Goal: Task Accomplishment & Management: Manage account settings

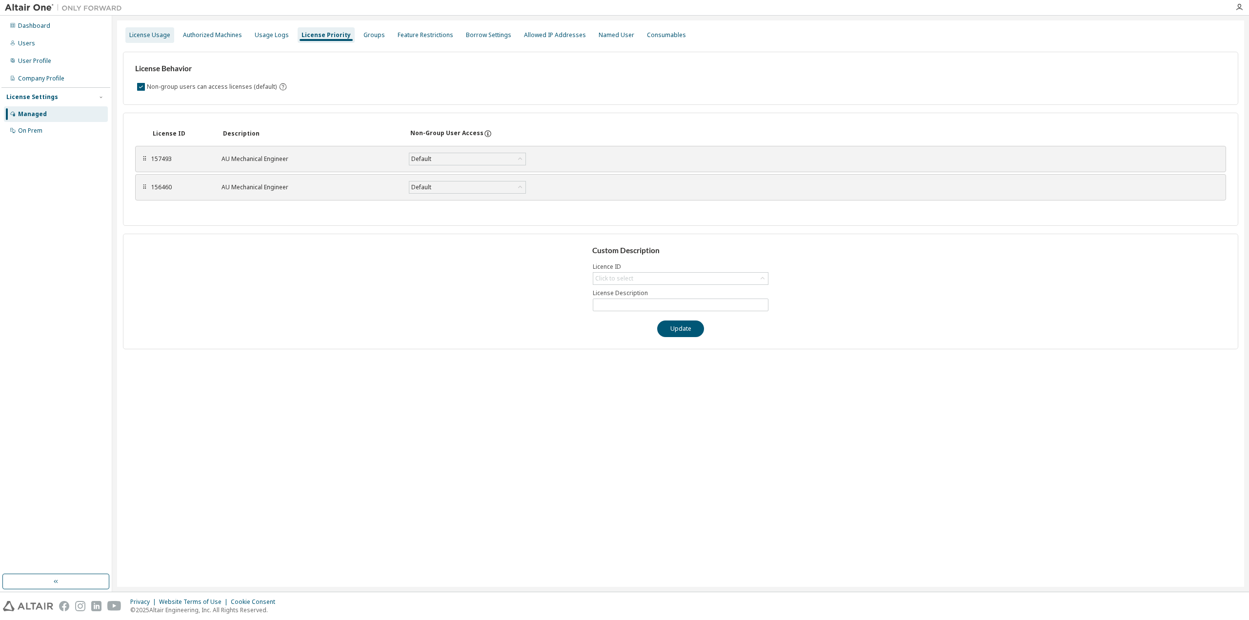
click at [147, 38] on div "License Usage" at bounding box center [149, 35] width 41 height 8
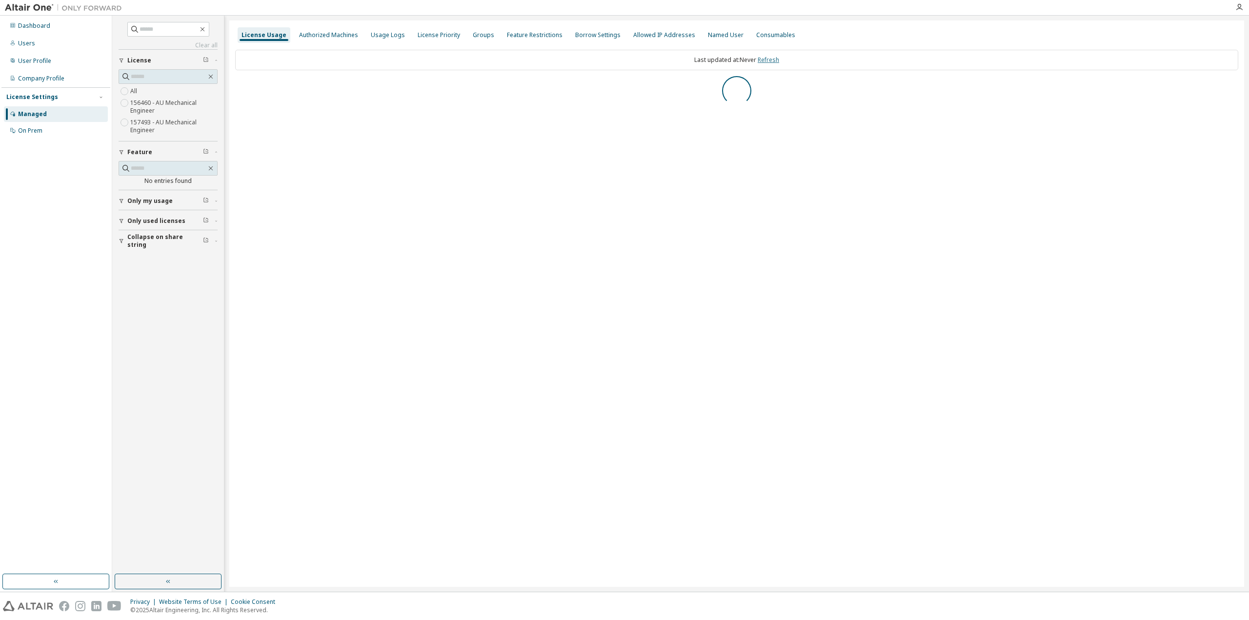
click at [779, 62] on link "Refresh" at bounding box center [768, 60] width 21 height 8
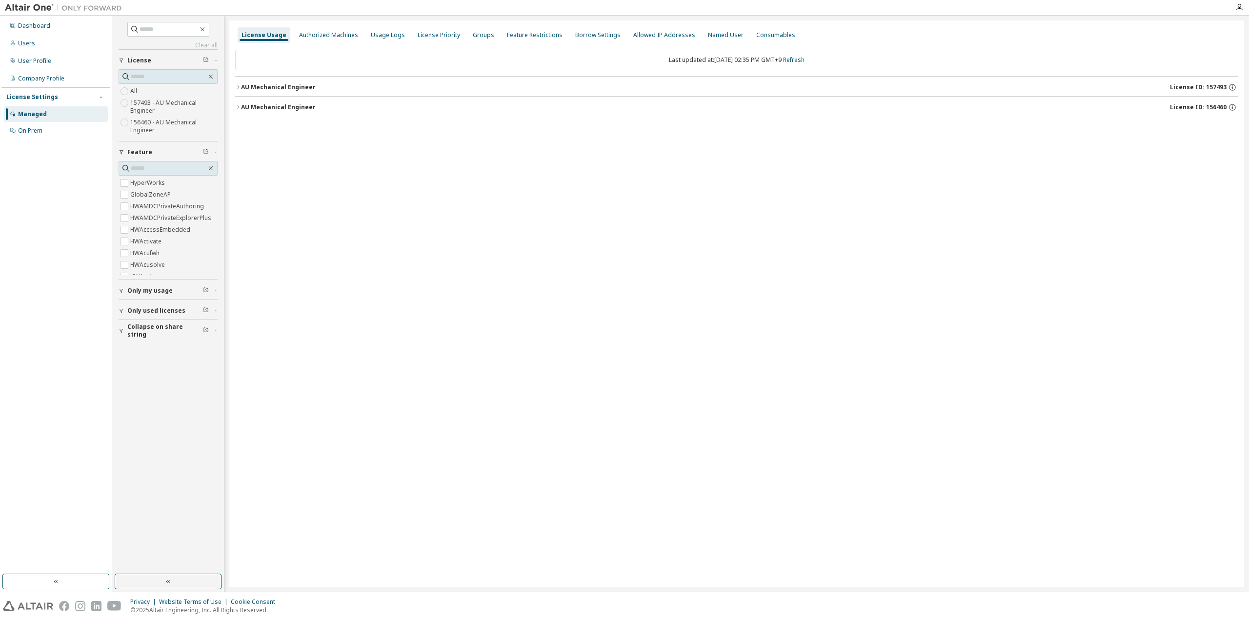
click at [145, 328] on span "Collapse on share string" at bounding box center [165, 331] width 76 height 16
click at [136, 341] on label "Yes" at bounding box center [136, 346] width 12 height 12
click at [143, 307] on span "Only used licenses" at bounding box center [156, 311] width 58 height 8
click at [805, 60] on link "Refresh" at bounding box center [793, 60] width 21 height 8
click at [295, 113] on button "AU Mechanical Engineer License ID: 156460" at bounding box center [737, 107] width 1004 height 21
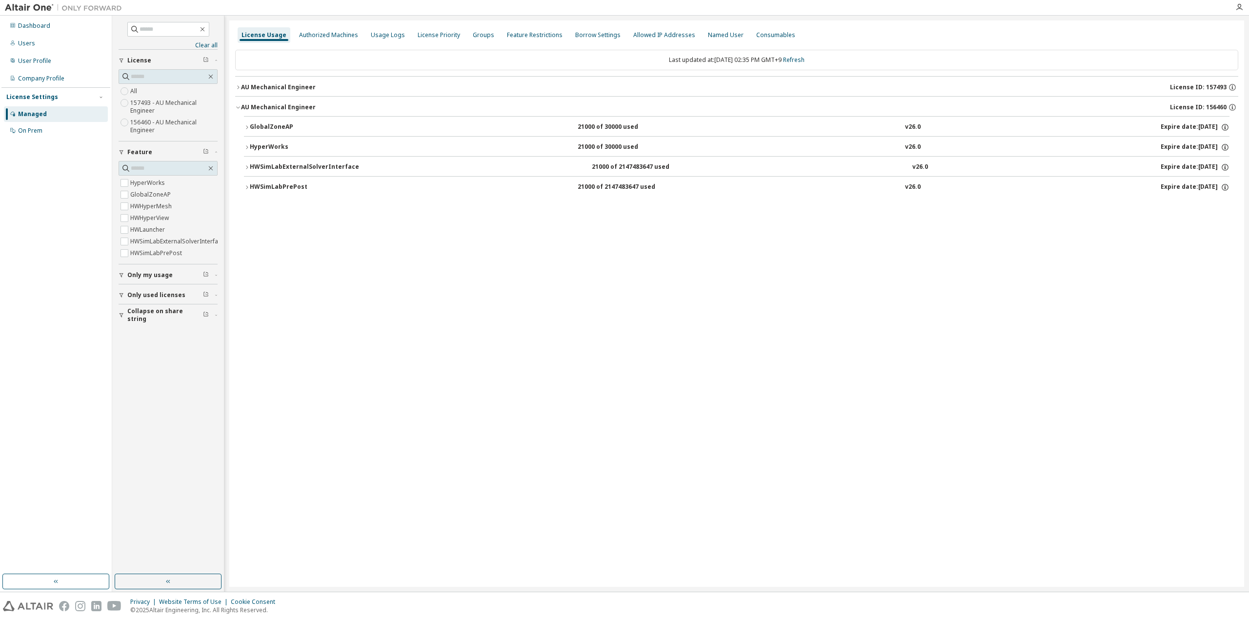
click at [287, 92] on button "AU Mechanical Engineer License ID: 157493" at bounding box center [737, 87] width 1004 height 21
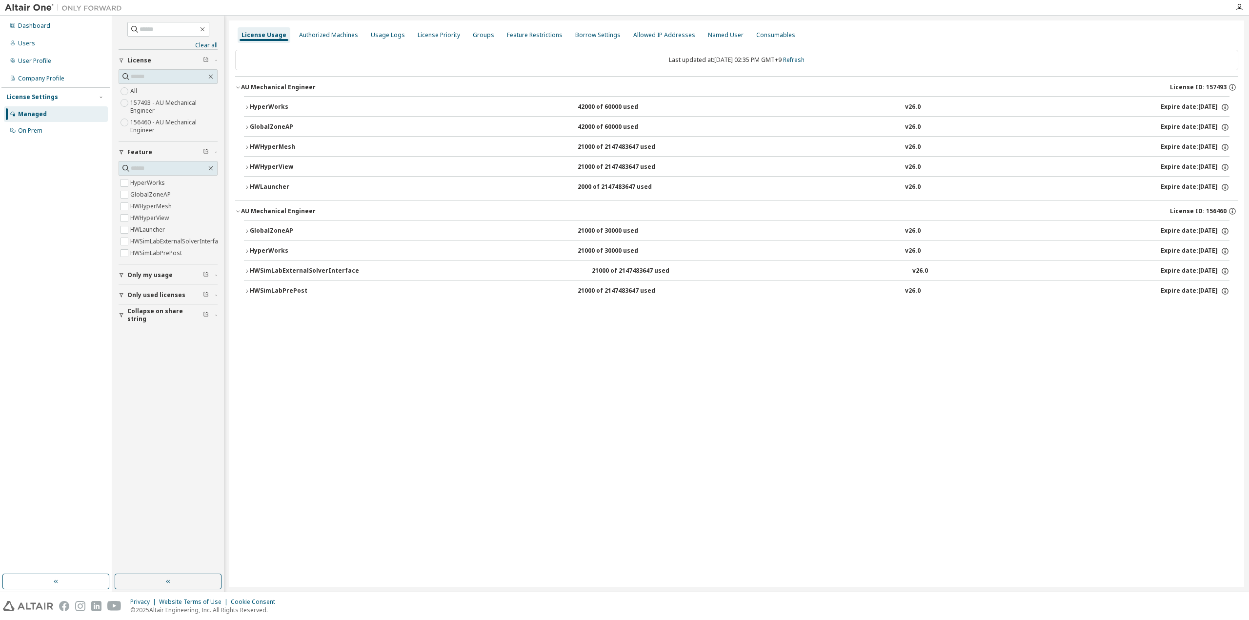
click at [301, 164] on div "HWHyperView" at bounding box center [294, 167] width 88 height 9
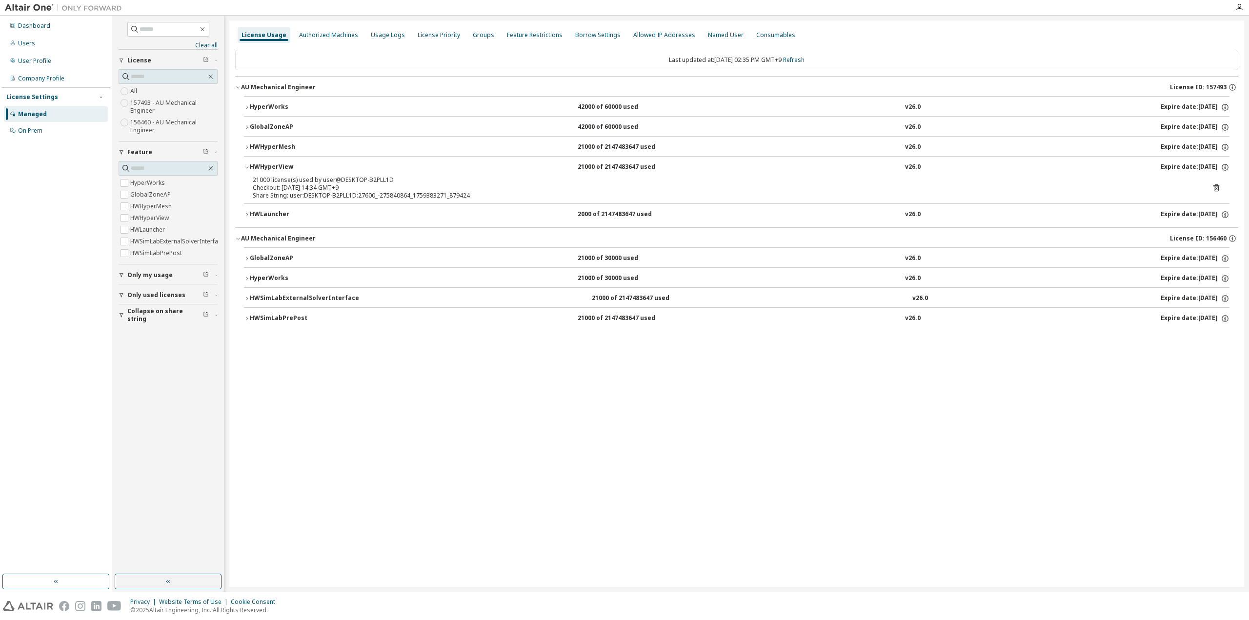
click at [292, 162] on button "HWHyperView 21000 of 2147483647 used v26.0 Expire date: [DATE]" at bounding box center [737, 167] width 986 height 21
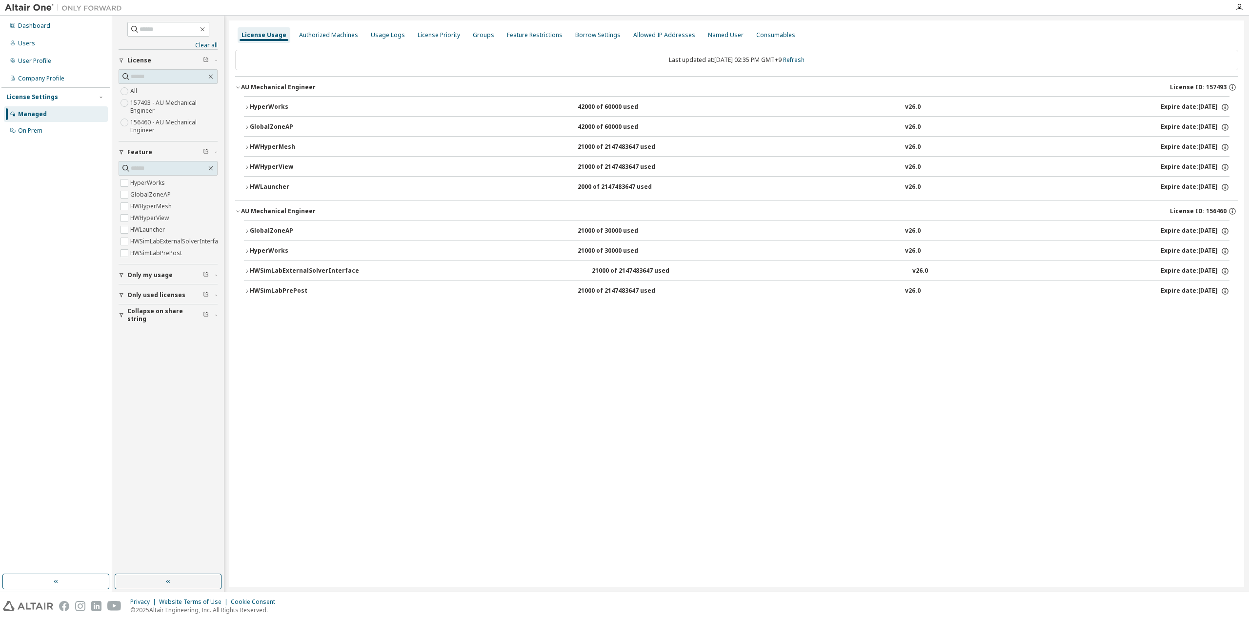
click at [292, 140] on button "HWHyperMesh 21000 of 2147483647 used v26.0 Expire date: [DATE]" at bounding box center [737, 147] width 986 height 21
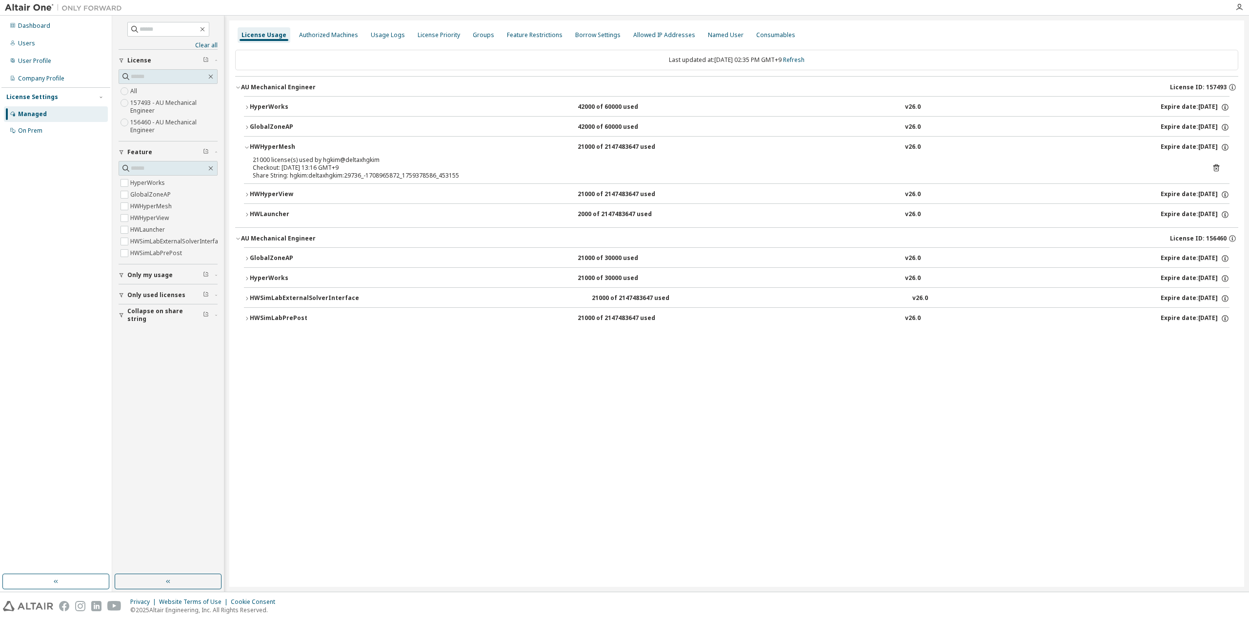
click at [292, 140] on button "HWHyperMesh 21000 of 2147483647 used v26.0 Expire date: [DATE]" at bounding box center [737, 147] width 986 height 21
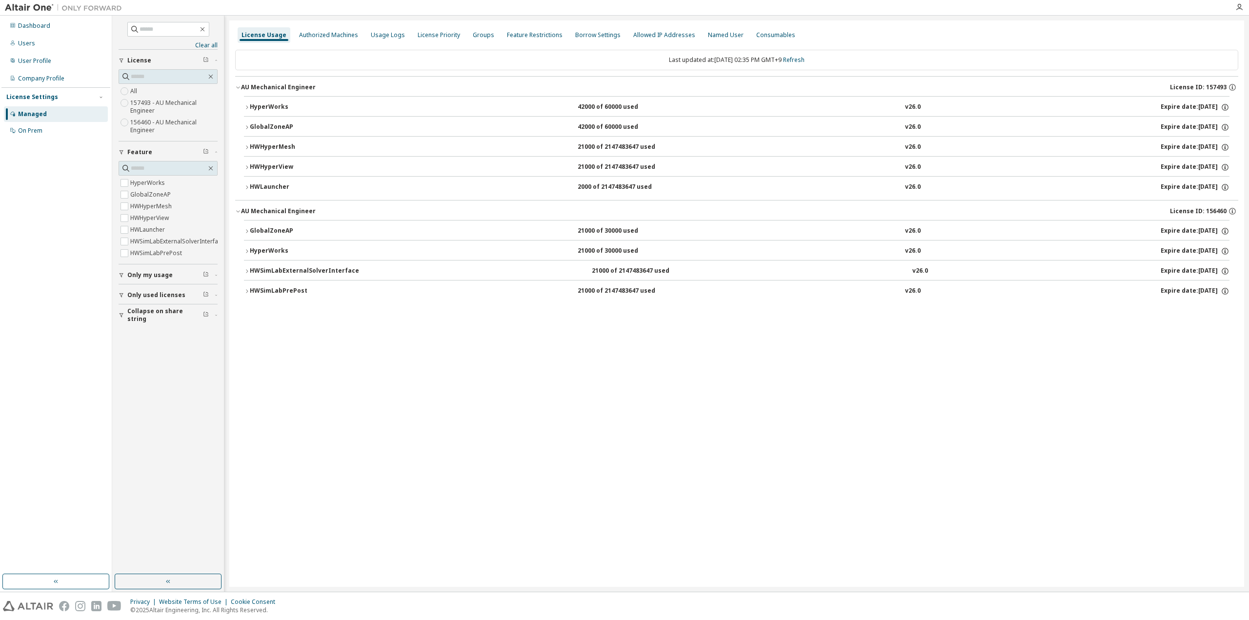
click at [292, 125] on div "GlobalZoneAP" at bounding box center [294, 127] width 88 height 9
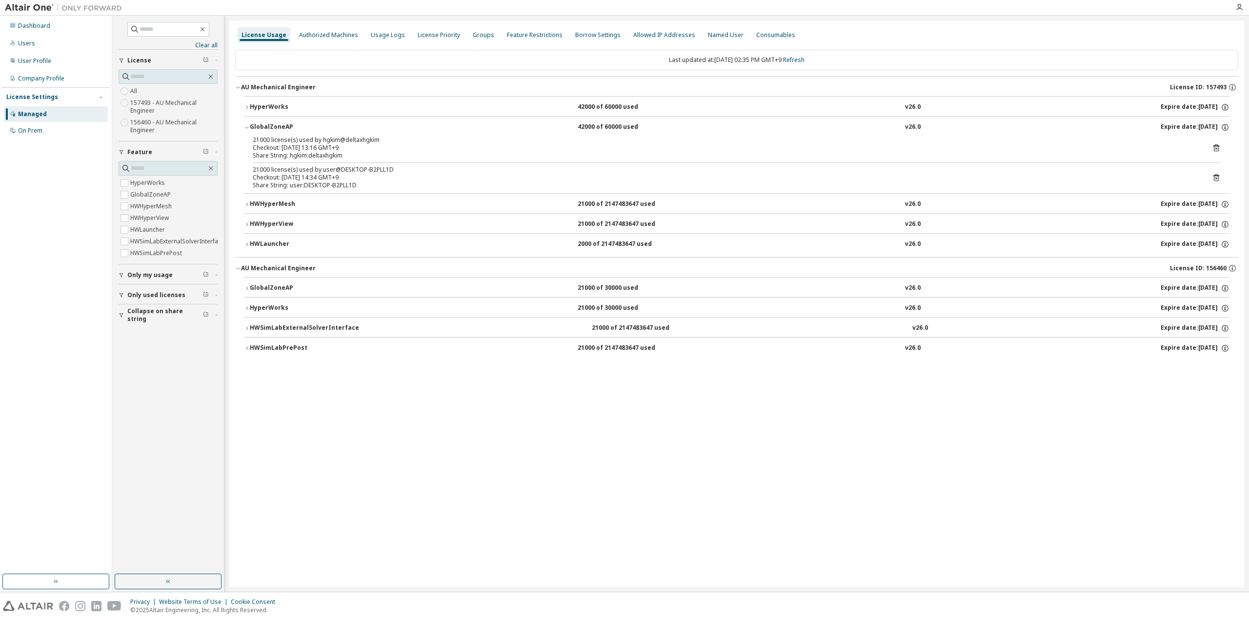
click at [292, 125] on div "GlobalZoneAP" at bounding box center [294, 127] width 88 height 9
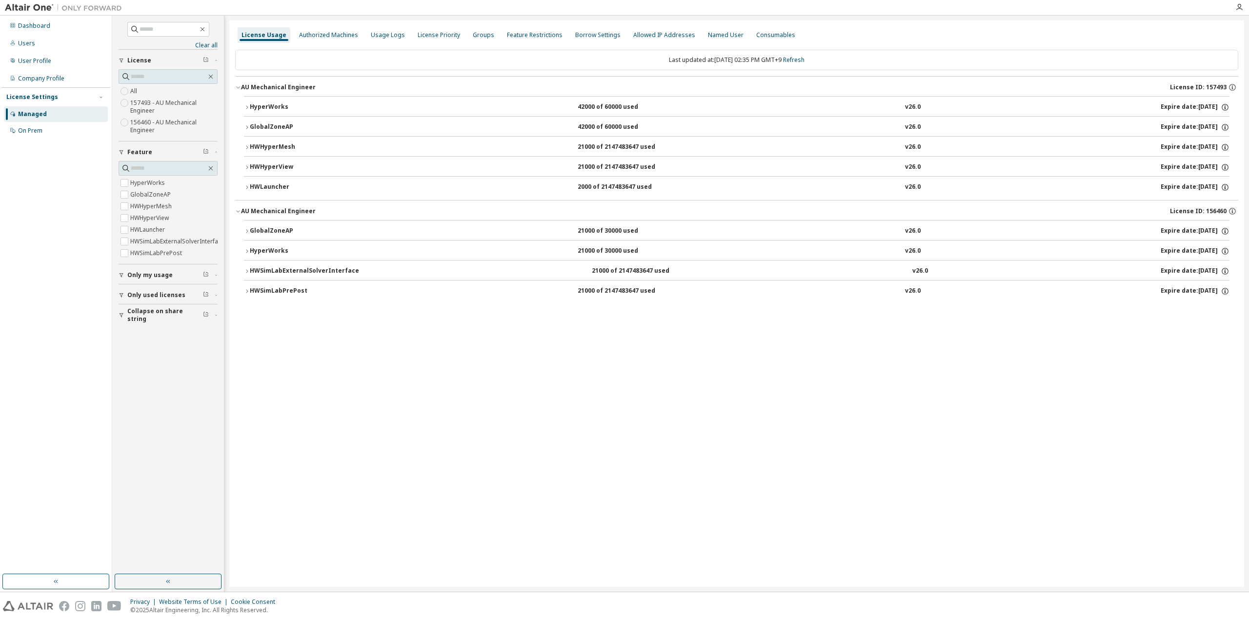
click at [292, 107] on div "HyperWorks" at bounding box center [294, 107] width 88 height 9
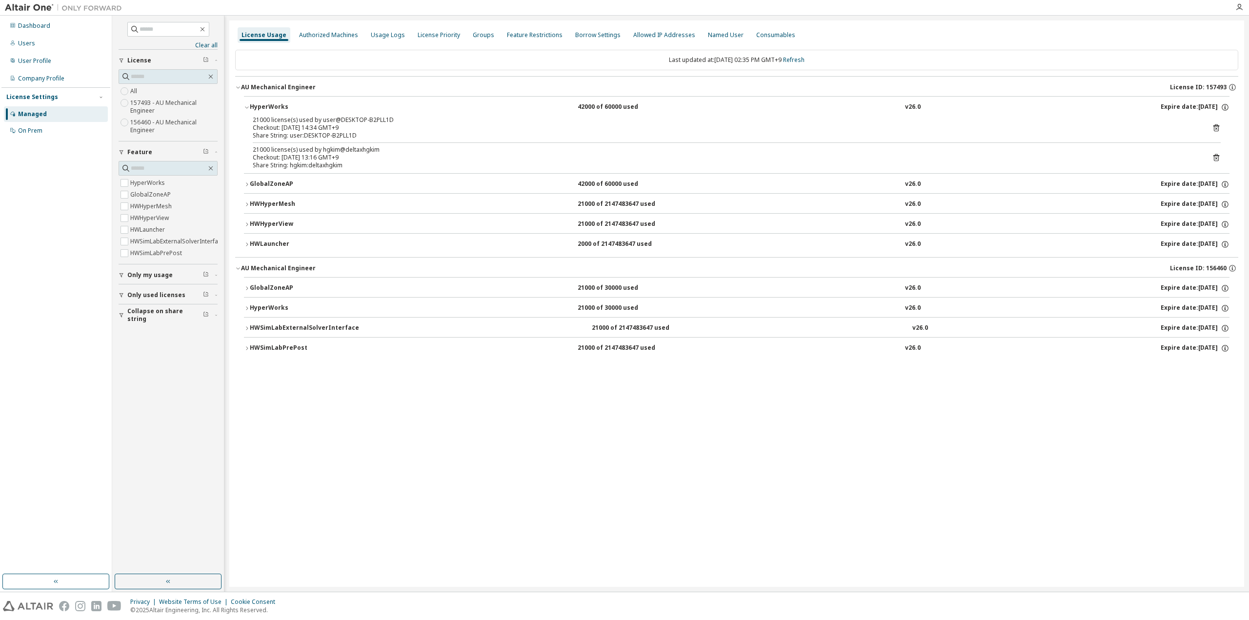
click at [292, 107] on div "HyperWorks" at bounding box center [294, 107] width 88 height 9
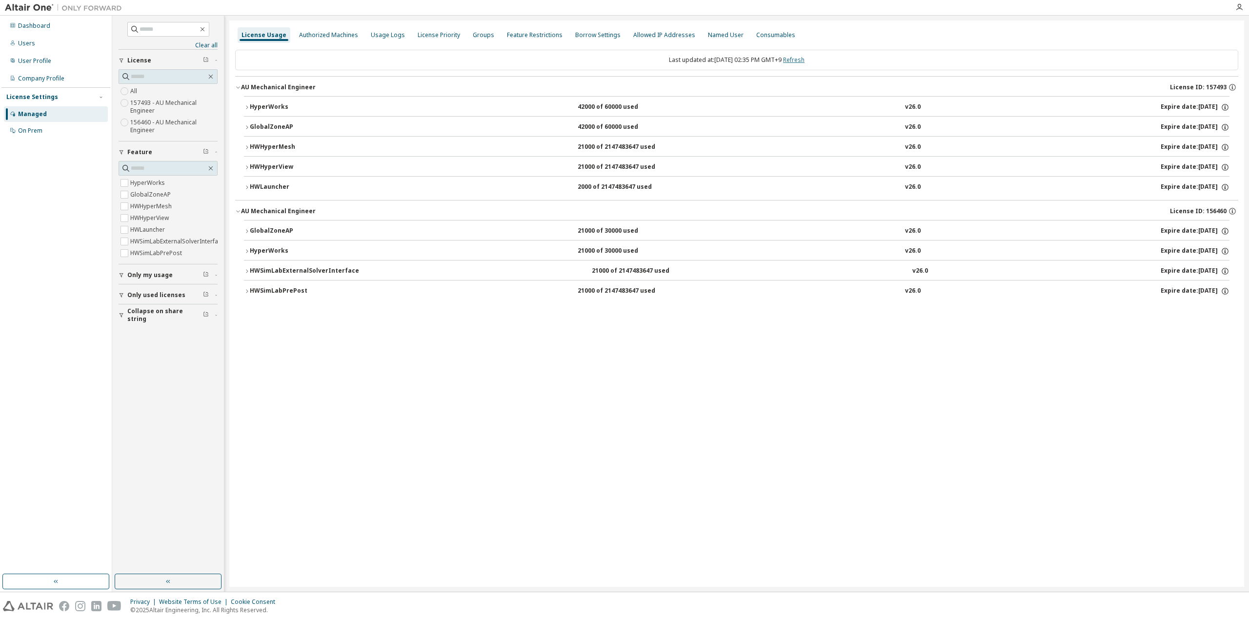
click at [805, 58] on link "Refresh" at bounding box center [793, 60] width 21 height 8
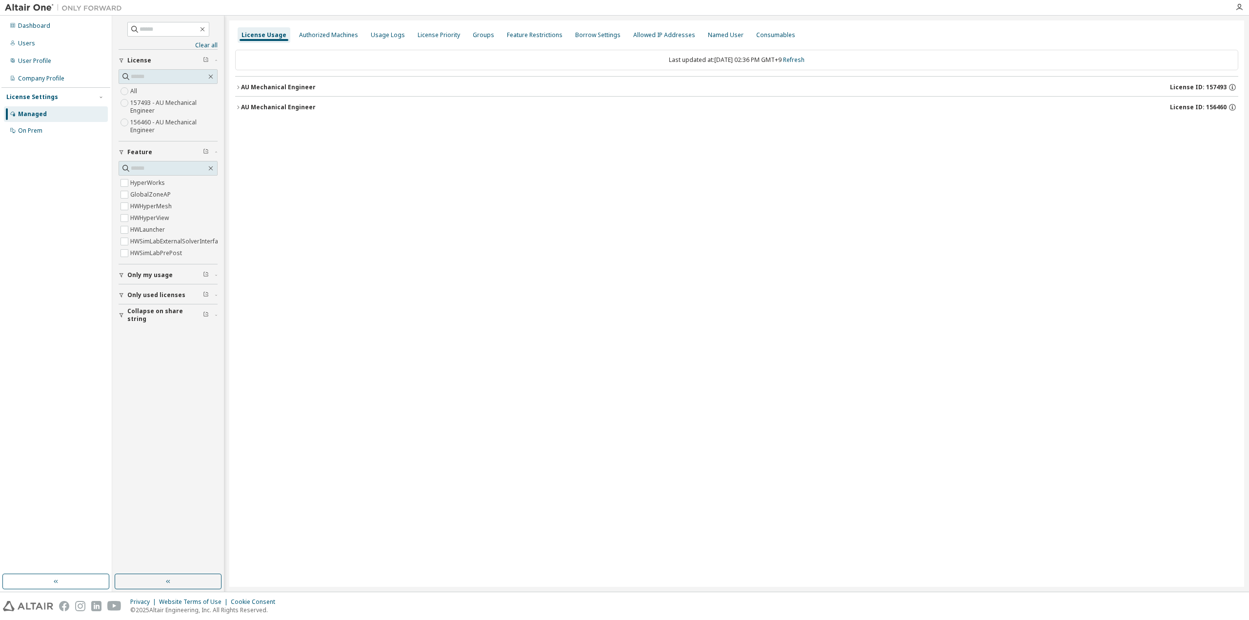
drag, startPoint x: 273, startPoint y: 108, endPoint x: 288, endPoint y: 95, distance: 19.7
click at [274, 108] on div "AU Mechanical Engineer" at bounding box center [278, 107] width 75 height 8
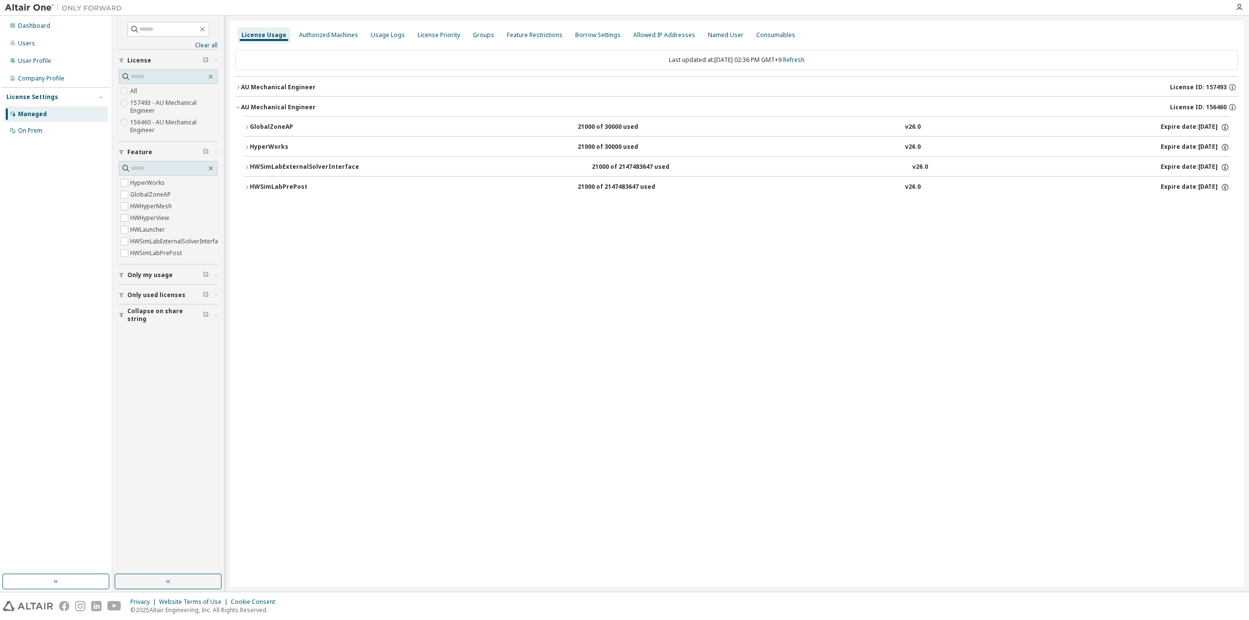
click at [266, 127] on div "GlobalZoneAP" at bounding box center [294, 127] width 88 height 9
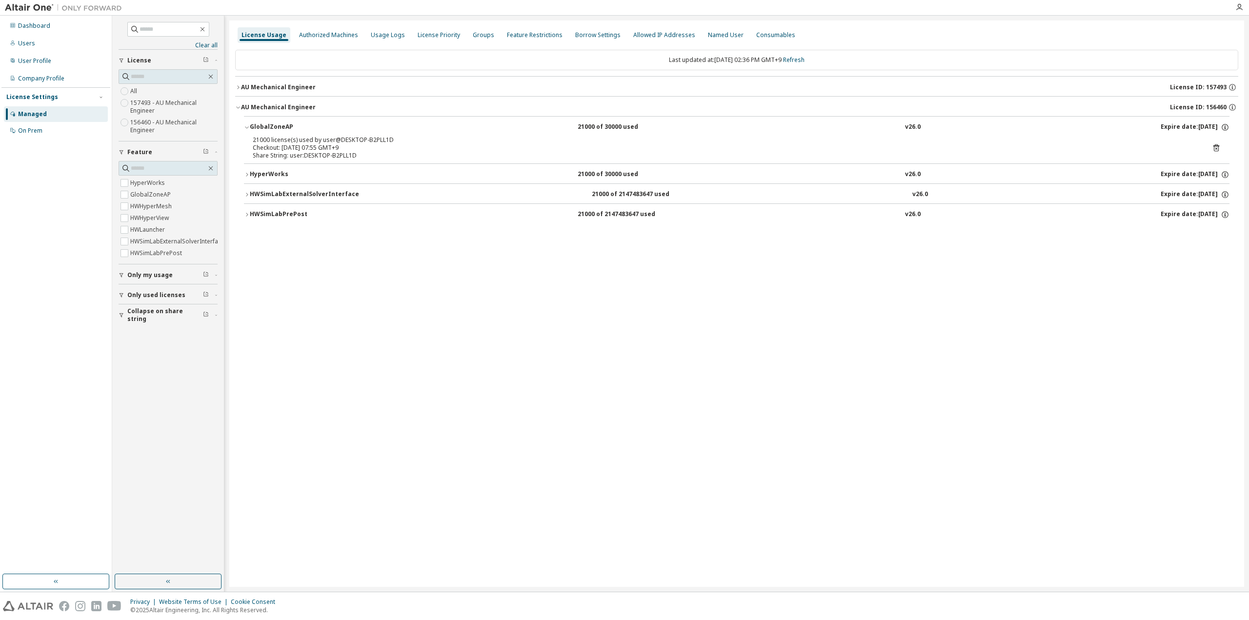
click at [266, 127] on div "GlobalZoneAP" at bounding box center [294, 127] width 88 height 9
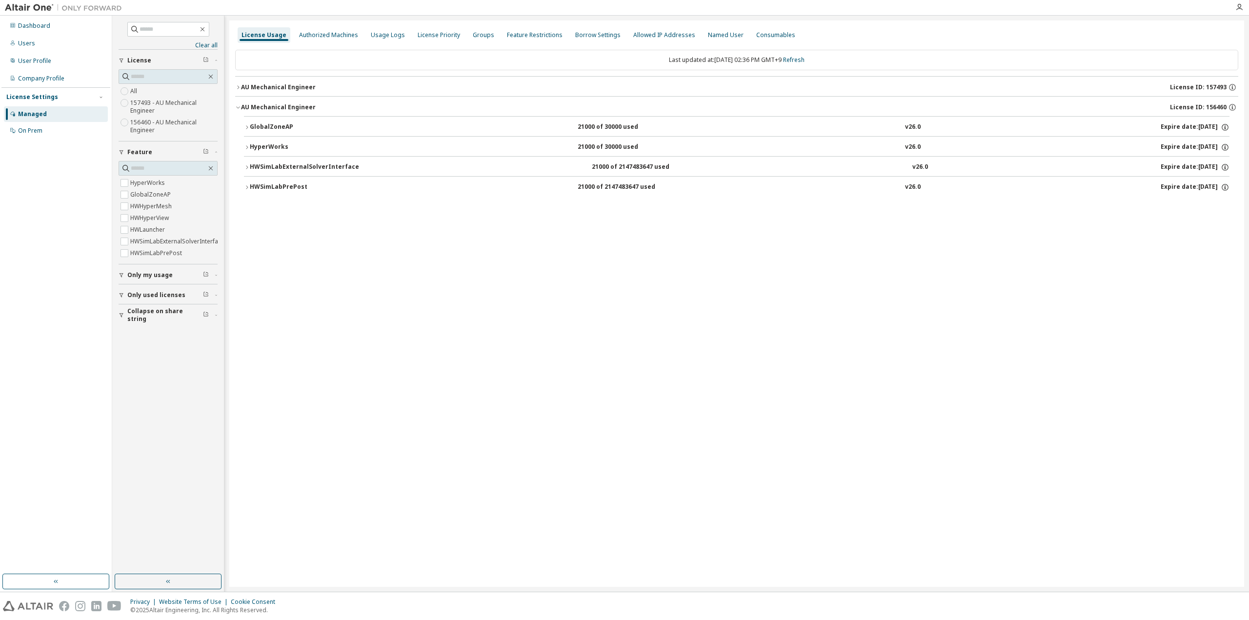
click at [263, 186] on div "HWSimLabPrePost" at bounding box center [294, 187] width 88 height 9
click at [269, 164] on div "HWSimLabExternalSolverInterface" at bounding box center [304, 167] width 109 height 9
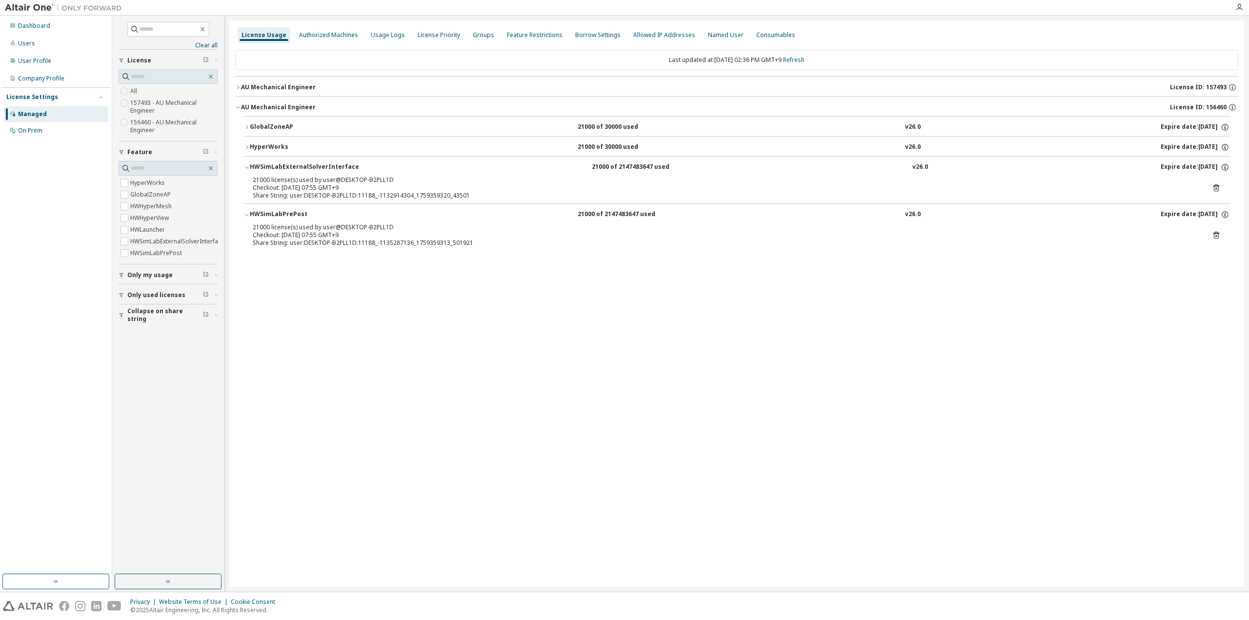
click at [273, 141] on button "HyperWorks 21000 of 30000 used v26.0 Expire date: [DATE]" at bounding box center [737, 147] width 986 height 21
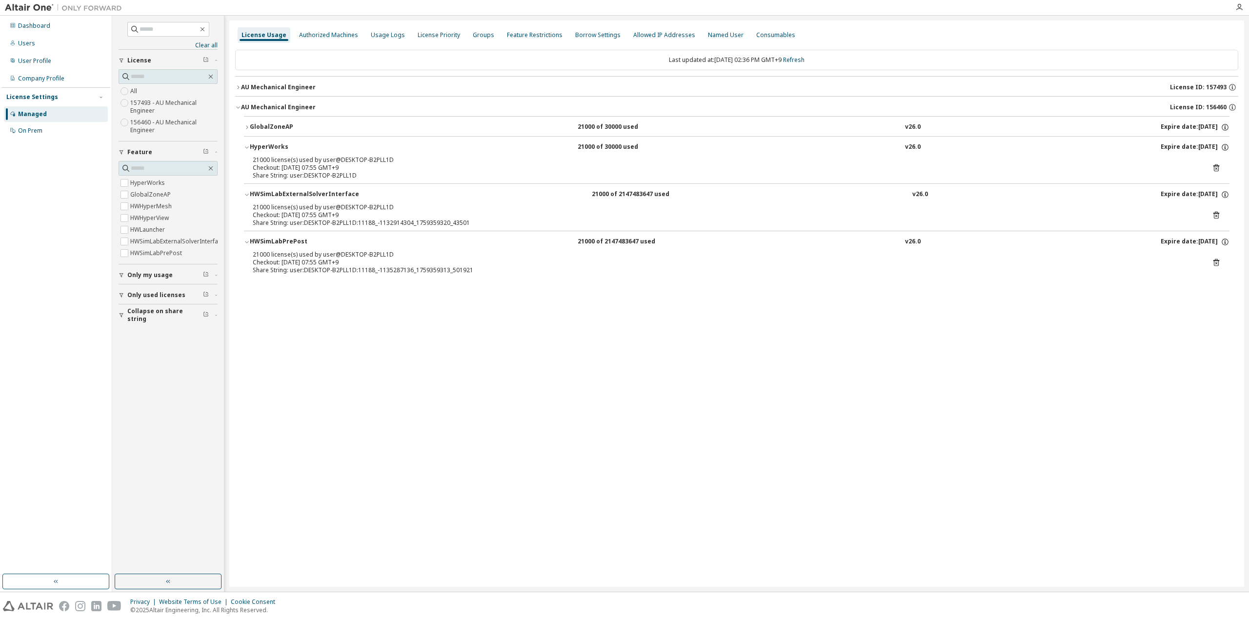
click at [279, 81] on button "AU Mechanical Engineer License ID: 157493" at bounding box center [737, 87] width 1004 height 21
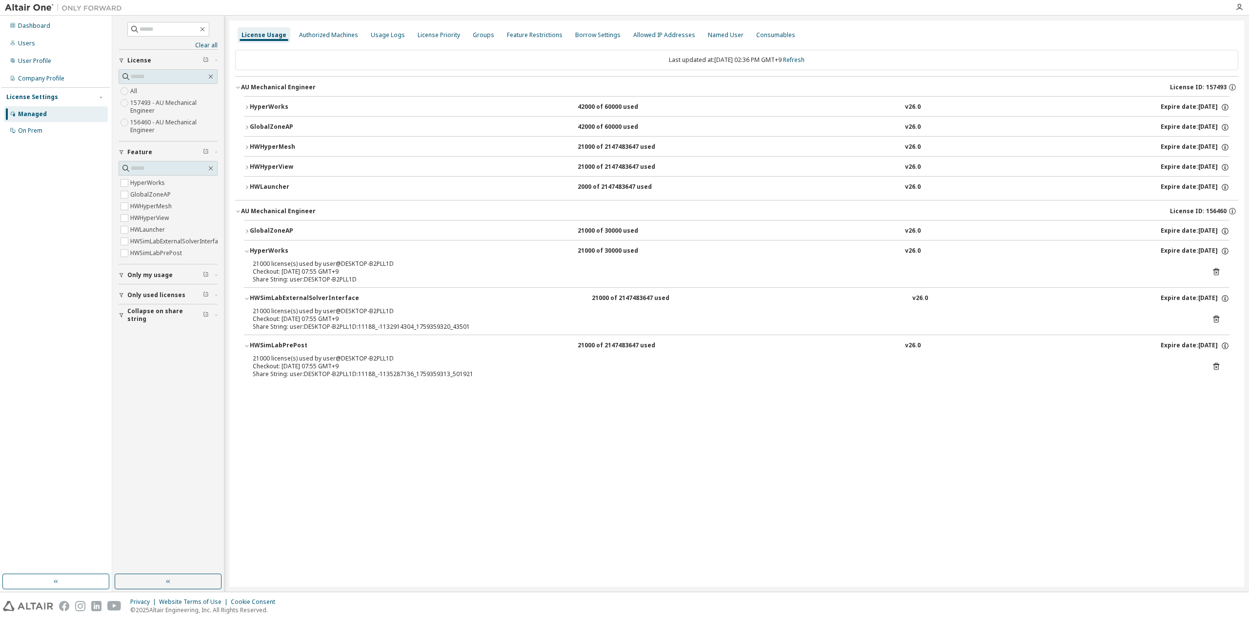
click at [268, 164] on div "HWHyperView" at bounding box center [294, 167] width 88 height 9
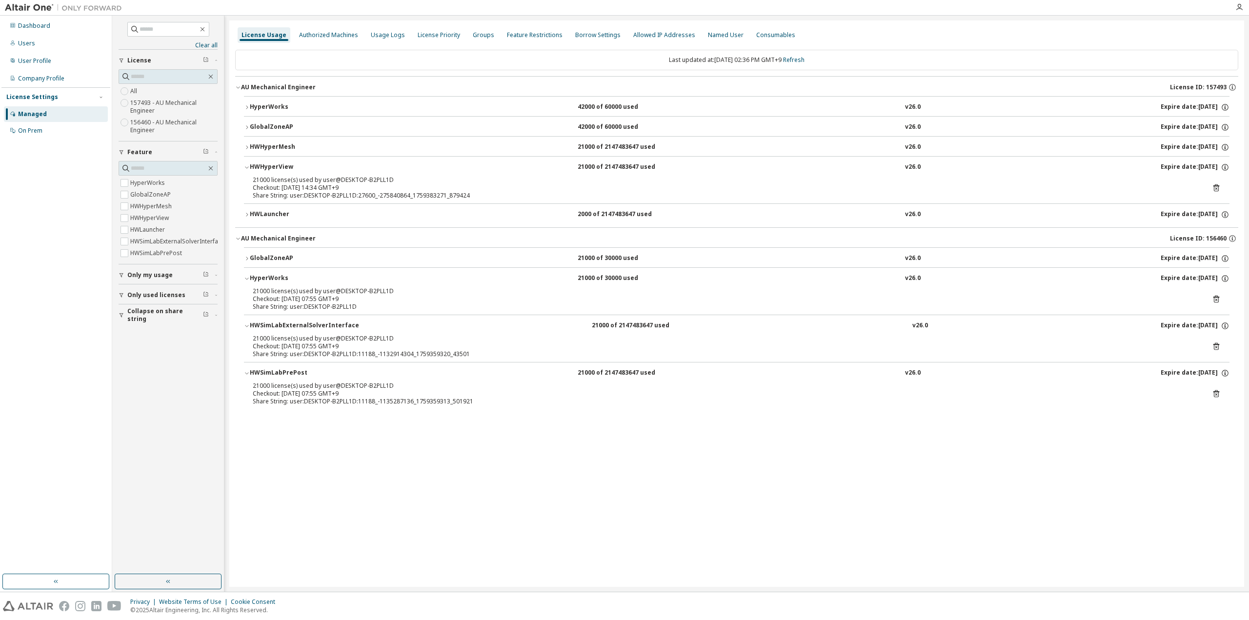
click at [268, 164] on div "HWHyperView" at bounding box center [294, 167] width 88 height 9
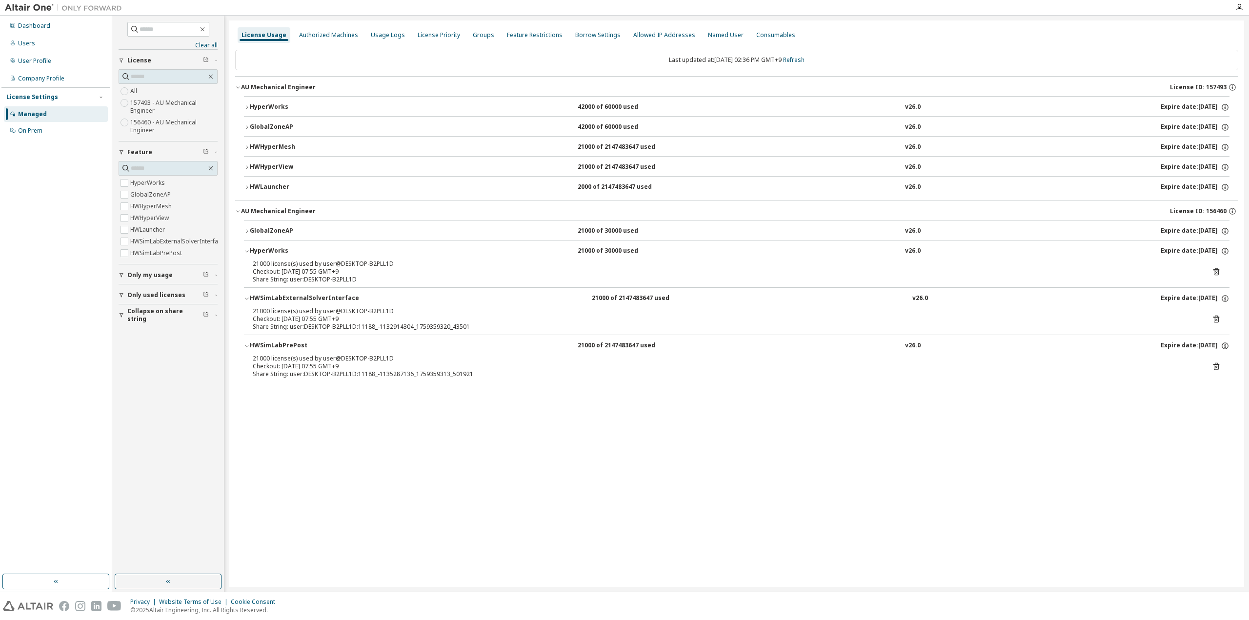
click at [268, 144] on div "HWHyperMesh" at bounding box center [294, 147] width 88 height 9
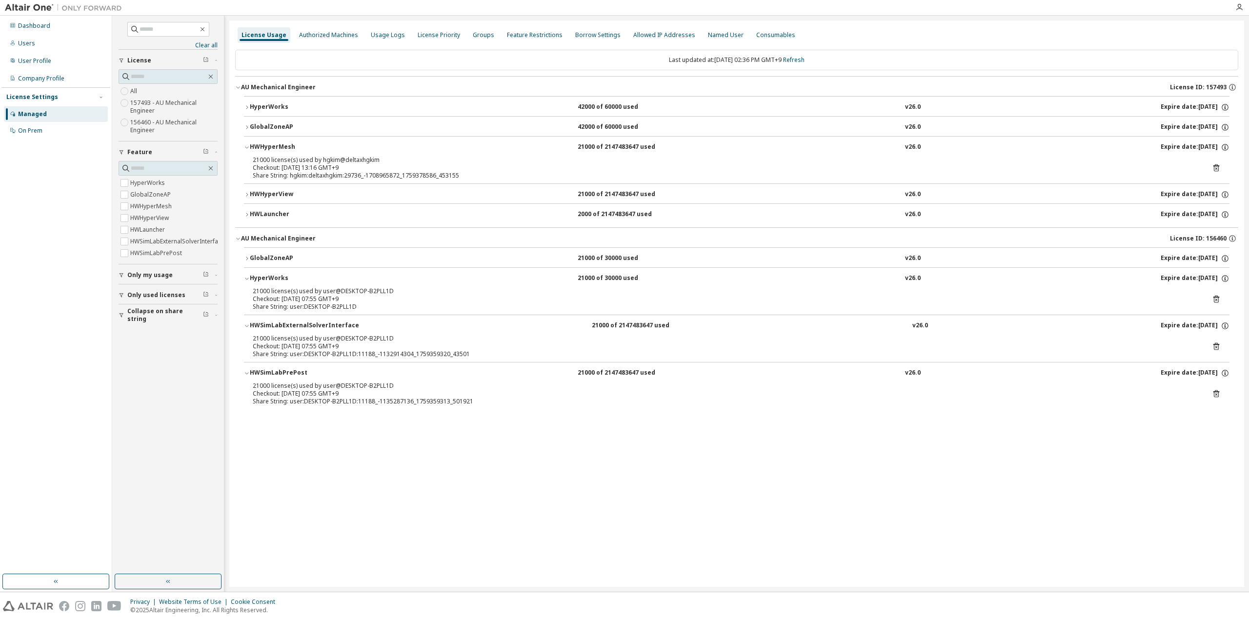
click at [268, 144] on div "HWHyperMesh" at bounding box center [294, 147] width 88 height 9
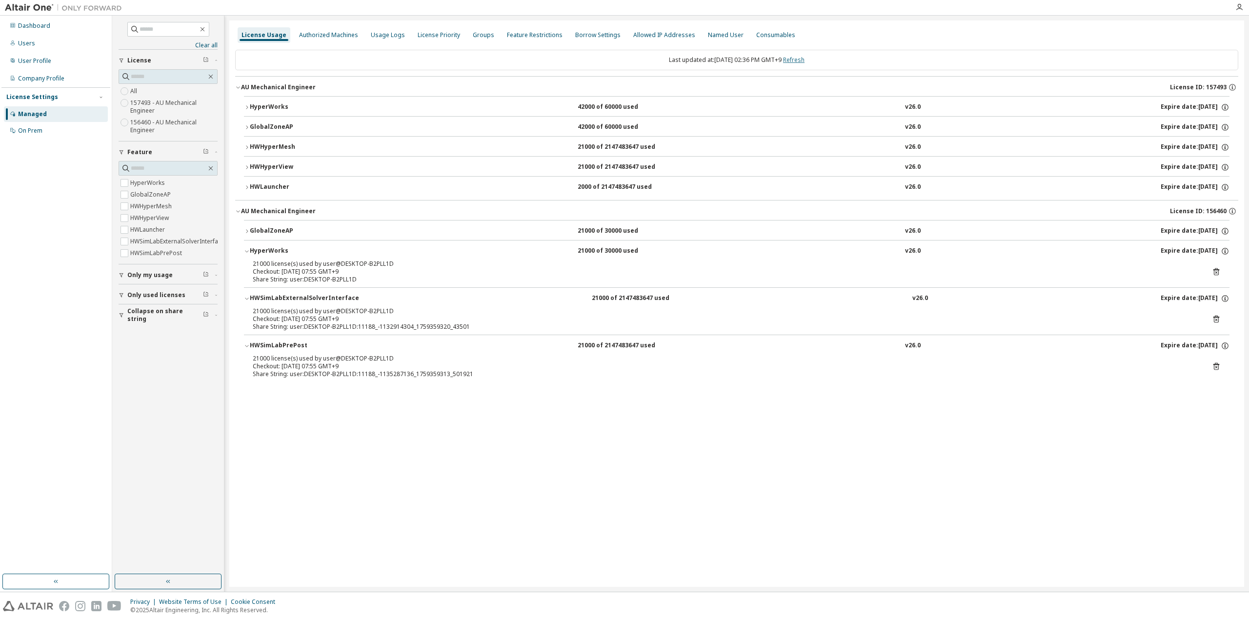
click at [802, 59] on link "Refresh" at bounding box center [793, 60] width 21 height 8
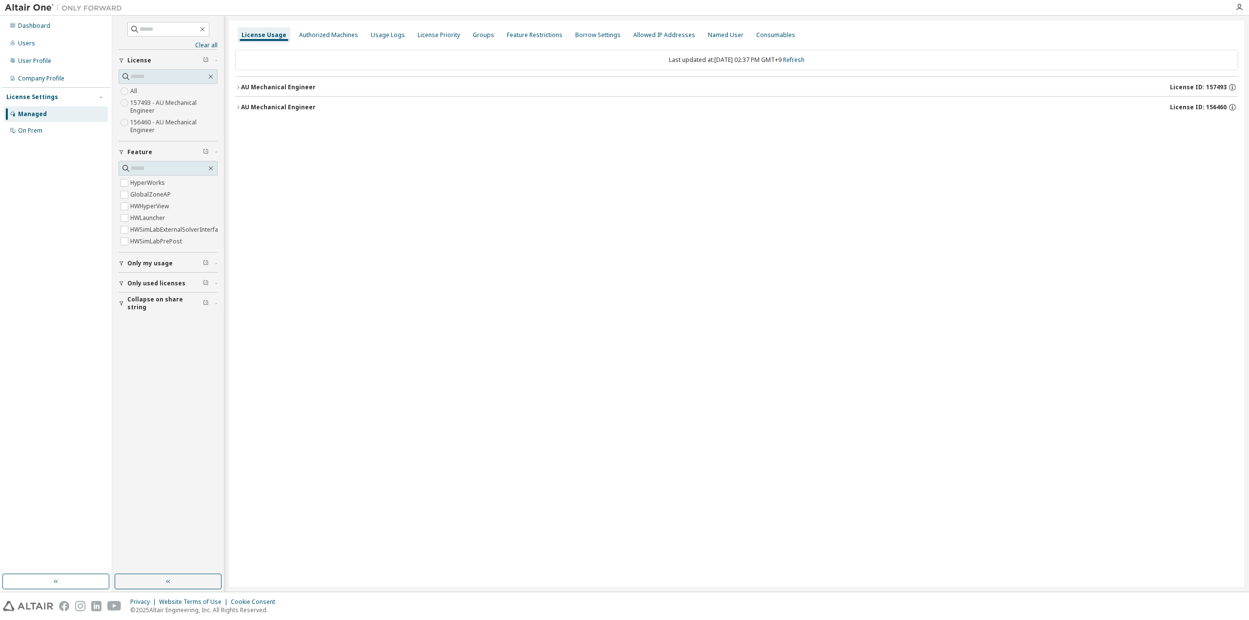
click at [304, 87] on div "AU Mechanical Engineer" at bounding box center [278, 87] width 75 height 8
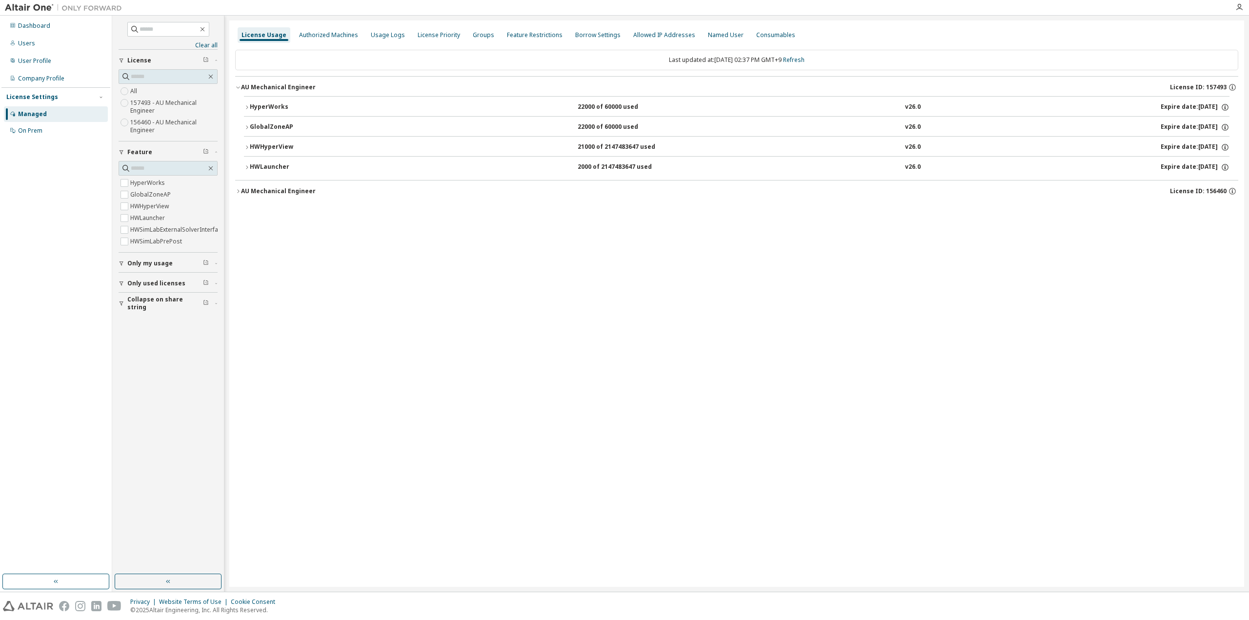
click at [266, 166] on div "HWLauncher" at bounding box center [294, 167] width 88 height 9
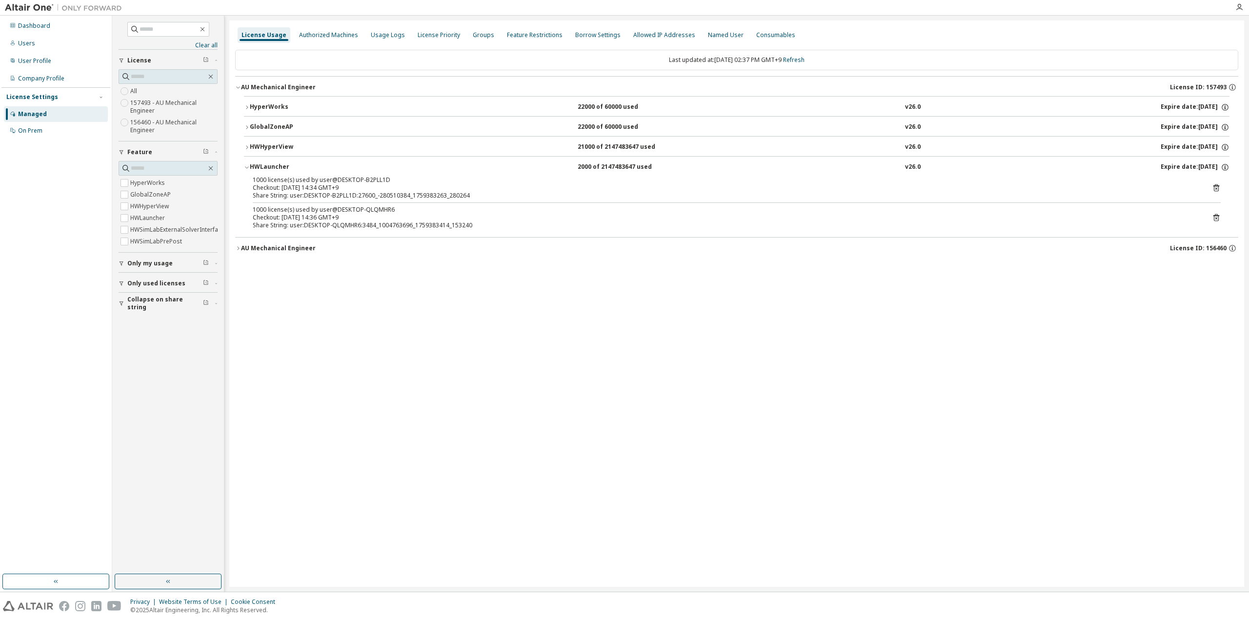
click at [272, 144] on div "HWHyperView" at bounding box center [294, 147] width 88 height 9
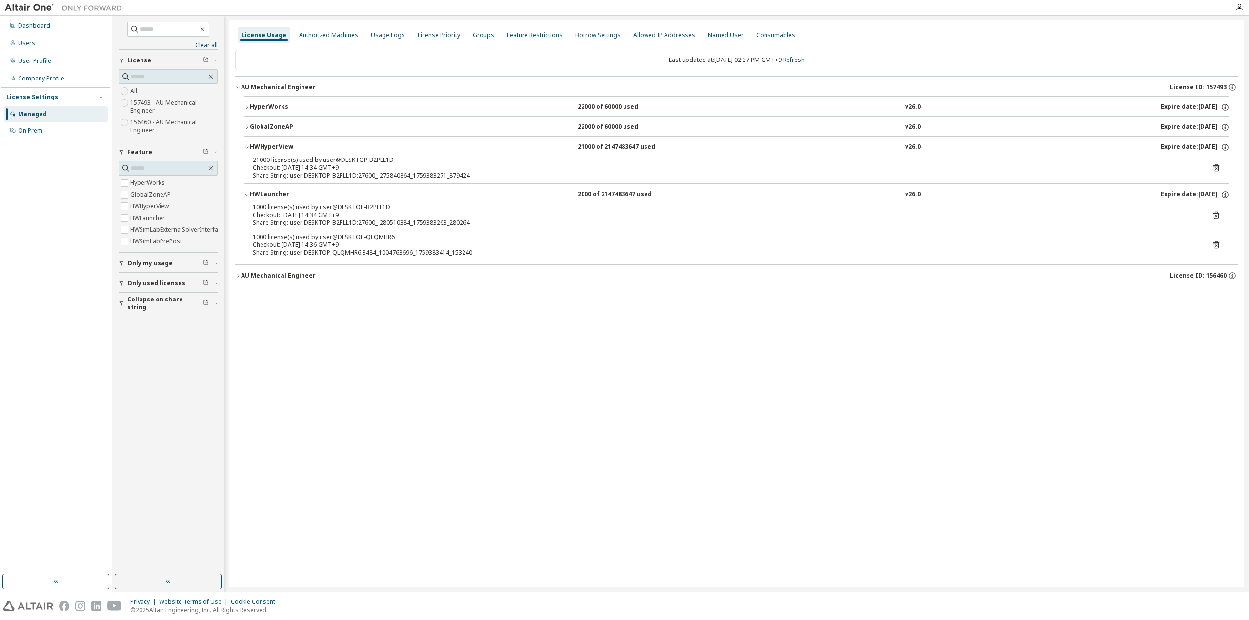
click at [277, 119] on button "GlobalZoneAP 22000 of 60000 used v26.0 Expire date: [DATE]" at bounding box center [737, 127] width 986 height 21
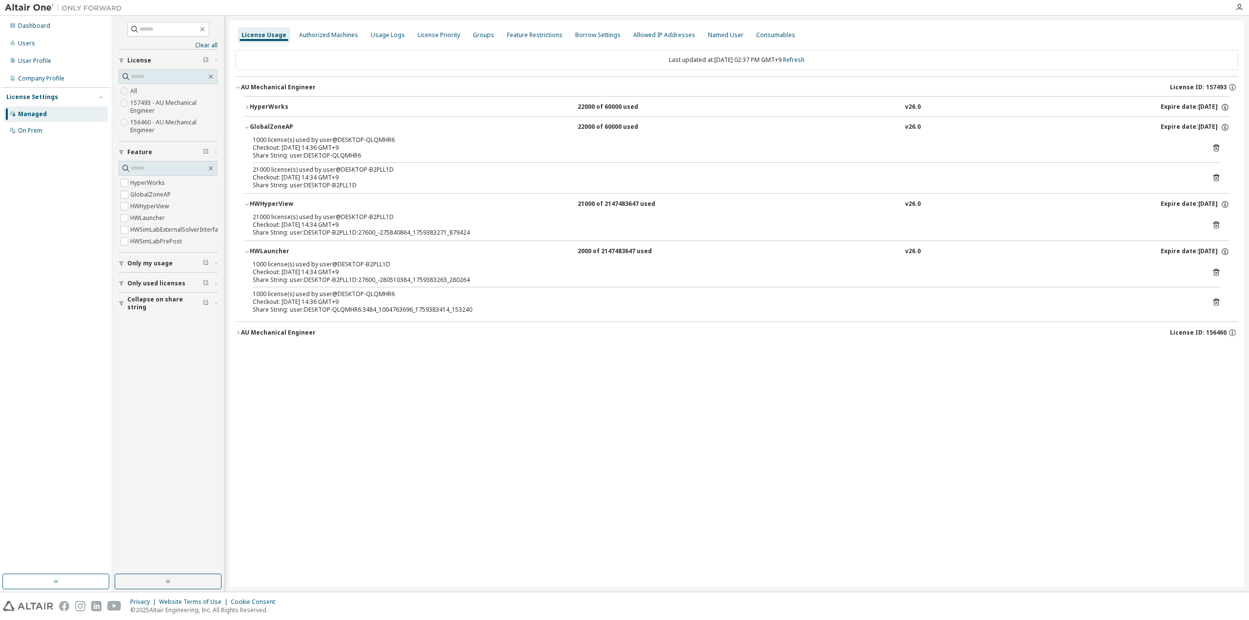
click at [279, 106] on div "HyperWorks" at bounding box center [294, 107] width 88 height 9
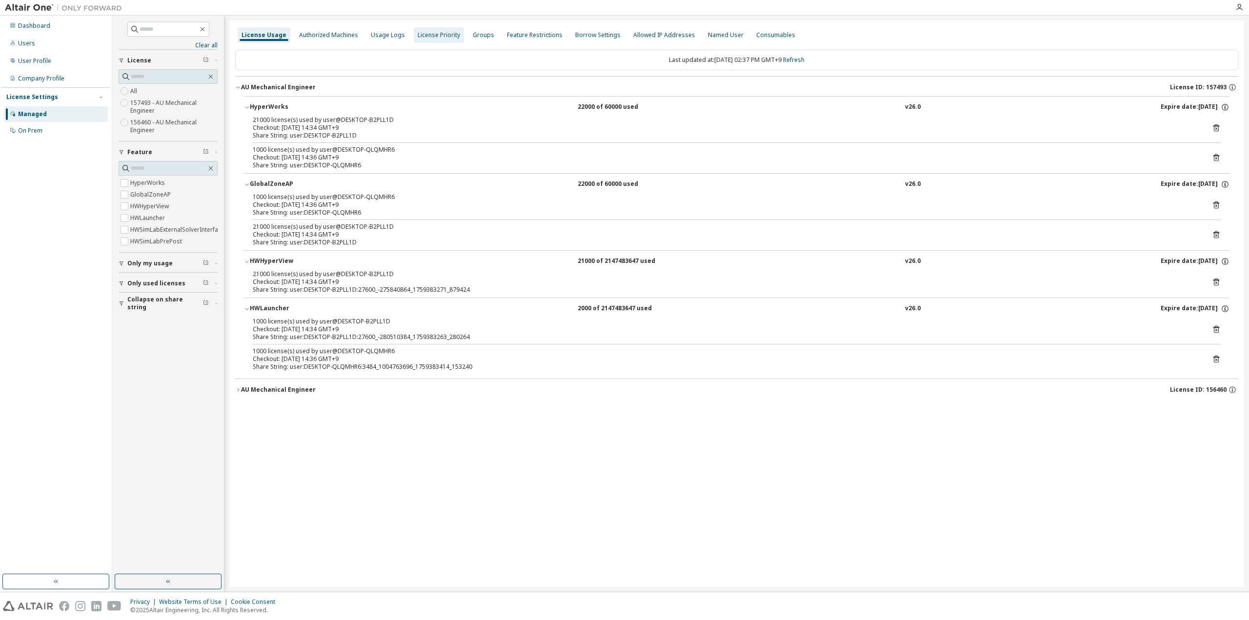
click at [433, 30] on div "License Priority" at bounding box center [439, 35] width 50 height 16
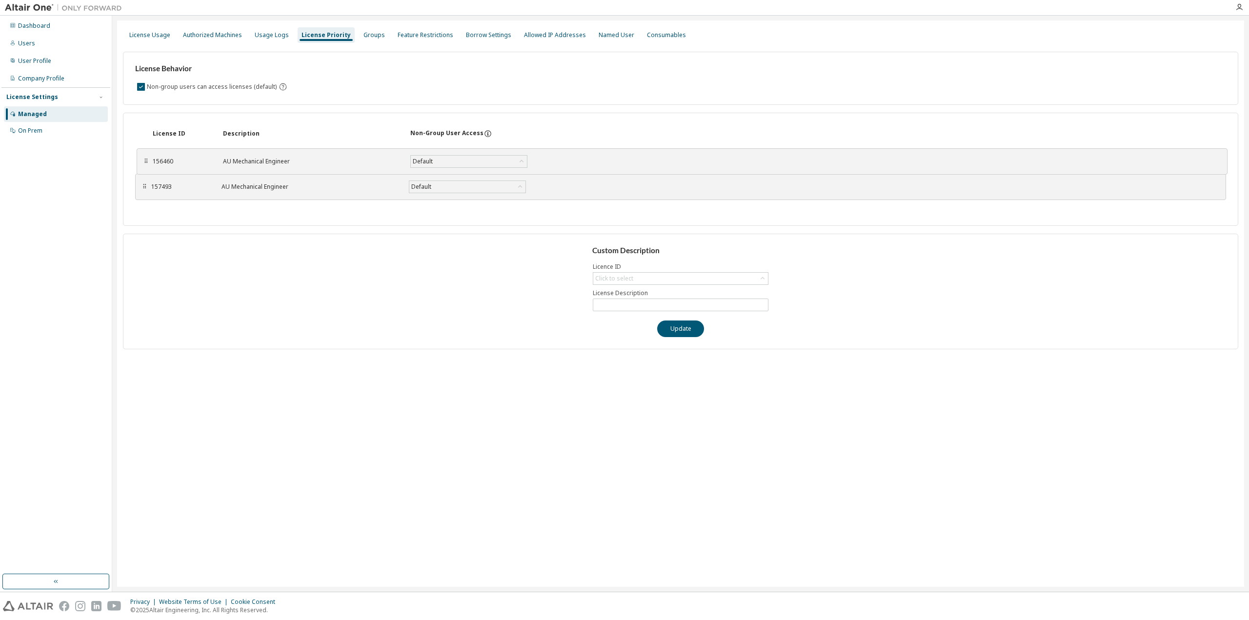
drag, startPoint x: 143, startPoint y: 186, endPoint x: 145, endPoint y: 160, distance: 25.9
click at [145, 160] on div "⠿" at bounding box center [146, 162] width 6 height 8
click at [156, 38] on div "License Usage" at bounding box center [149, 35] width 41 height 8
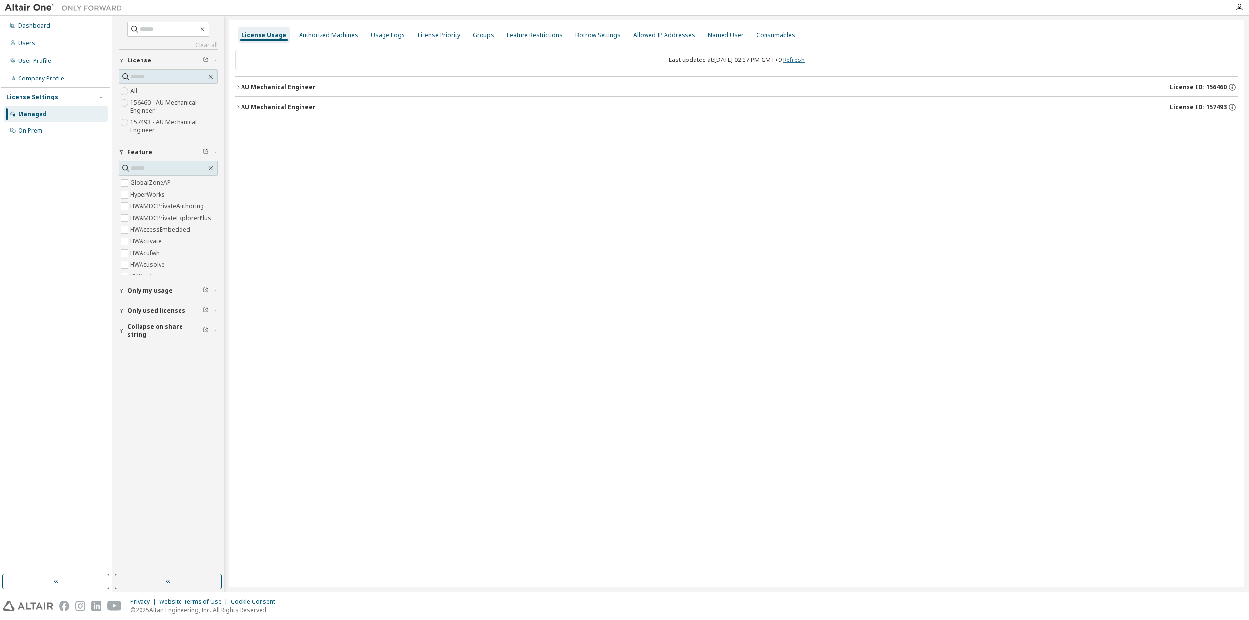
drag, startPoint x: 803, startPoint y: 59, endPoint x: 764, endPoint y: 62, distance: 39.2
click at [802, 59] on link "Refresh" at bounding box center [793, 60] width 21 height 8
click at [269, 110] on div "AU Mechanical Engineer" at bounding box center [278, 107] width 75 height 8
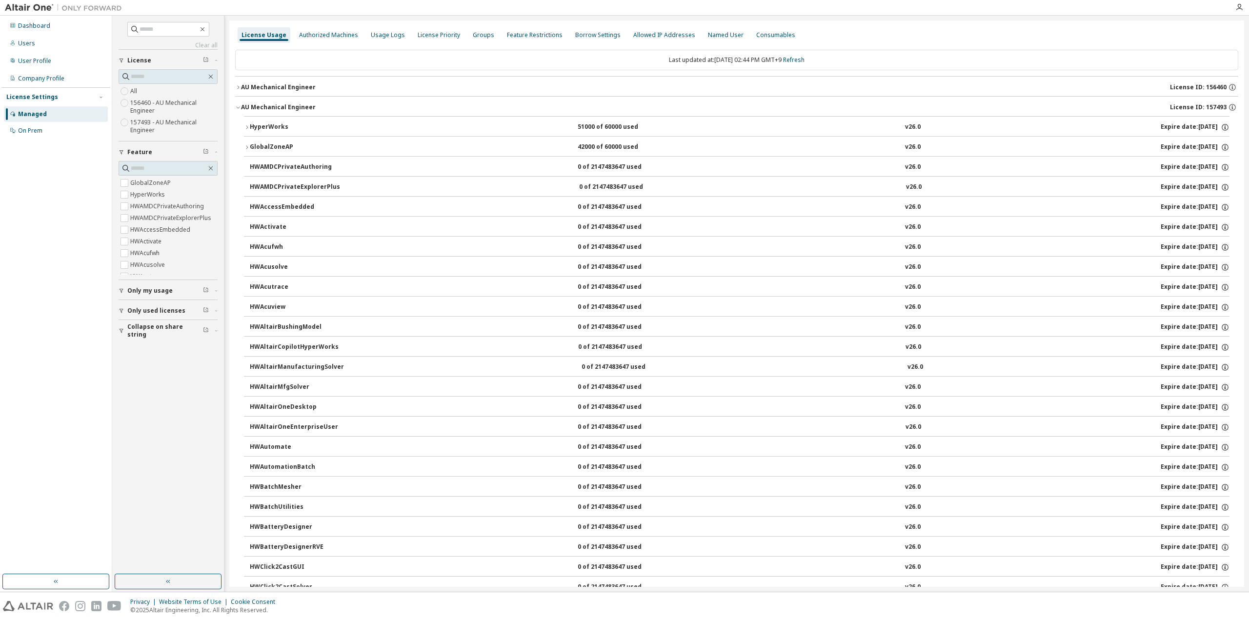
click at [270, 107] on div "AU Mechanical Engineer" at bounding box center [278, 107] width 75 height 8
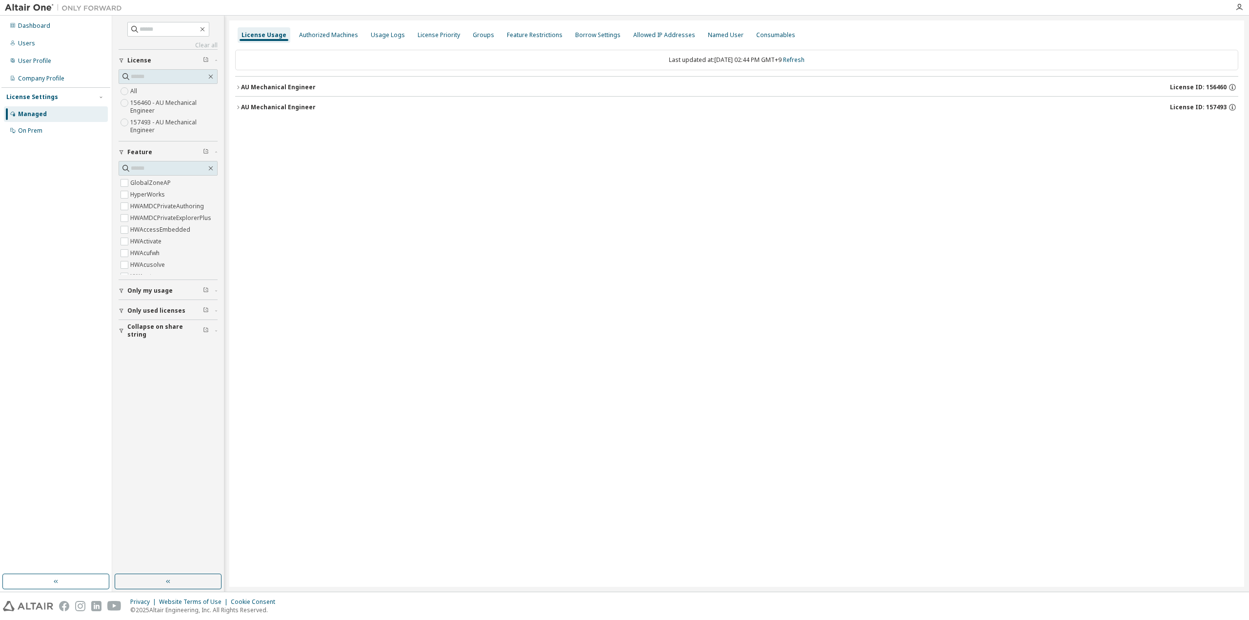
click at [129, 333] on button "Collapse on share string" at bounding box center [168, 330] width 99 height 21
click at [129, 311] on span "Only used licenses" at bounding box center [156, 311] width 58 height 8
click at [140, 284] on button "Only my usage" at bounding box center [168, 290] width 99 height 21
click at [125, 316] on button "Only used licenses" at bounding box center [168, 310] width 99 height 21
drag, startPoint x: 135, startPoint y: 288, endPoint x: 130, endPoint y: 305, distance: 17.2
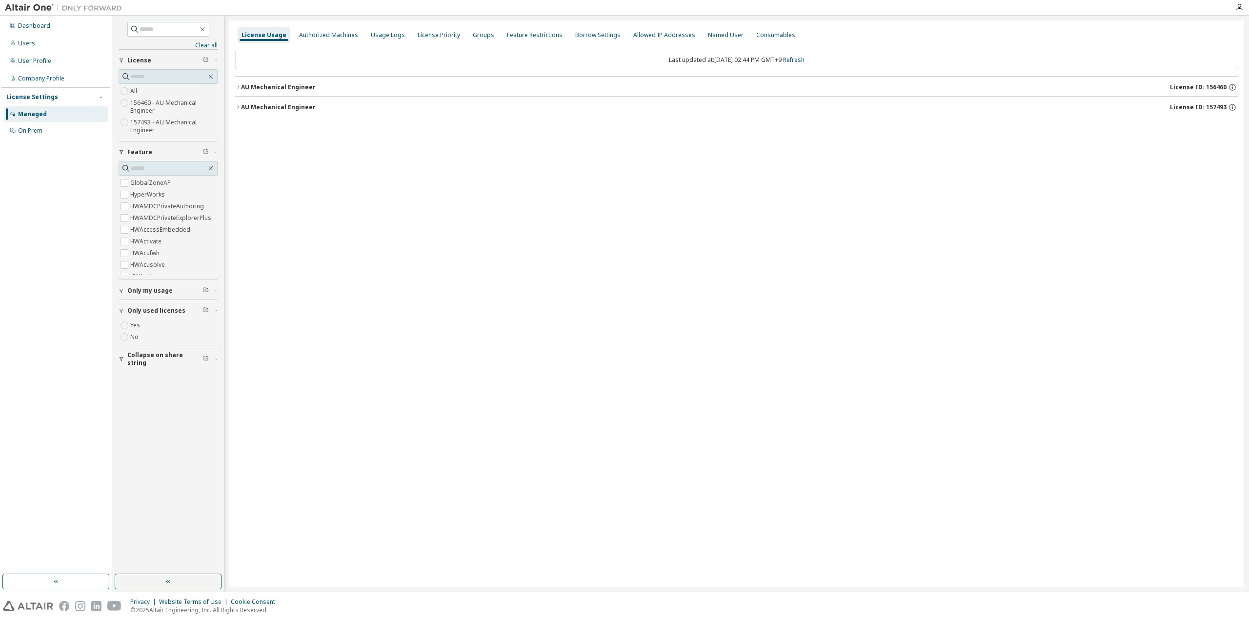
click at [135, 288] on span "Only my usage" at bounding box center [149, 291] width 45 height 8
click at [805, 60] on link "Refresh" at bounding box center [793, 60] width 21 height 8
drag, startPoint x: 270, startPoint y: 106, endPoint x: 276, endPoint y: 83, distance: 23.1
click at [270, 106] on div "AU Mechanical Engineer" at bounding box center [278, 107] width 75 height 8
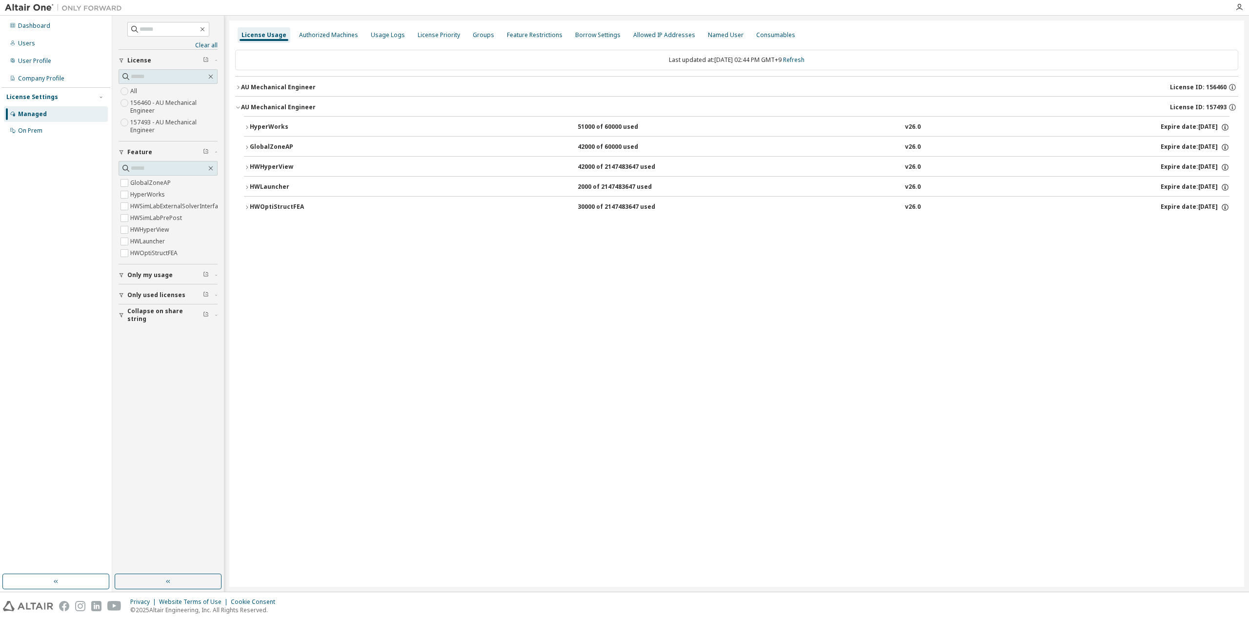
click at [276, 89] on div "AU Mechanical Engineer" at bounding box center [278, 87] width 75 height 8
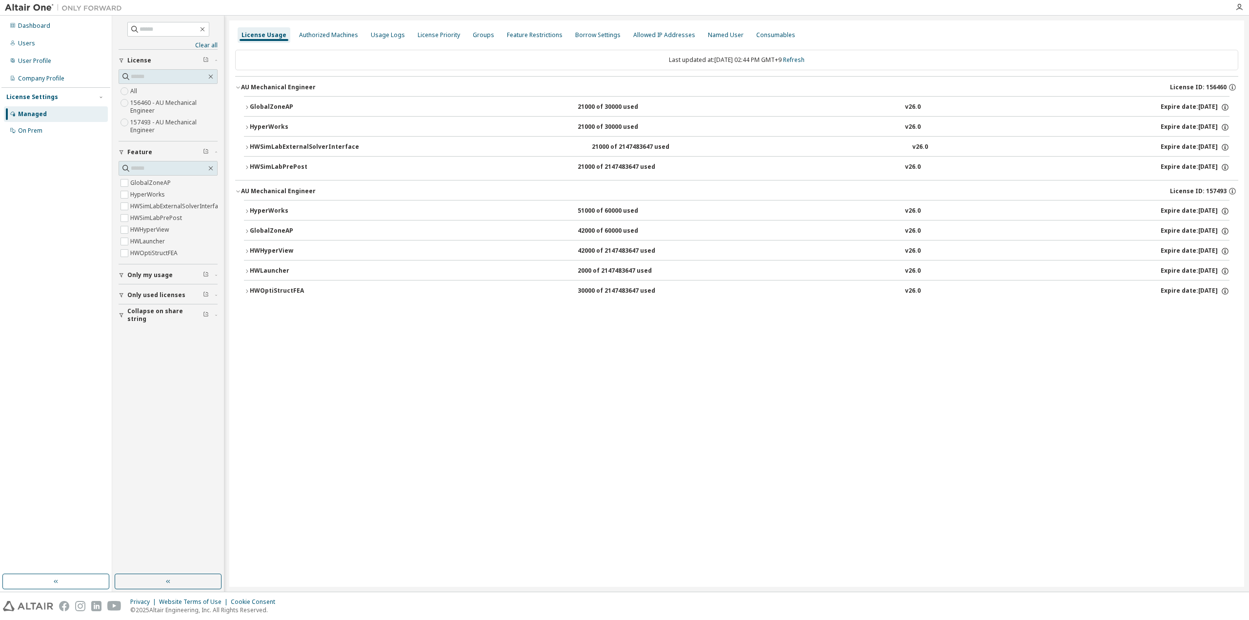
click at [274, 105] on div "GlobalZoneAP" at bounding box center [294, 107] width 88 height 9
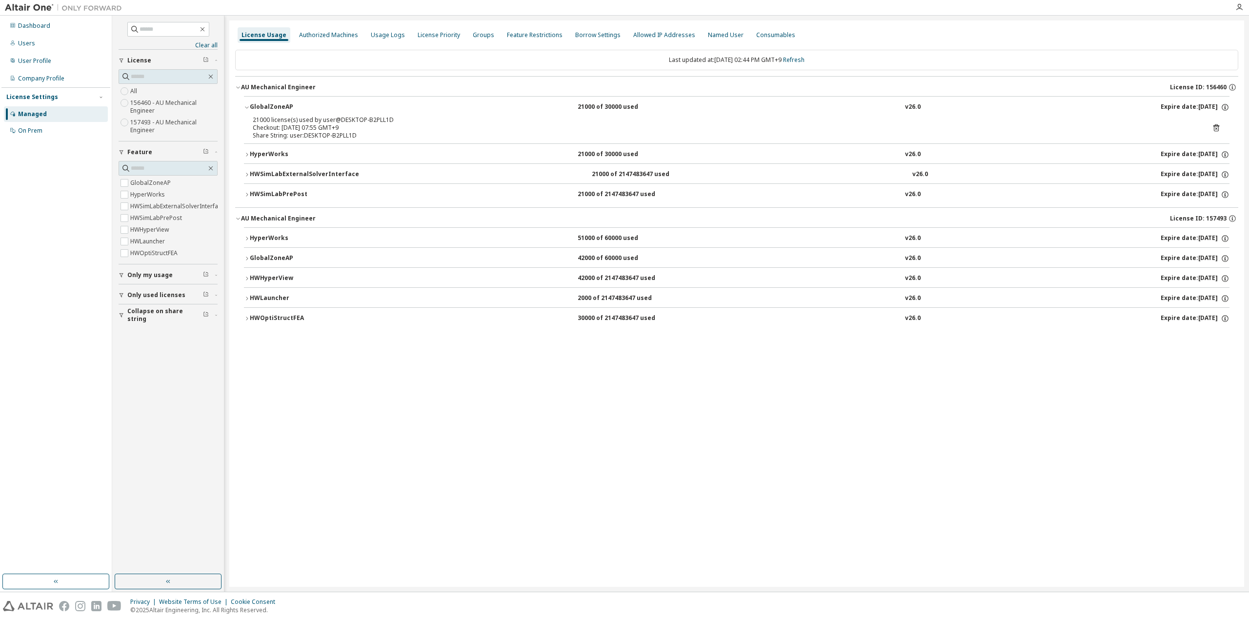
click at [274, 105] on div "GlobalZoneAP" at bounding box center [294, 107] width 88 height 9
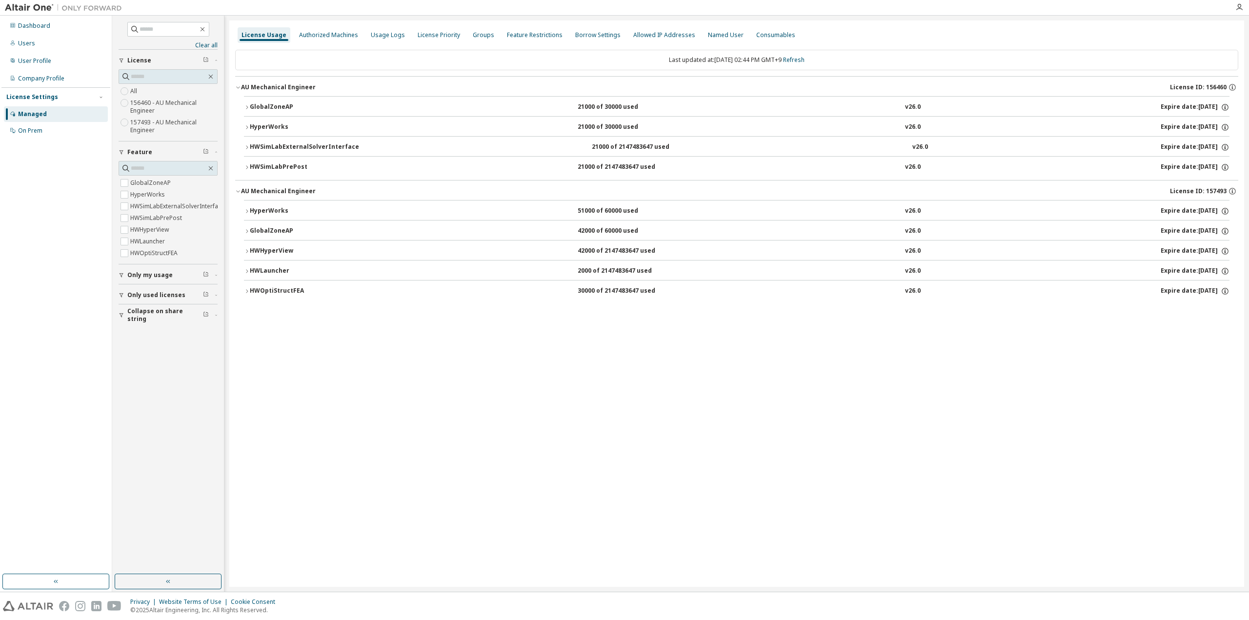
click at [277, 128] on div "HyperWorks" at bounding box center [294, 127] width 88 height 9
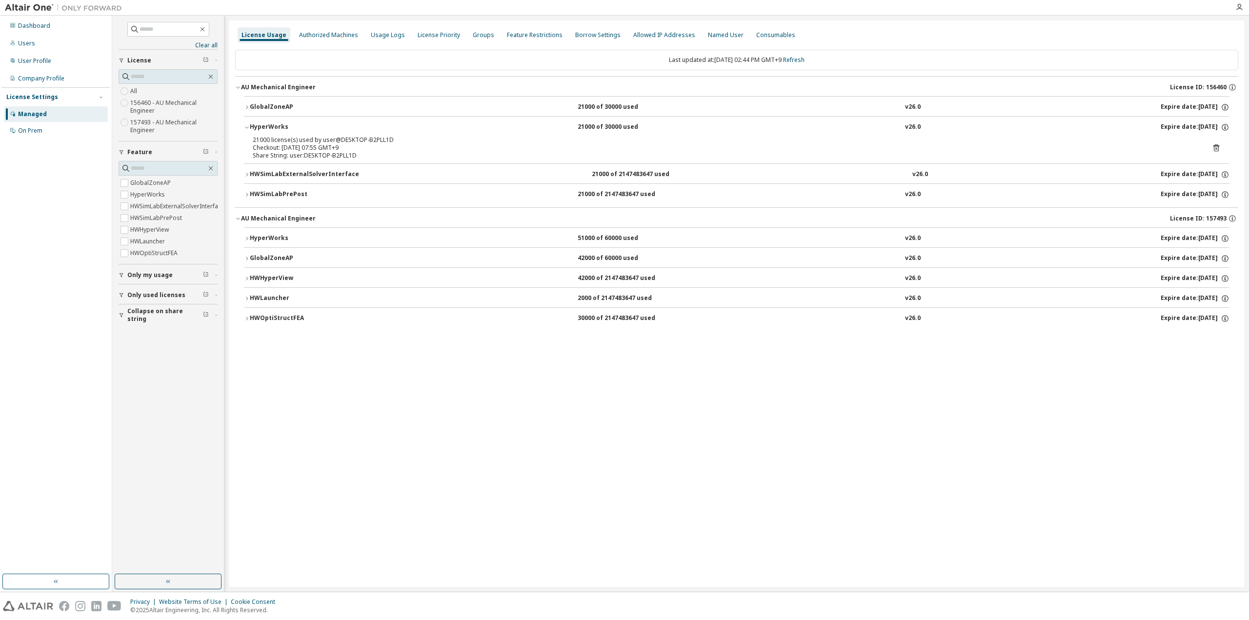
click at [264, 234] on div "HyperWorks" at bounding box center [294, 238] width 88 height 9
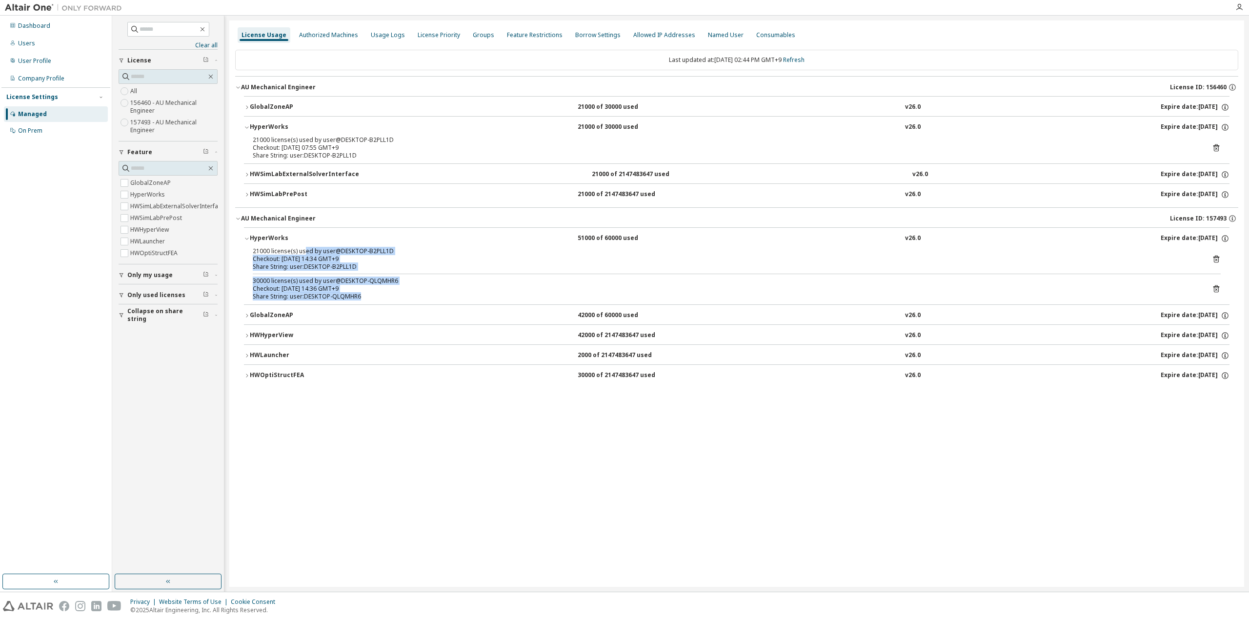
drag, startPoint x: 303, startPoint y: 251, endPoint x: 362, endPoint y: 293, distance: 73.1
click at [362, 293] on div "21000 license(s) used by user@DESKTOP-B2PLL1D Checkout: [DATE] 14:34 GMT+9 Shar…" at bounding box center [737, 275] width 986 height 57
click at [362, 293] on div "Share String: user:DESKTOP-QLQMHR6" at bounding box center [725, 297] width 945 height 8
click at [1212, 256] on icon at bounding box center [1216, 259] width 9 height 9
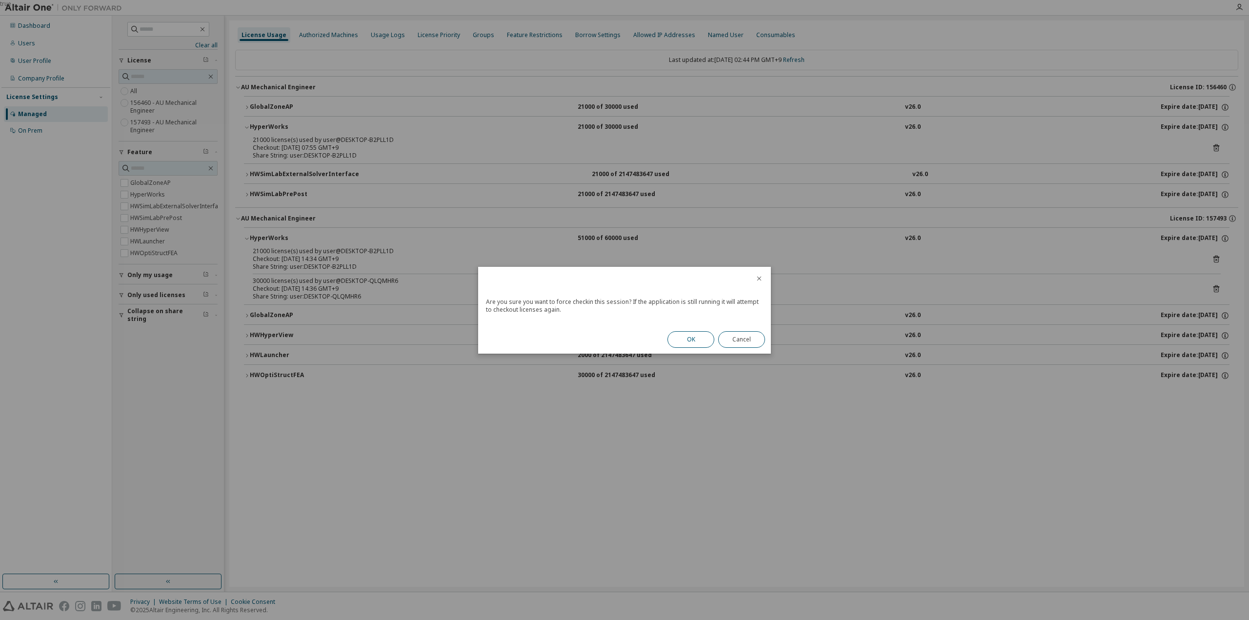
click at [682, 338] on button "OK" at bounding box center [691, 339] width 47 height 17
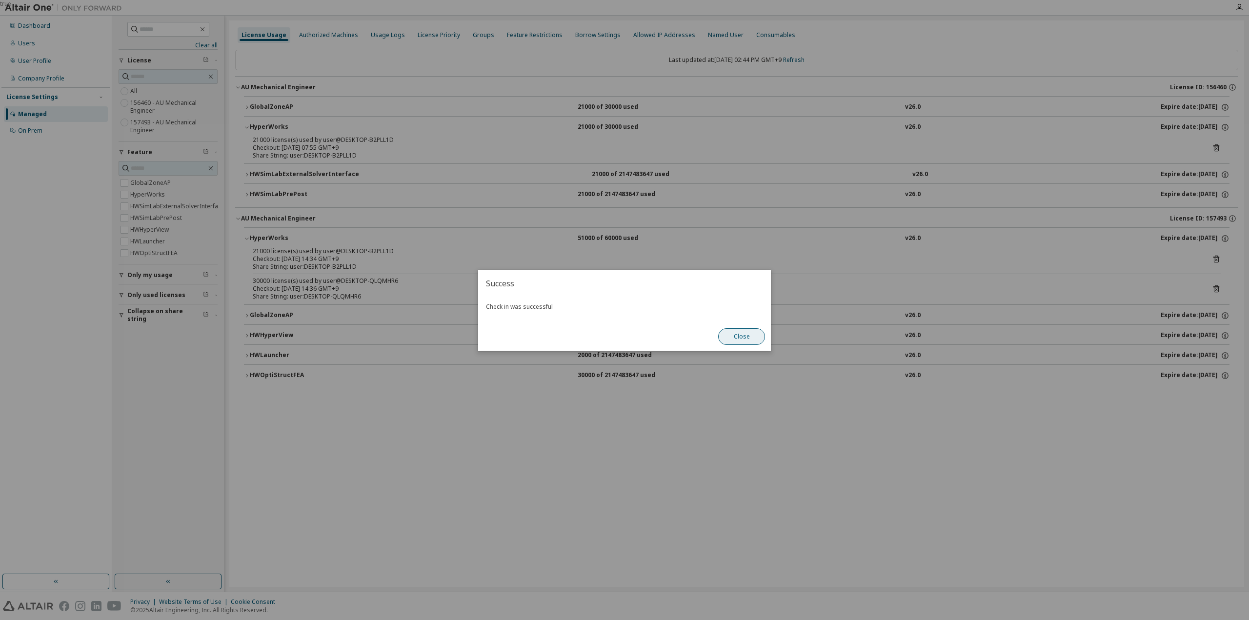
click at [749, 337] on button "Close" at bounding box center [741, 336] width 47 height 17
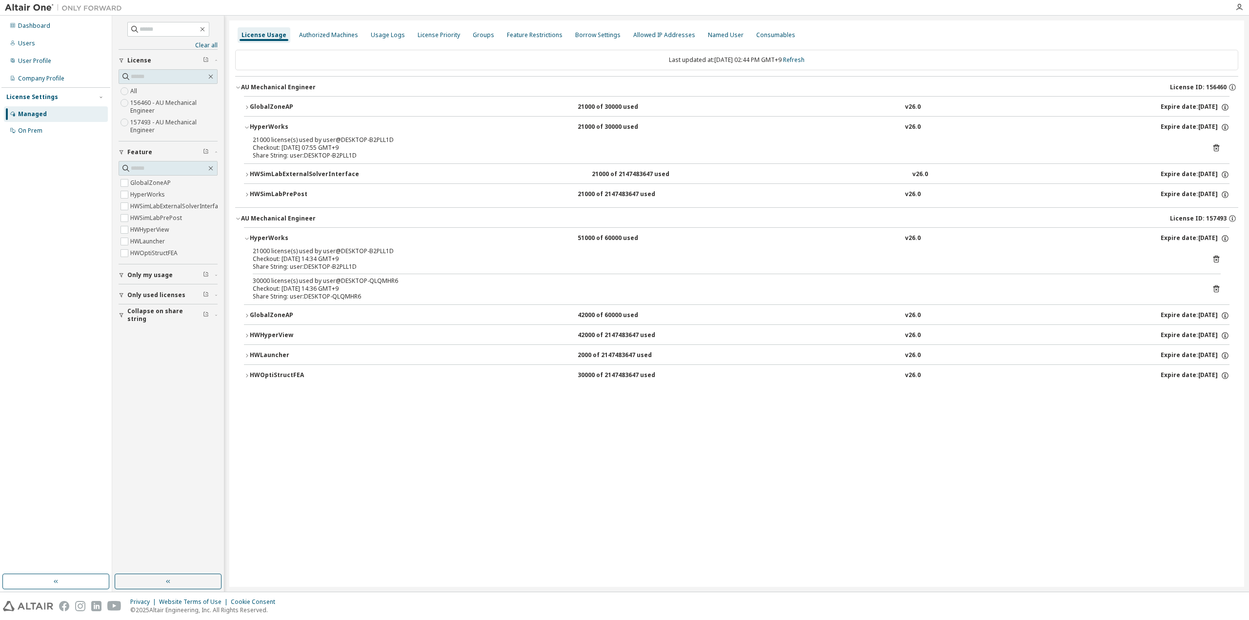
click at [275, 313] on div "GlobalZoneAP" at bounding box center [294, 315] width 88 height 9
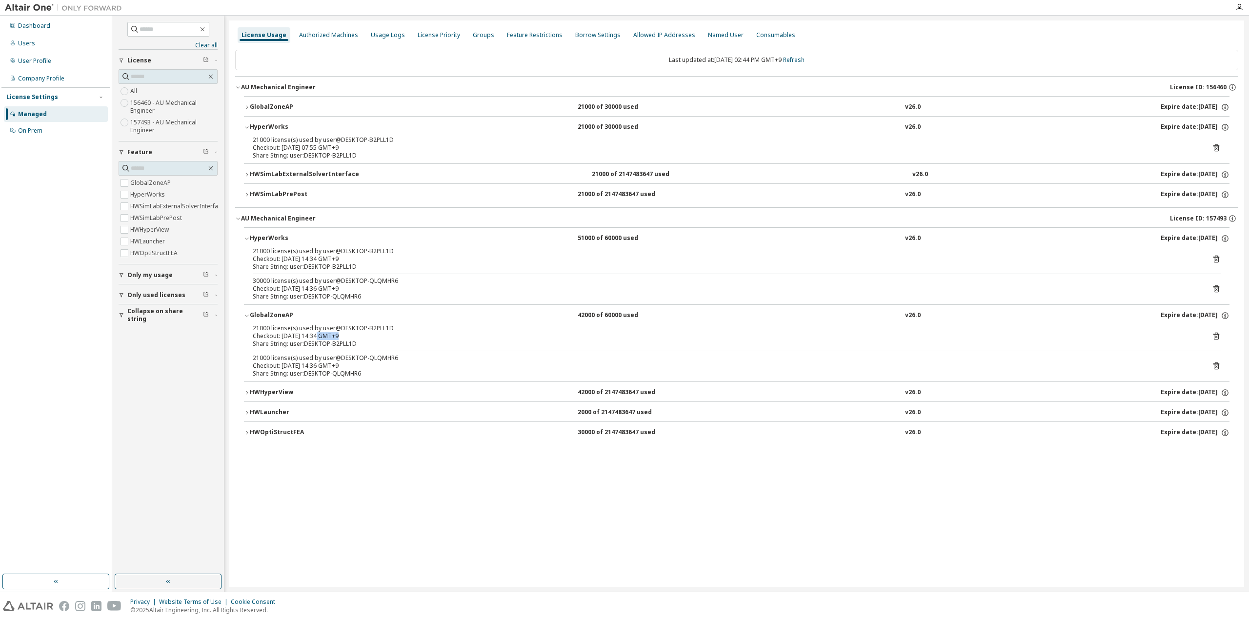
drag, startPoint x: 320, startPoint y: 333, endPoint x: 337, endPoint y: 337, distance: 17.0
click at [337, 337] on div "Checkout: [DATE] 14:34 GMT+9" at bounding box center [725, 336] width 945 height 8
click at [1219, 333] on icon at bounding box center [1217, 336] width 6 height 7
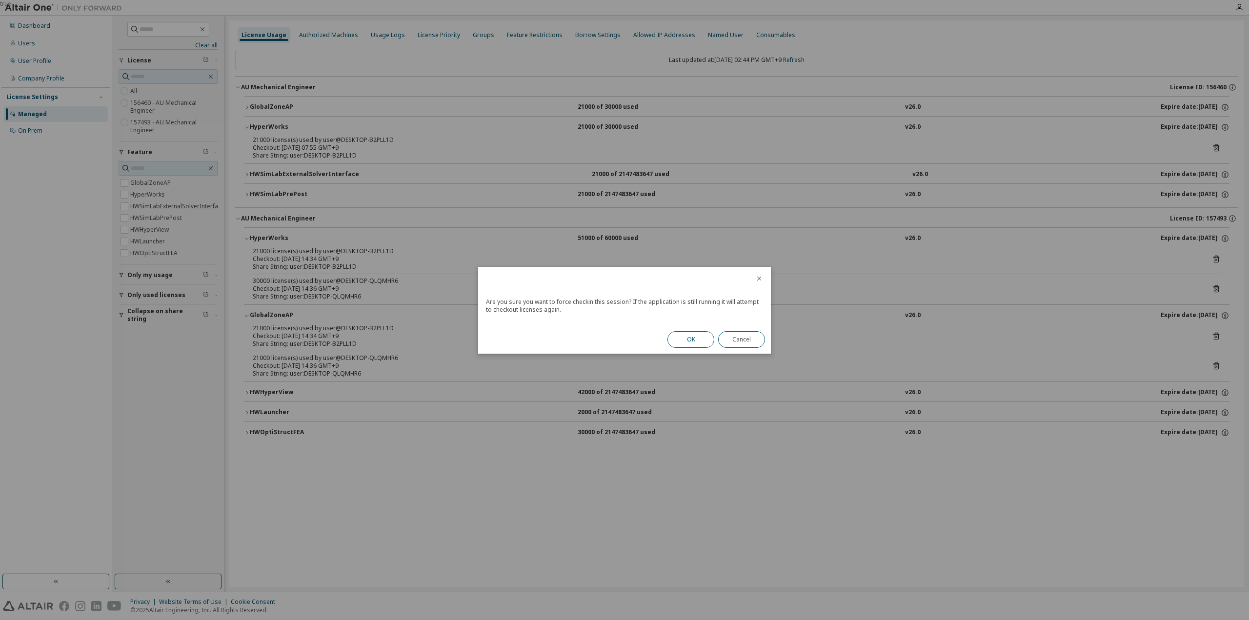
click at [704, 345] on button "OK" at bounding box center [691, 339] width 47 height 17
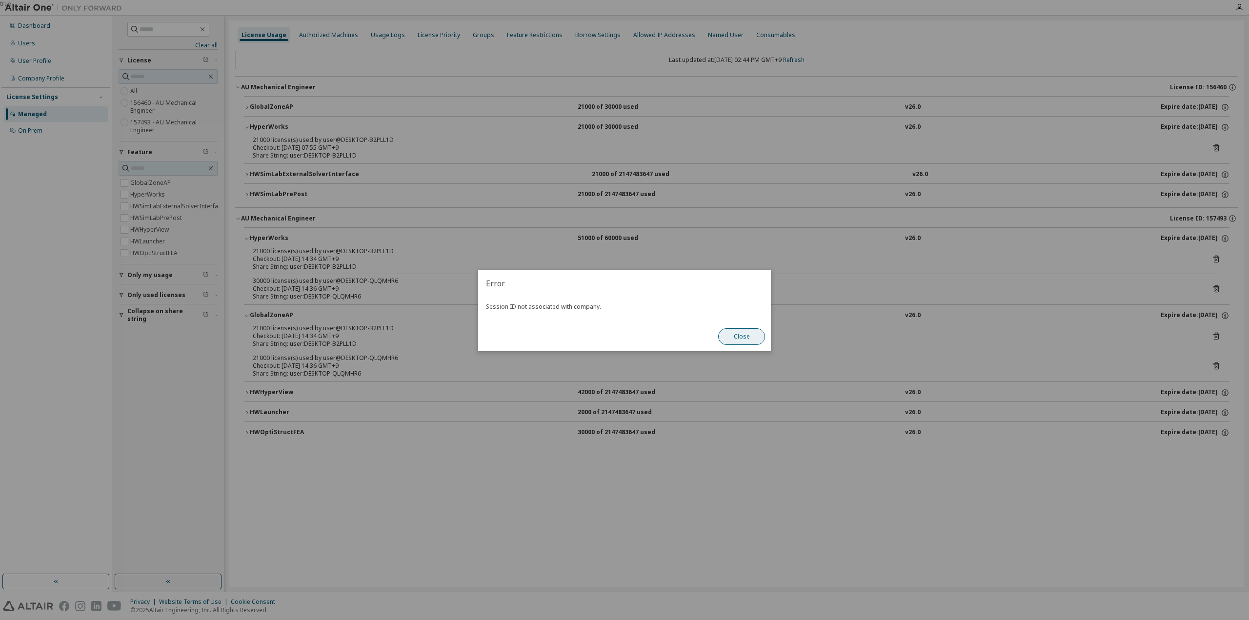
click at [741, 337] on button "Close" at bounding box center [741, 336] width 47 height 17
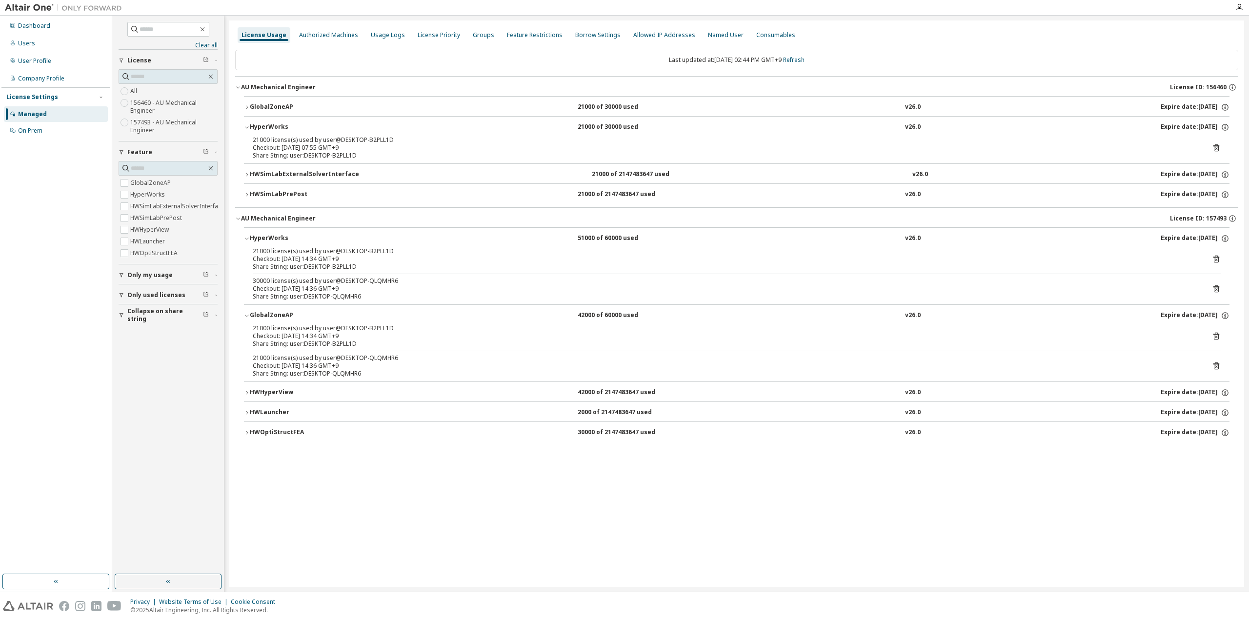
click at [269, 389] on div "HWHyperView" at bounding box center [294, 393] width 88 height 9
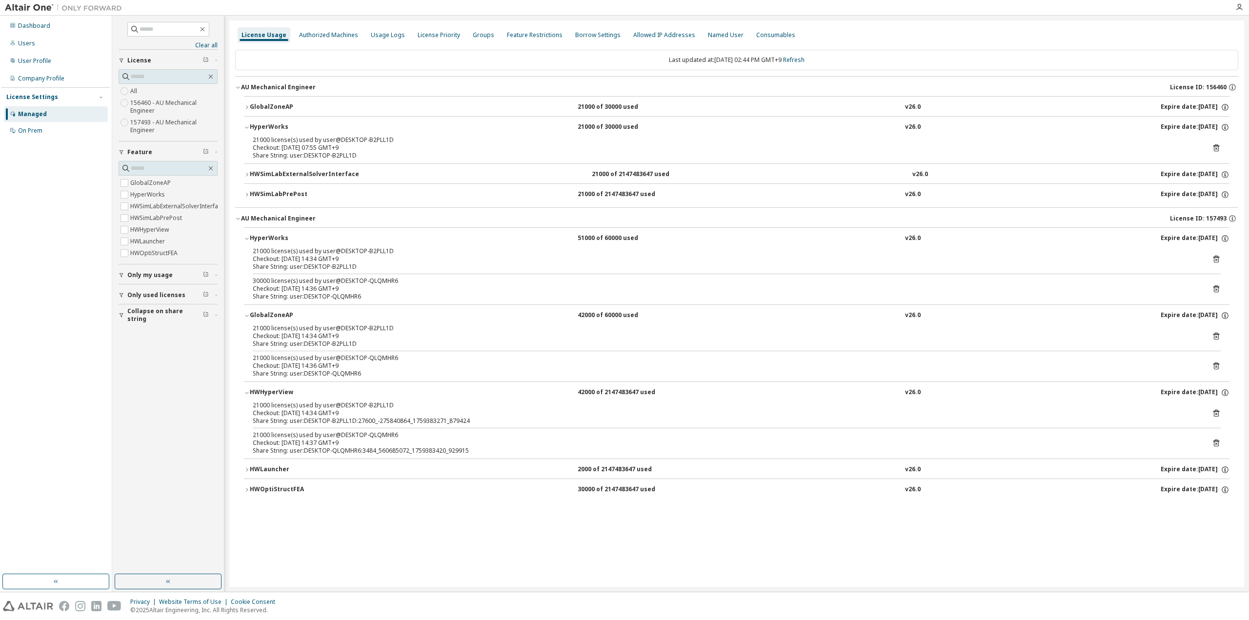
click at [1209, 411] on div "21000 license(s) used by user@DESKTOP-B2PLL1D Checkout: [DATE] 14:34 GMT+9 Shar…" at bounding box center [737, 413] width 968 height 23
click at [1214, 412] on icon at bounding box center [1217, 413] width 6 height 7
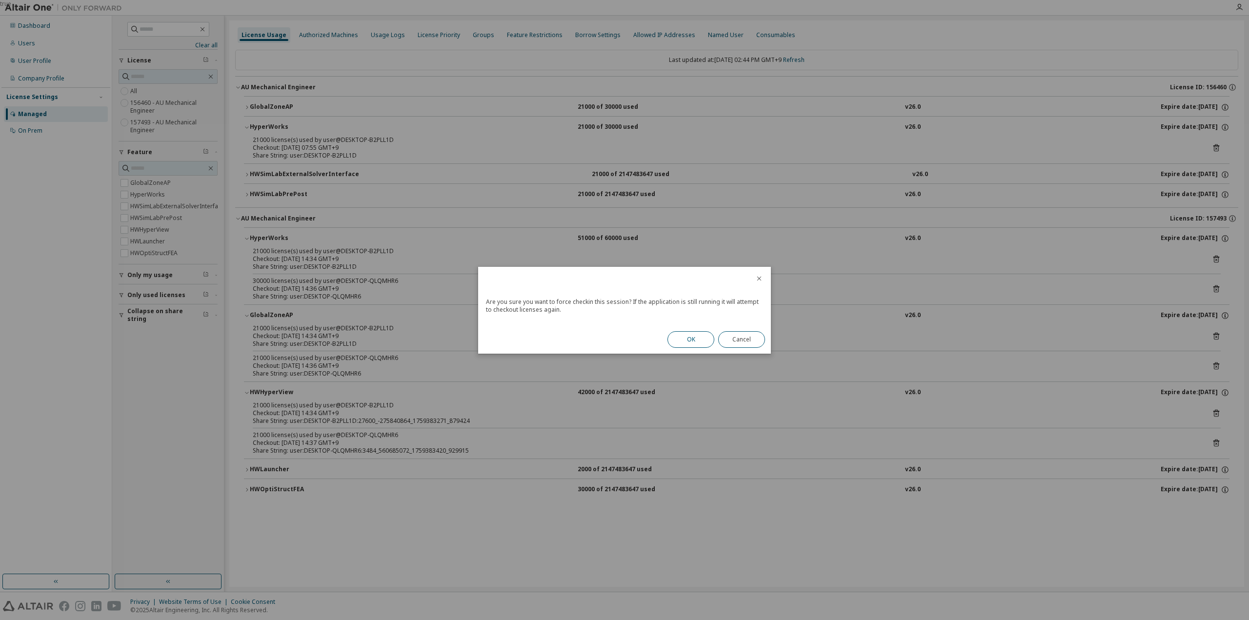
click at [703, 344] on button "OK" at bounding box center [691, 339] width 47 height 17
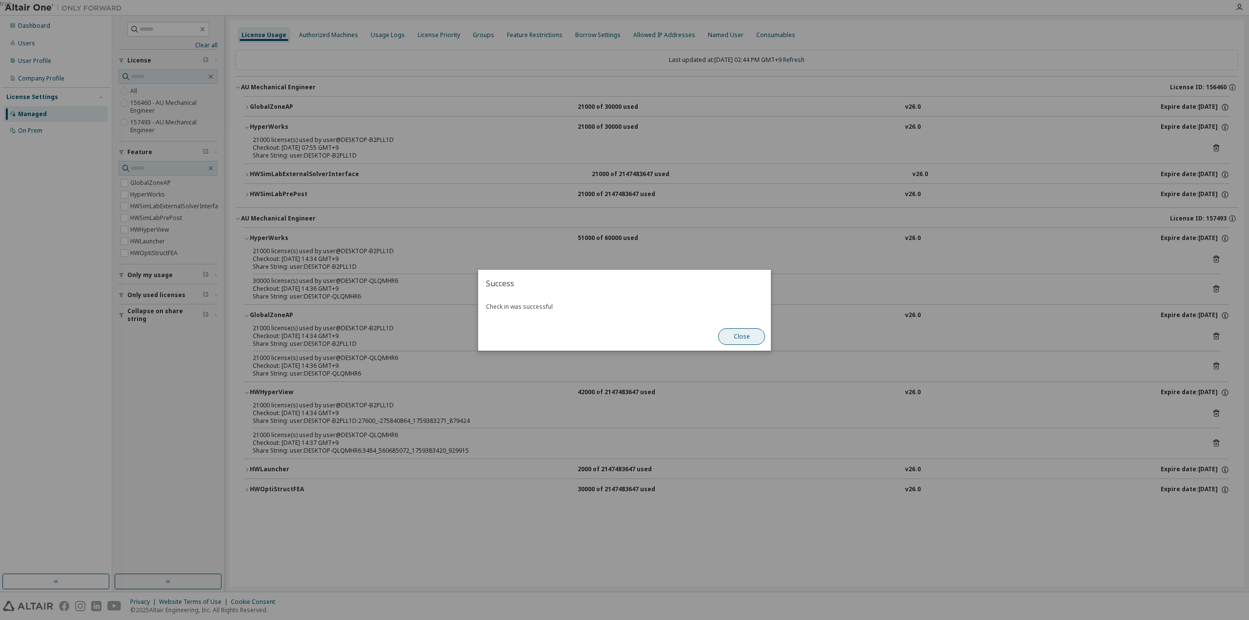
click at [741, 329] on button "Close" at bounding box center [741, 336] width 47 height 17
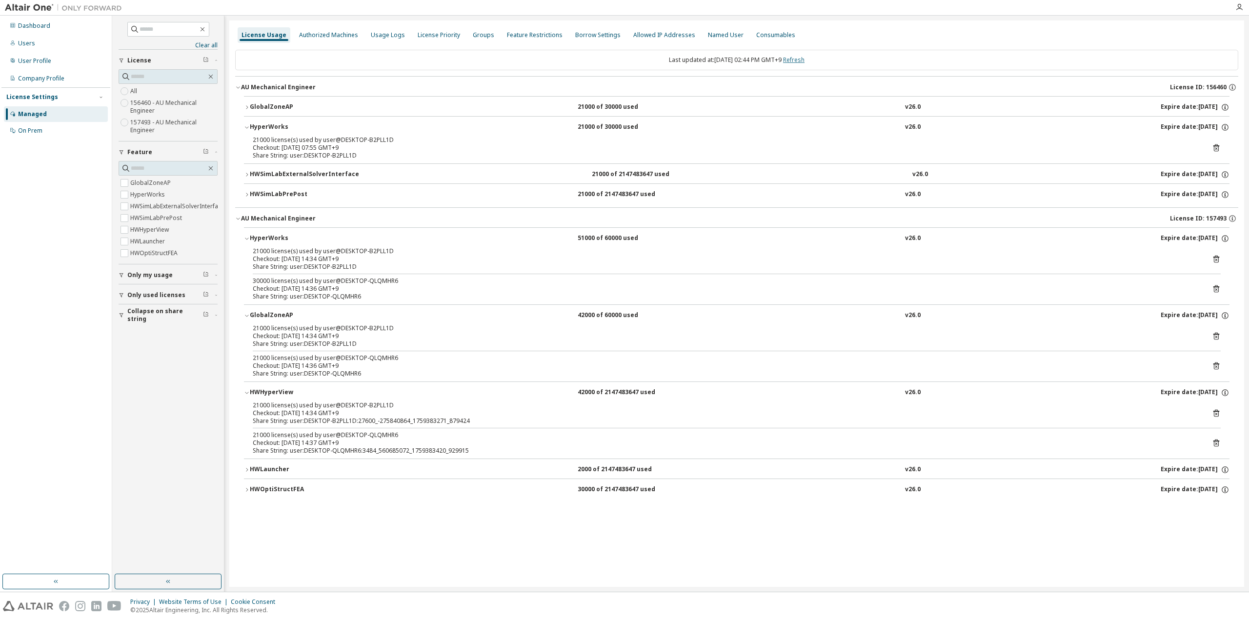
click at [805, 58] on link "Refresh" at bounding box center [793, 60] width 21 height 8
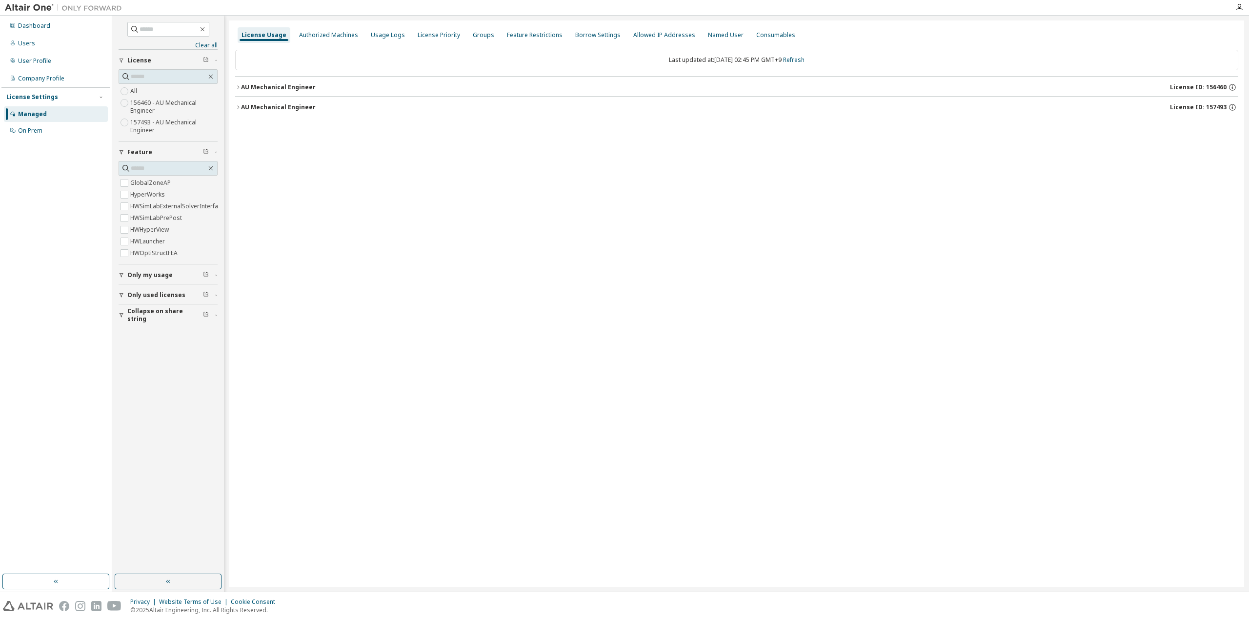
click at [290, 106] on div "AU Mechanical Engineer" at bounding box center [278, 107] width 75 height 8
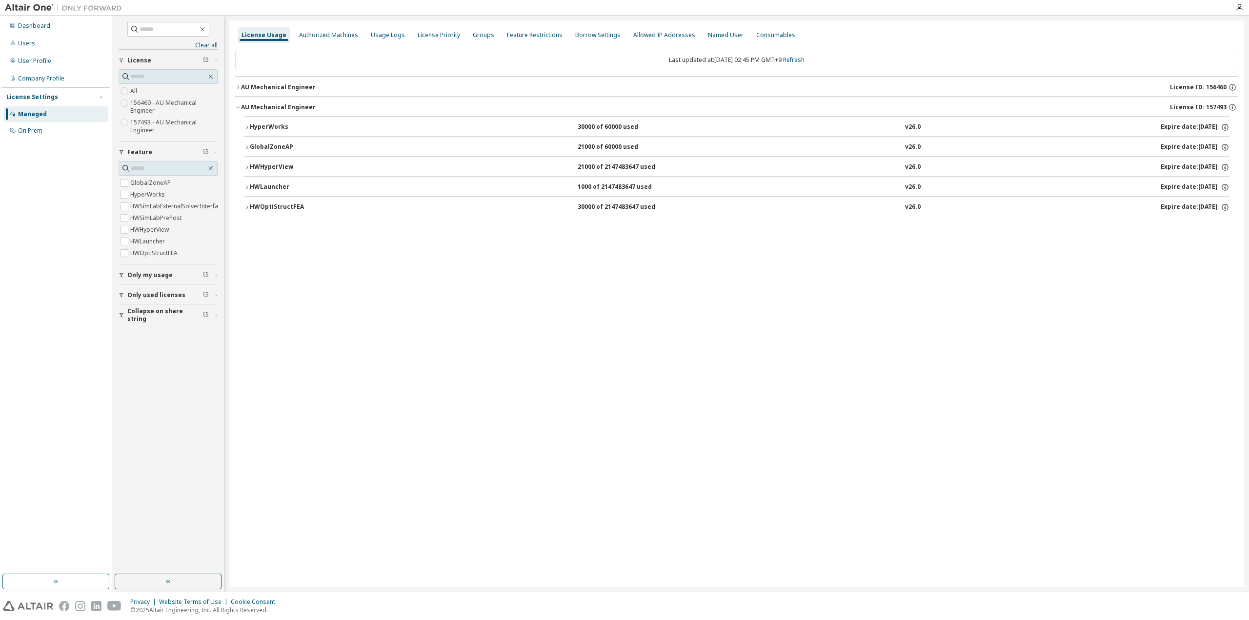
click at [288, 86] on div "AU Mechanical Engineer" at bounding box center [278, 87] width 75 height 8
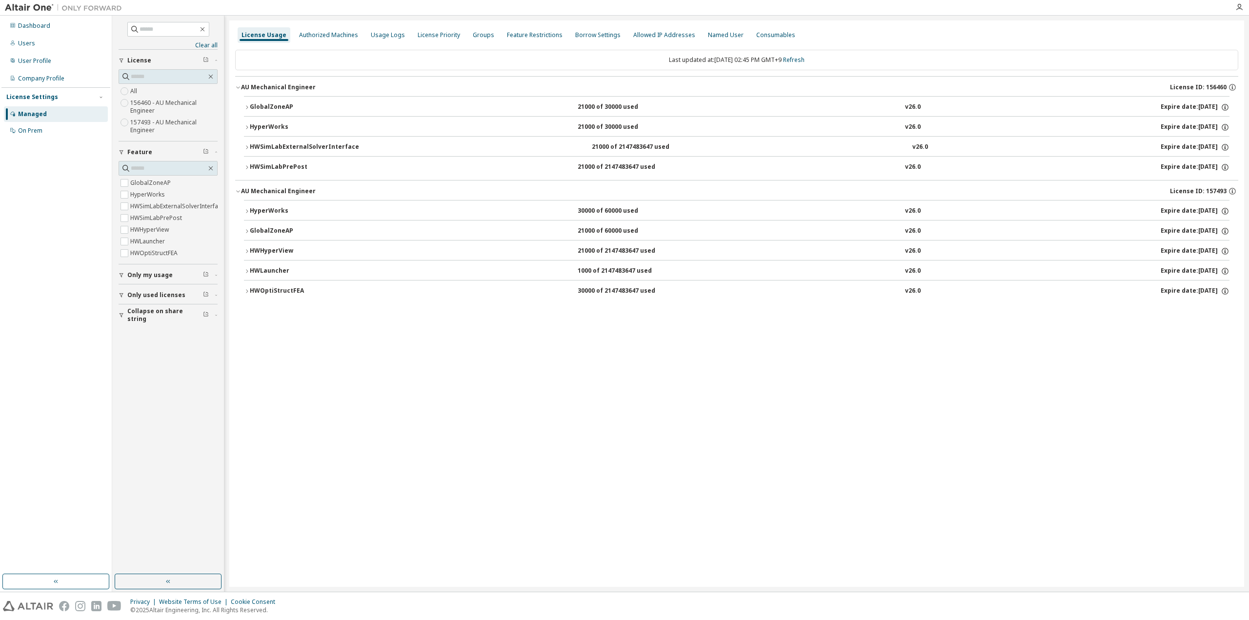
click at [281, 284] on button "HWOptiStructFEA 30000 of 2147483647 used v26.0 Expire date: [DATE]" at bounding box center [737, 291] width 986 height 21
click at [420, 349] on div "License Usage Authorized Machines Usage Logs License Priority Groups Feature Re…" at bounding box center [736, 303] width 1015 height 567
click at [800, 61] on link "Refresh" at bounding box center [793, 60] width 21 height 8
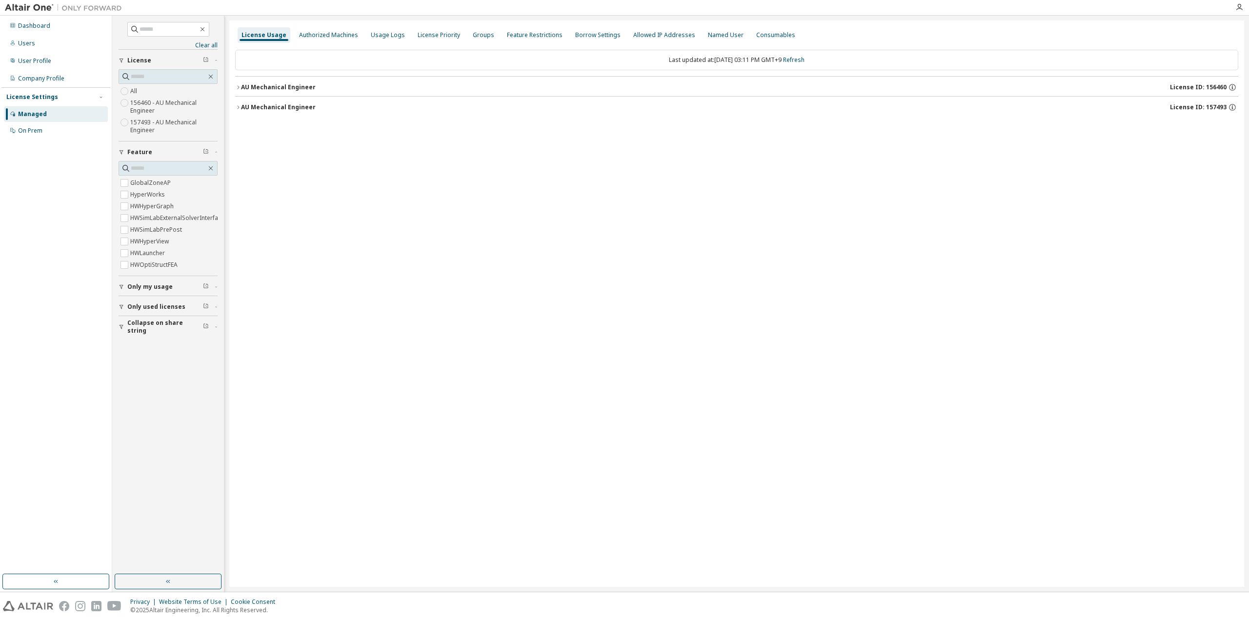
click at [297, 110] on div "AU Mechanical Engineer" at bounding box center [278, 107] width 75 height 8
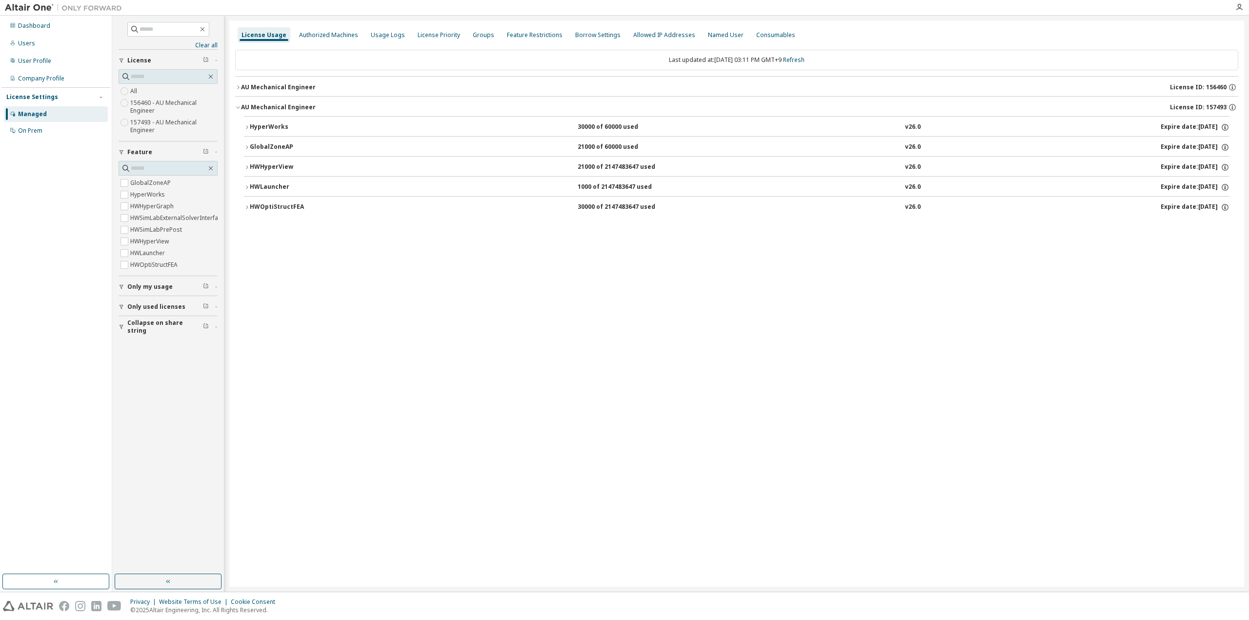
click at [289, 90] on div "AU Mechanical Engineer" at bounding box center [278, 87] width 75 height 8
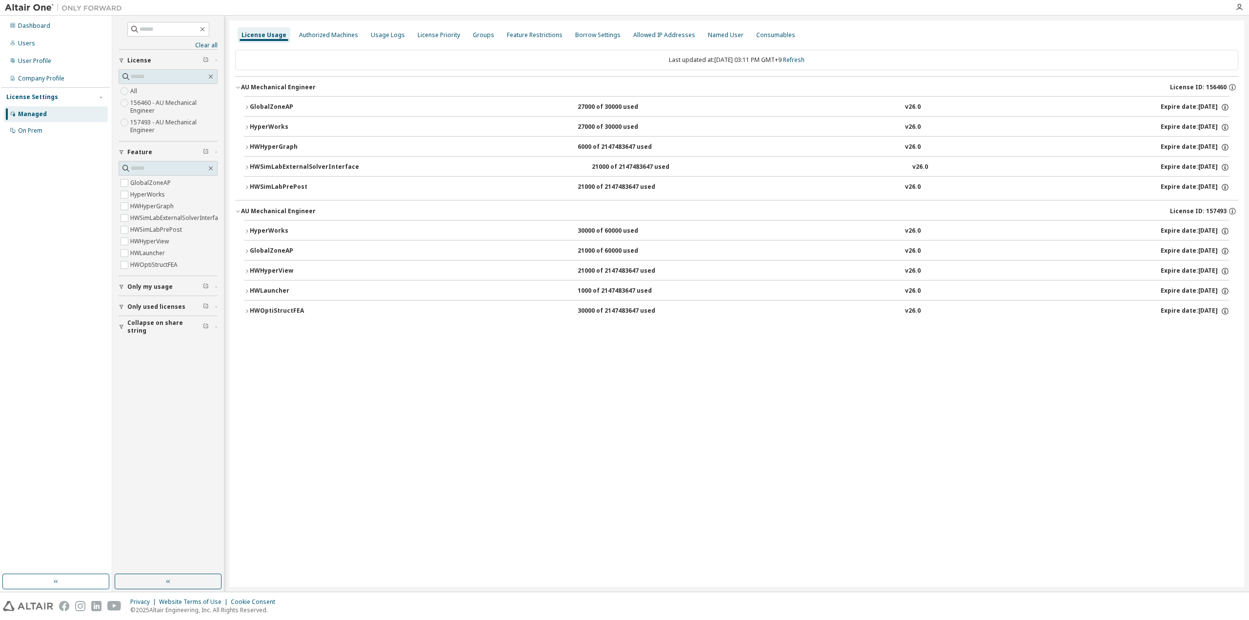
click at [276, 104] on div "GlobalZoneAP" at bounding box center [294, 107] width 88 height 9
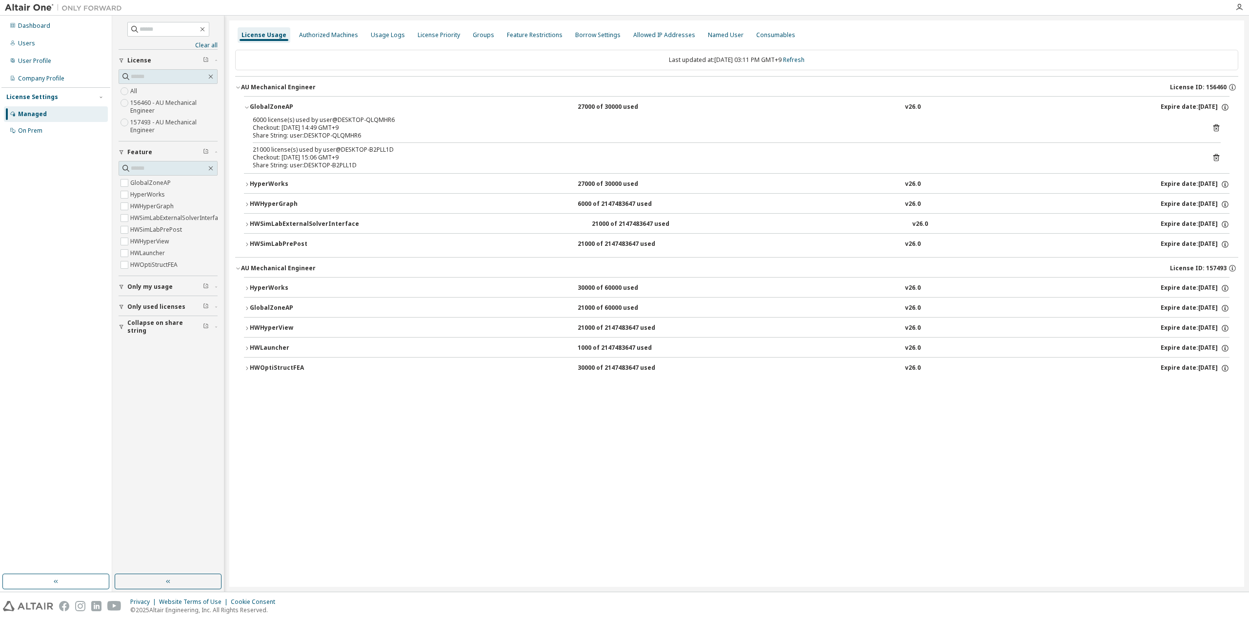
click at [276, 104] on div "GlobalZoneAP" at bounding box center [294, 107] width 88 height 9
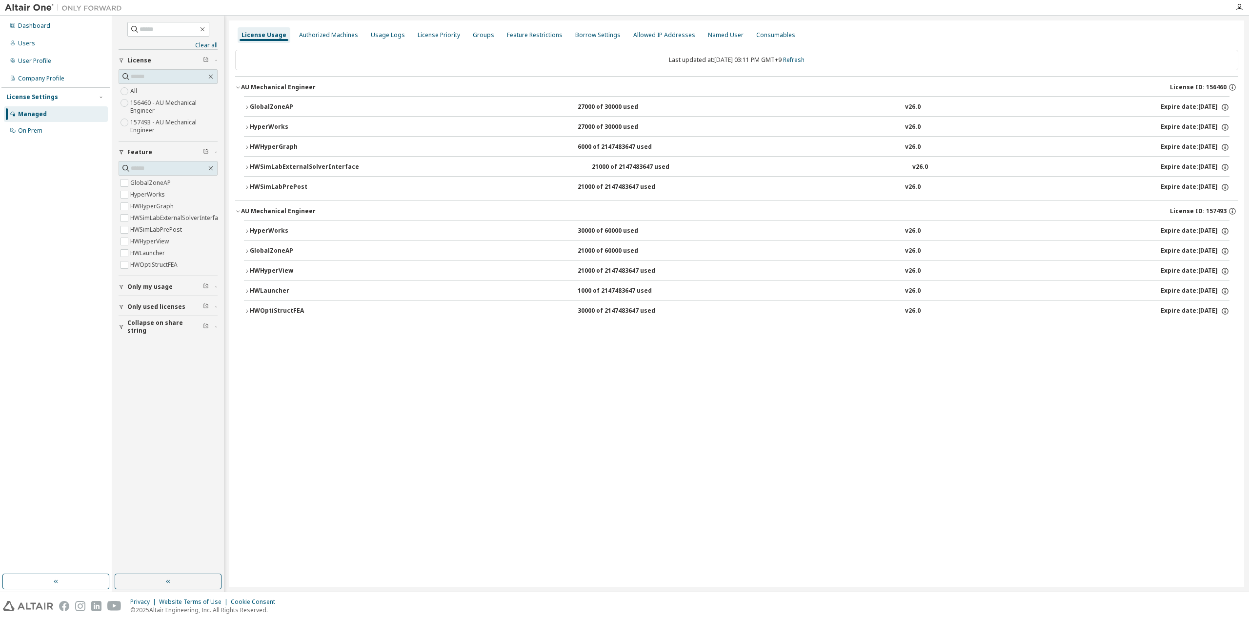
click at [267, 126] on div "HyperWorks" at bounding box center [294, 127] width 88 height 9
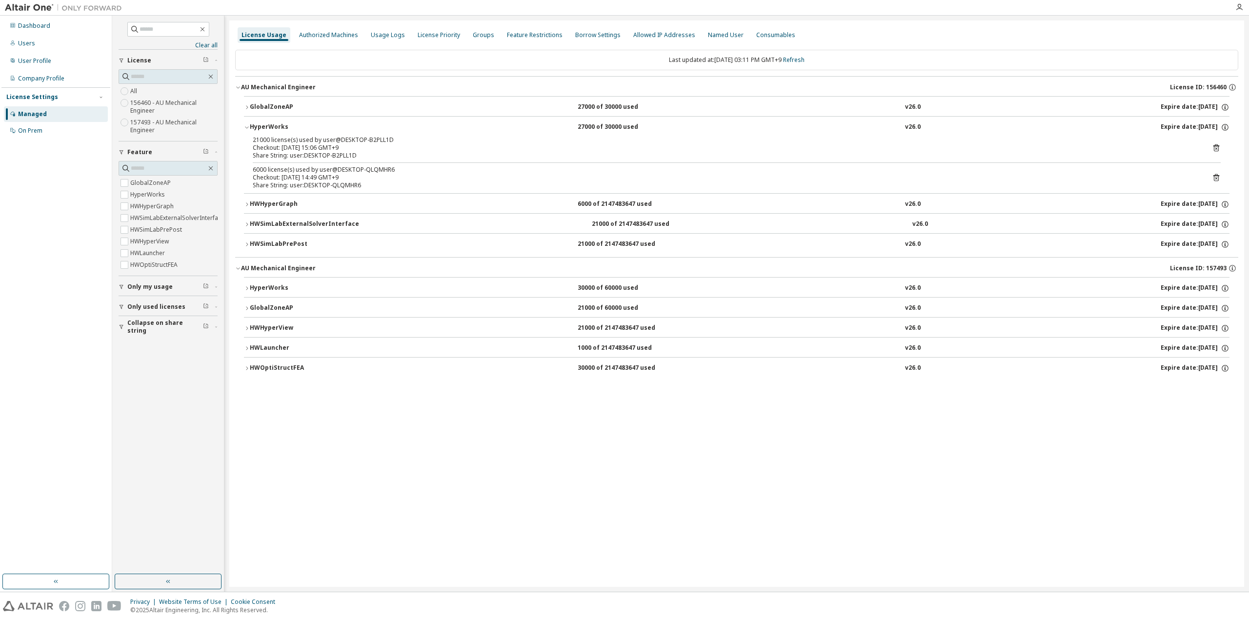
click at [267, 126] on div "HyperWorks" at bounding box center [294, 127] width 88 height 9
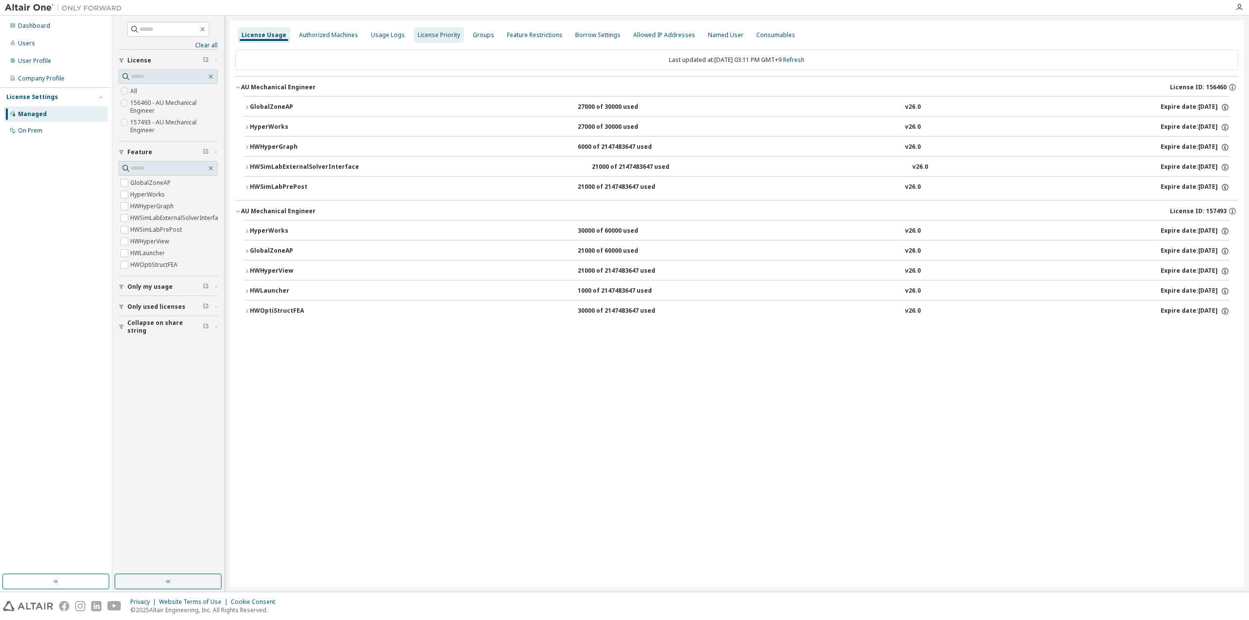
click at [432, 36] on div "License Priority" at bounding box center [439, 35] width 42 height 8
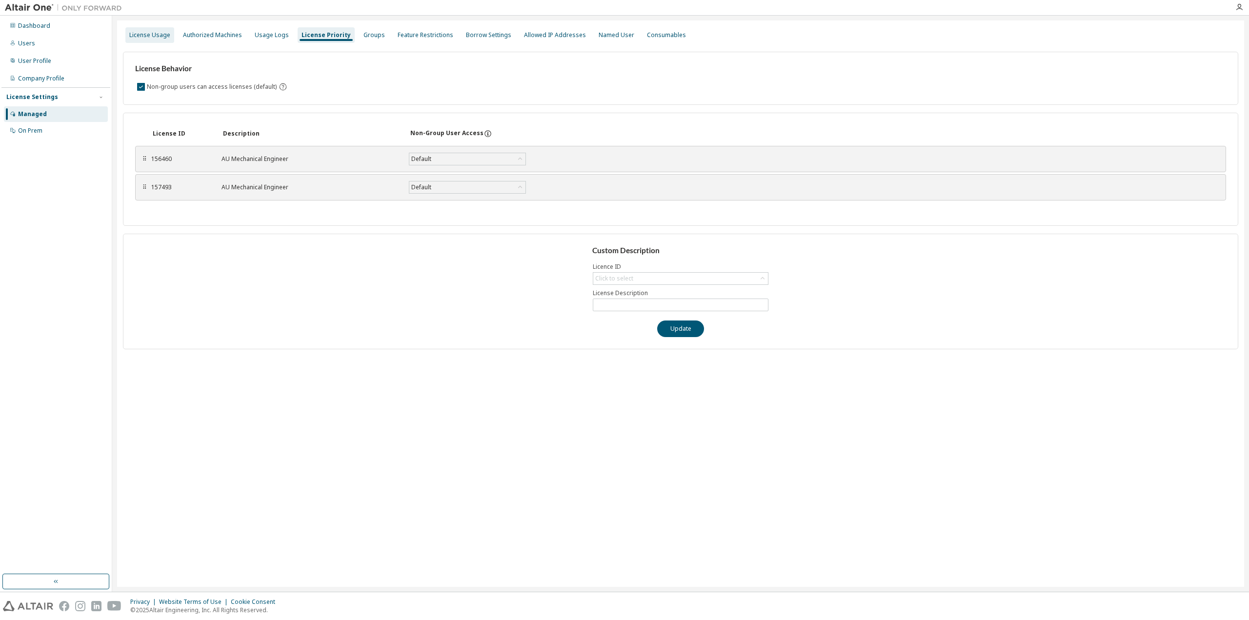
click at [166, 34] on div "License Usage" at bounding box center [149, 35] width 41 height 8
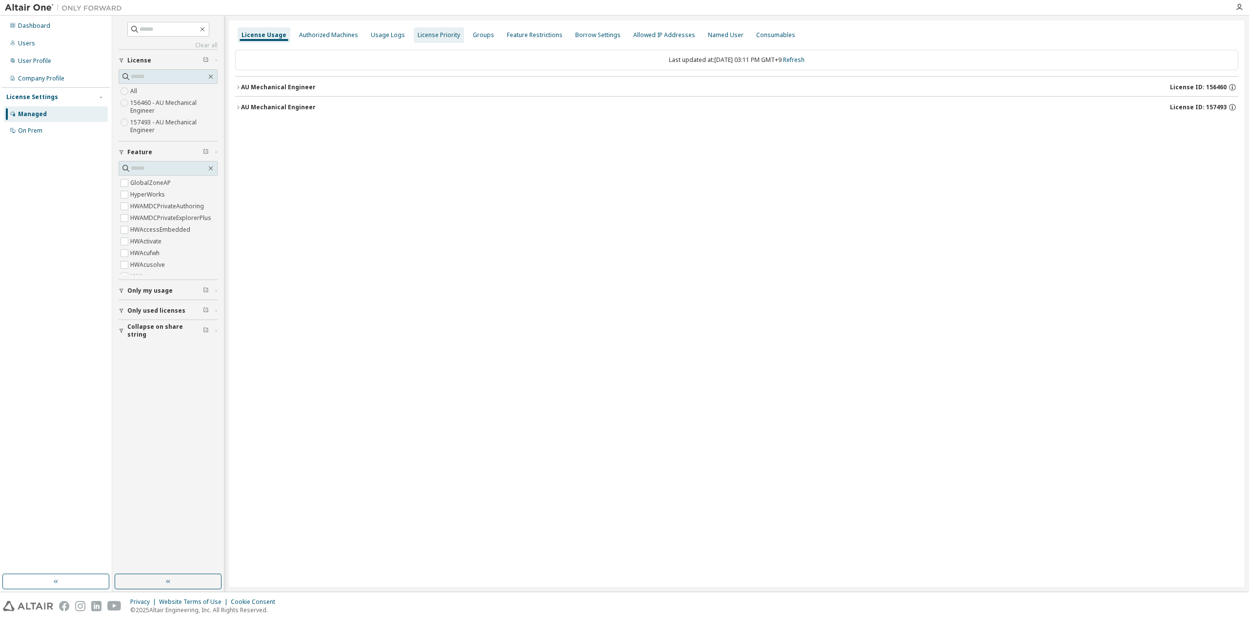
click at [418, 36] on div "License Priority" at bounding box center [439, 35] width 42 height 8
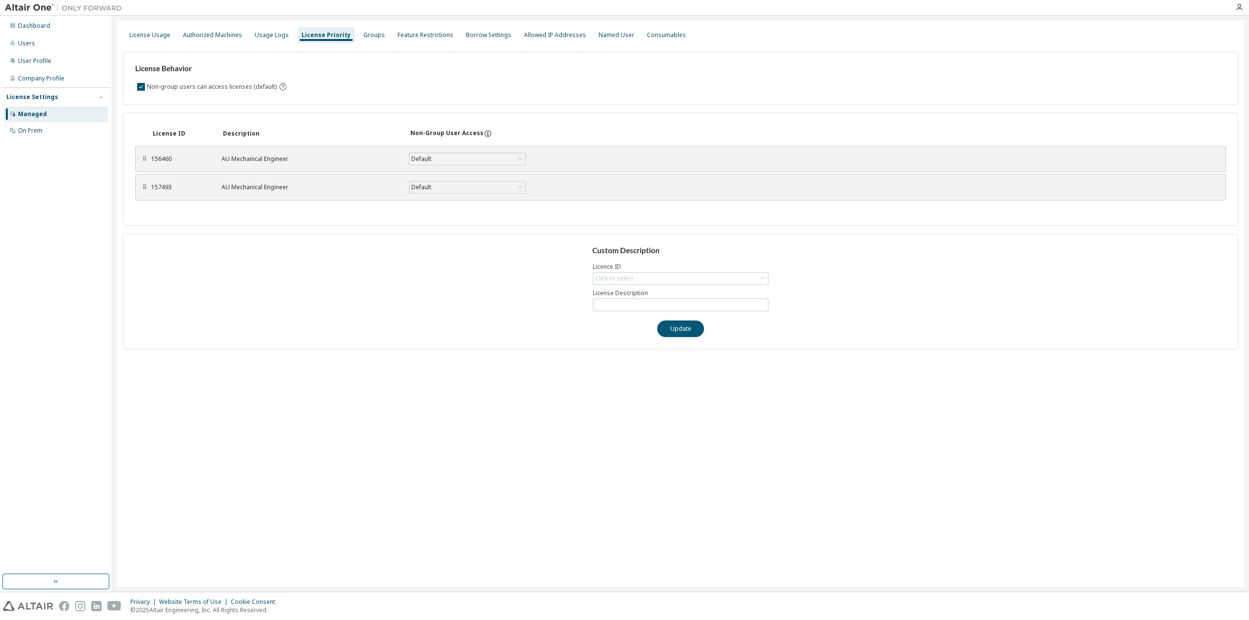
click at [147, 43] on div "License Usage Authorized Machines Usage Logs License Priority Groups Feature Re…" at bounding box center [681, 35] width 1116 height 18
click at [149, 40] on div "License Usage" at bounding box center [149, 35] width 49 height 16
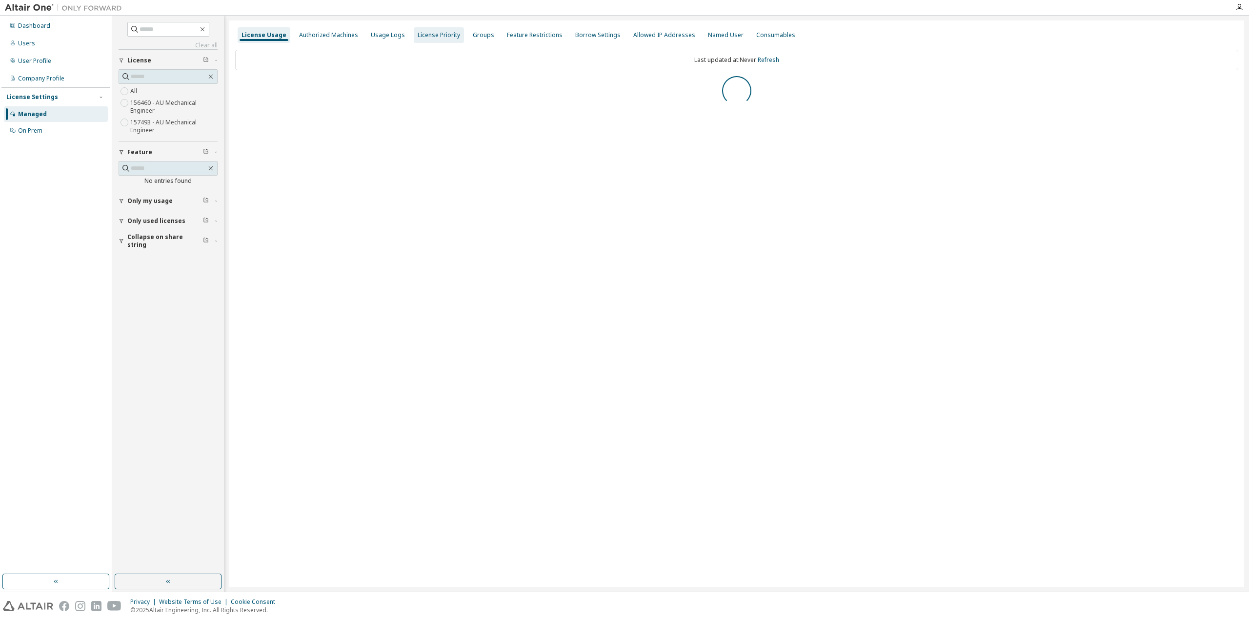
click at [441, 38] on div "License Priority" at bounding box center [439, 35] width 42 height 8
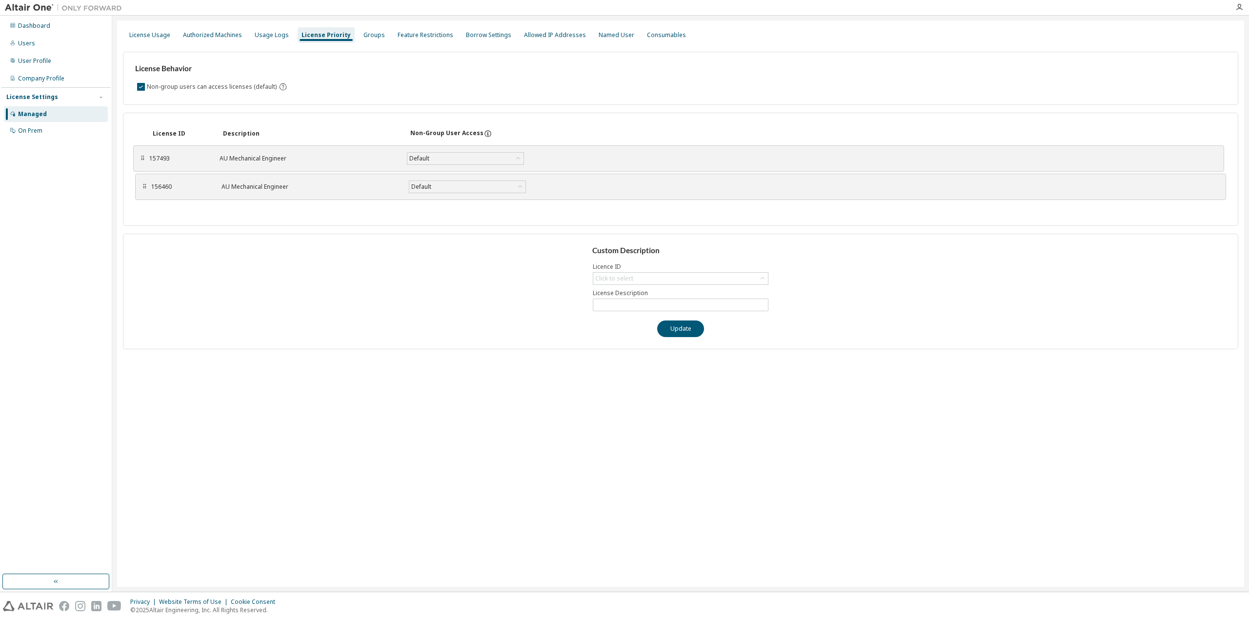
drag, startPoint x: 145, startPoint y: 185, endPoint x: 143, endPoint y: 157, distance: 28.9
click at [143, 157] on div "⠿" at bounding box center [143, 159] width 6 height 8
click at [155, 39] on div "License Usage" at bounding box center [149, 35] width 49 height 16
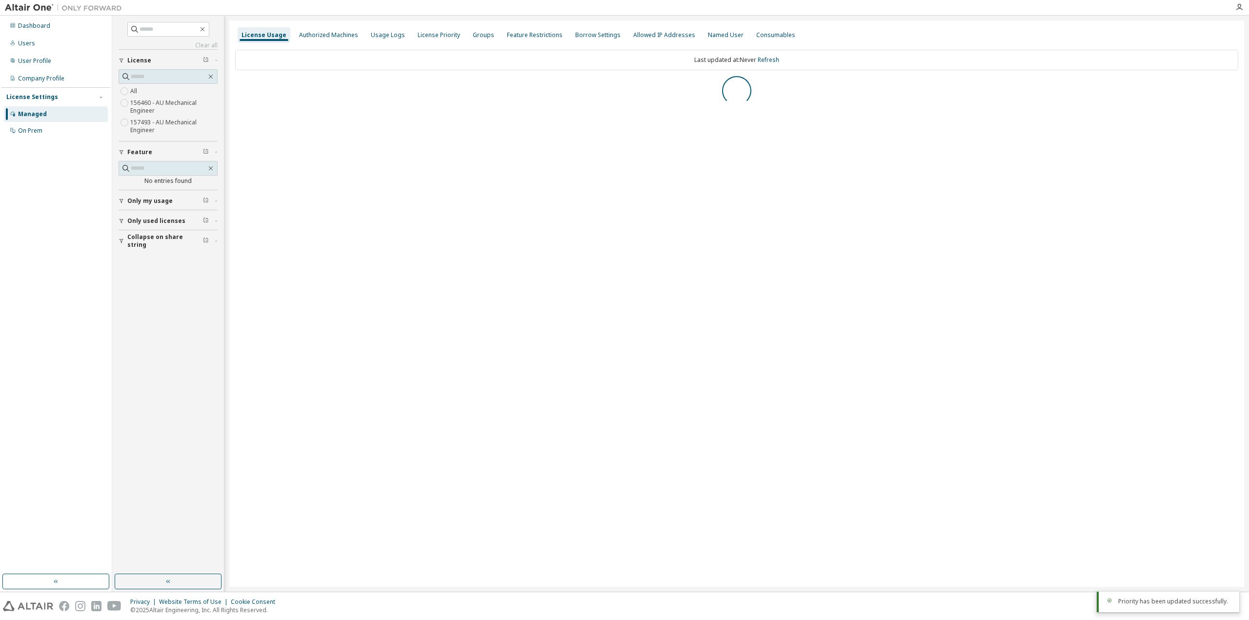
click at [133, 242] on span "Collapse on share string" at bounding box center [165, 241] width 76 height 16
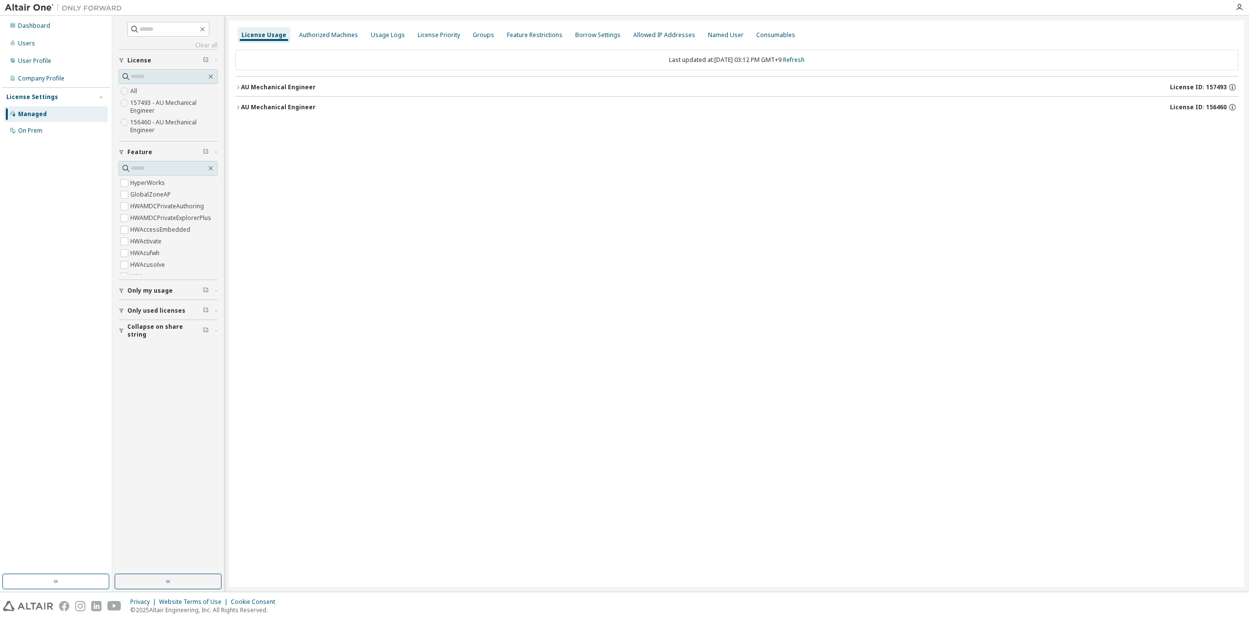
click at [133, 254] on label "HWAcufwh" at bounding box center [145, 253] width 31 height 12
click at [134, 249] on button "Collapse on share string" at bounding box center [168, 244] width 99 height 21
click at [137, 178] on label "HWAcufwh" at bounding box center [145, 183] width 31 height 12
click at [157, 311] on span "Only used licenses" at bounding box center [156, 311] width 58 height 8
click at [157, 354] on span "Collapse on share string" at bounding box center [165, 359] width 76 height 16
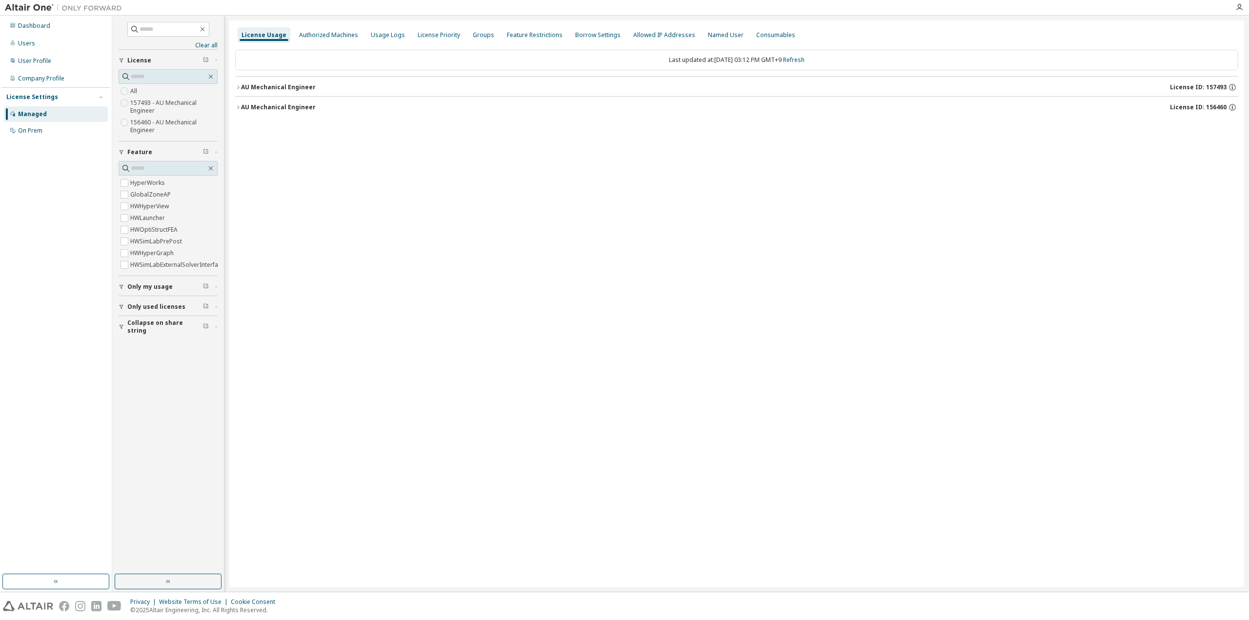
click at [156, 291] on span "Only my usage" at bounding box center [149, 287] width 45 height 8
click at [281, 102] on button "AU Mechanical Engineer License ID: 156460" at bounding box center [737, 107] width 1004 height 21
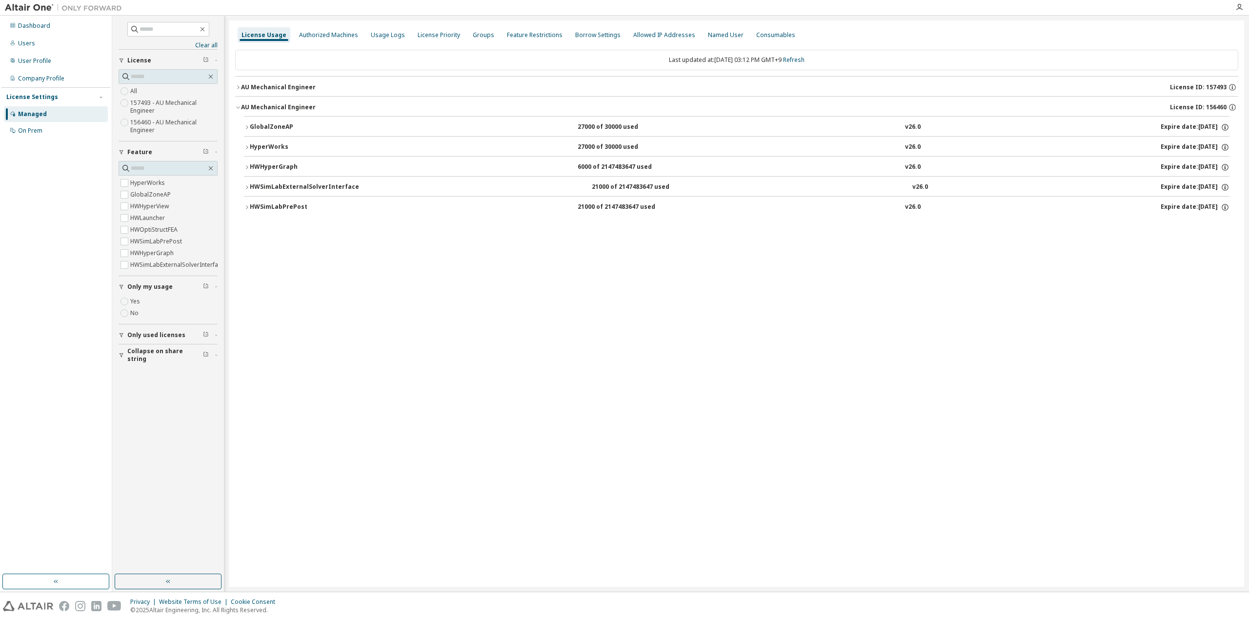
click at [281, 102] on button "AU Mechanical Engineer License ID: 156460" at bounding box center [737, 107] width 1004 height 21
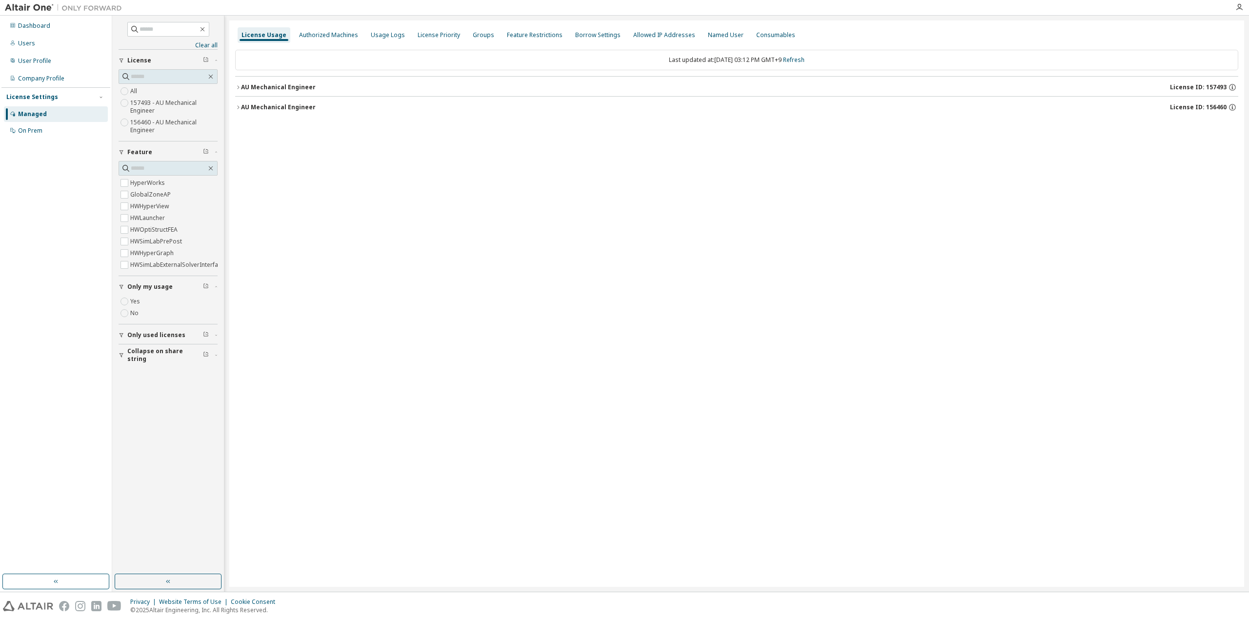
click at [277, 83] on div "AU Mechanical Engineer" at bounding box center [278, 87] width 75 height 8
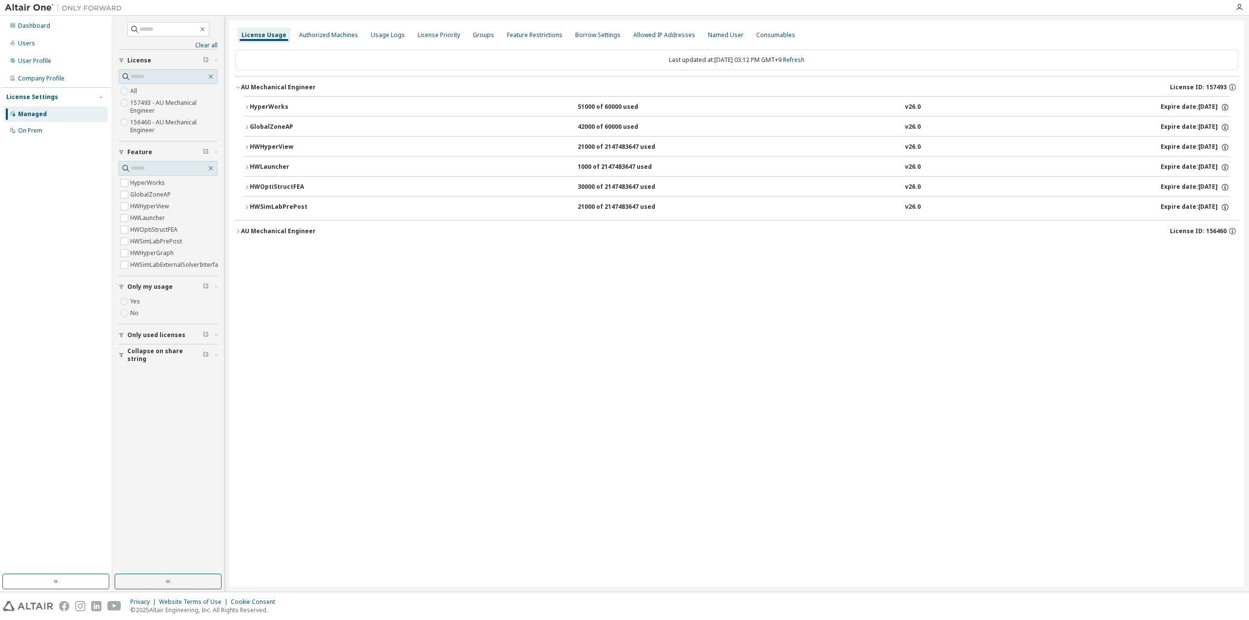
click at [275, 204] on div "HWSimLabPrePost" at bounding box center [294, 207] width 88 height 9
click at [294, 228] on div "AU Mechanical Engineer" at bounding box center [278, 231] width 75 height 8
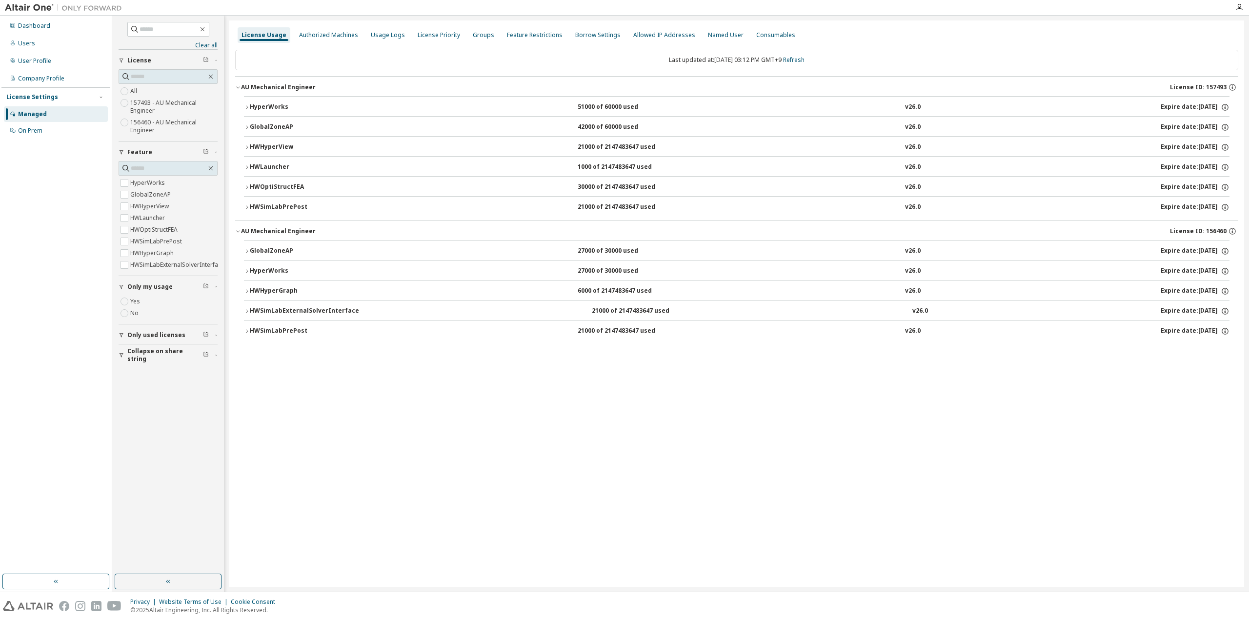
click at [283, 327] on div "HWSimLabPrePost" at bounding box center [294, 331] width 88 height 9
click at [283, 307] on div "HWSimLabExternalSolverInterface" at bounding box center [304, 311] width 109 height 9
click at [297, 307] on div "HWSimLabExternalSolverInterface" at bounding box center [304, 311] width 109 height 9
click at [265, 249] on div "GlobalZoneAP" at bounding box center [294, 251] width 88 height 9
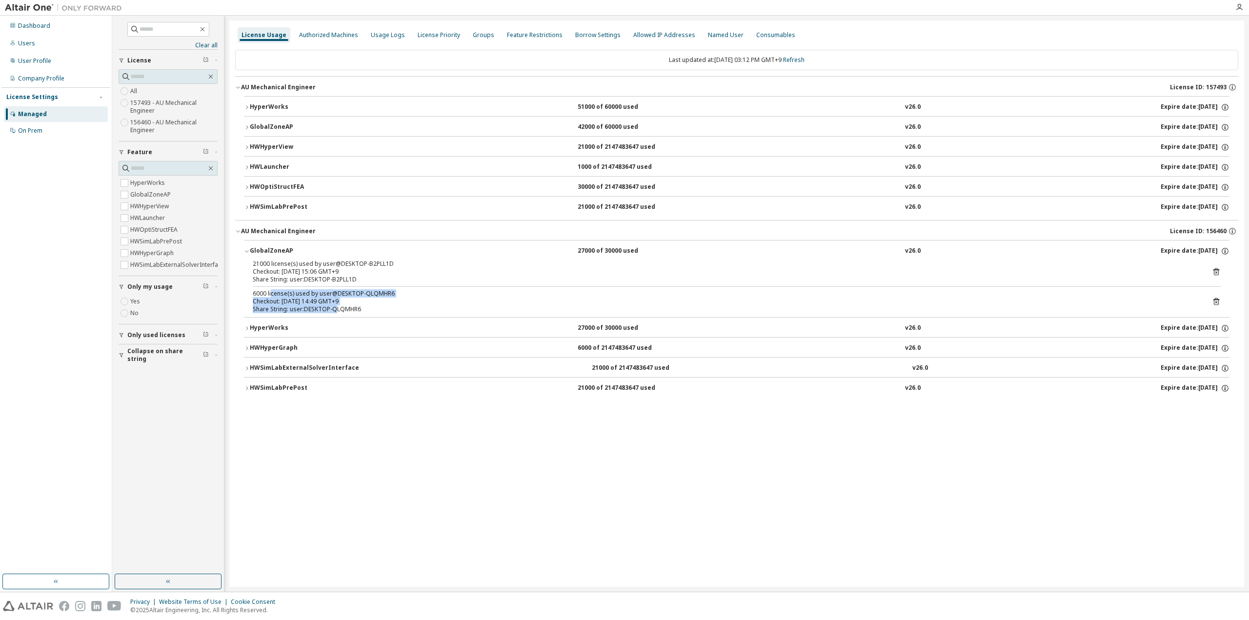
drag, startPoint x: 270, startPoint y: 293, endPoint x: 335, endPoint y: 308, distance: 66.2
click at [335, 308] on div "6000 license(s) used by user@DESKTOP-QLQMHR6 Checkout: [DATE] 14:49 GMT+9 Share…" at bounding box center [725, 301] width 945 height 23
click at [335, 308] on div "Share String: user:DESKTOP-QLQMHR6" at bounding box center [725, 310] width 945 height 8
drag, startPoint x: 335, startPoint y: 308, endPoint x: 303, endPoint y: 294, distance: 35.0
click at [303, 294] on div "6000 license(s) used by user@DESKTOP-QLQMHR6 Checkout: [DATE] 14:49 GMT+9 Share…" at bounding box center [725, 301] width 945 height 23
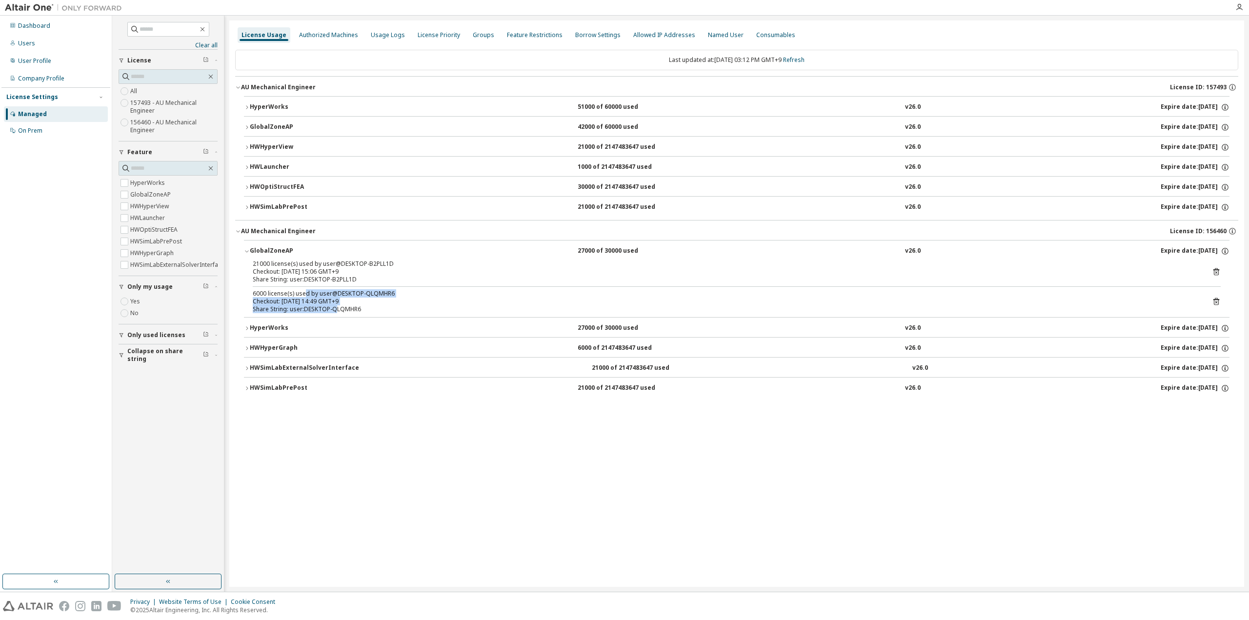
click at [303, 294] on div "6000 license(s) used by user@DESKTOP-QLQMHR6" at bounding box center [725, 294] width 945 height 8
click at [1216, 299] on icon at bounding box center [1216, 301] width 9 height 9
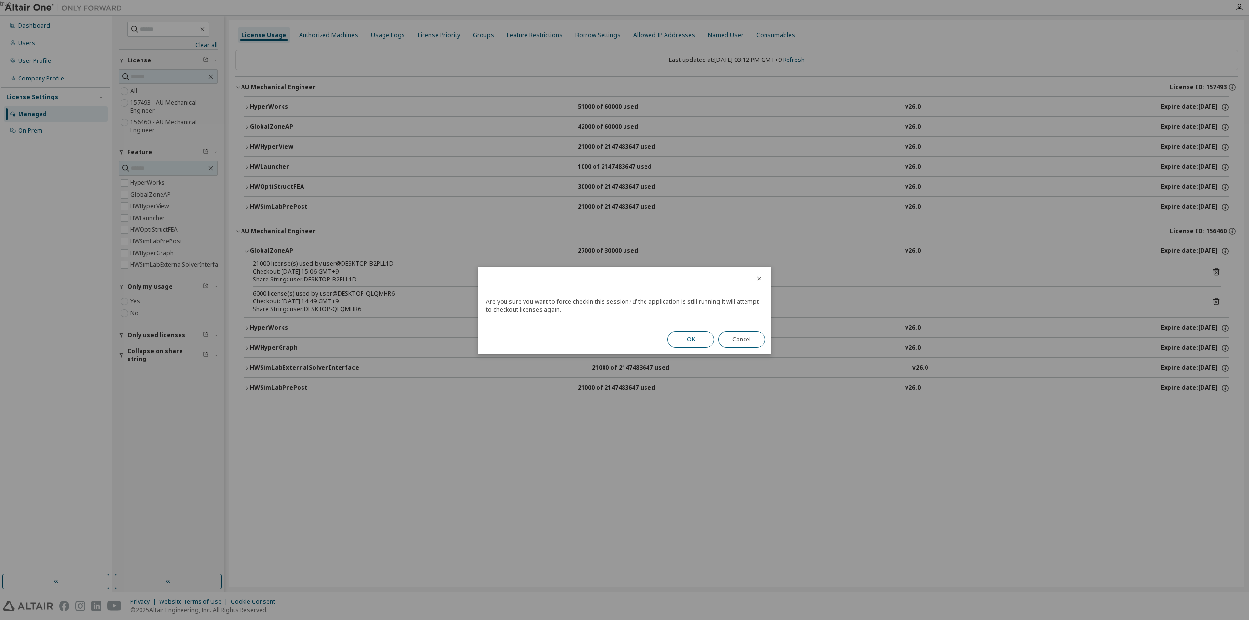
click at [692, 333] on button "OK" at bounding box center [691, 339] width 47 height 17
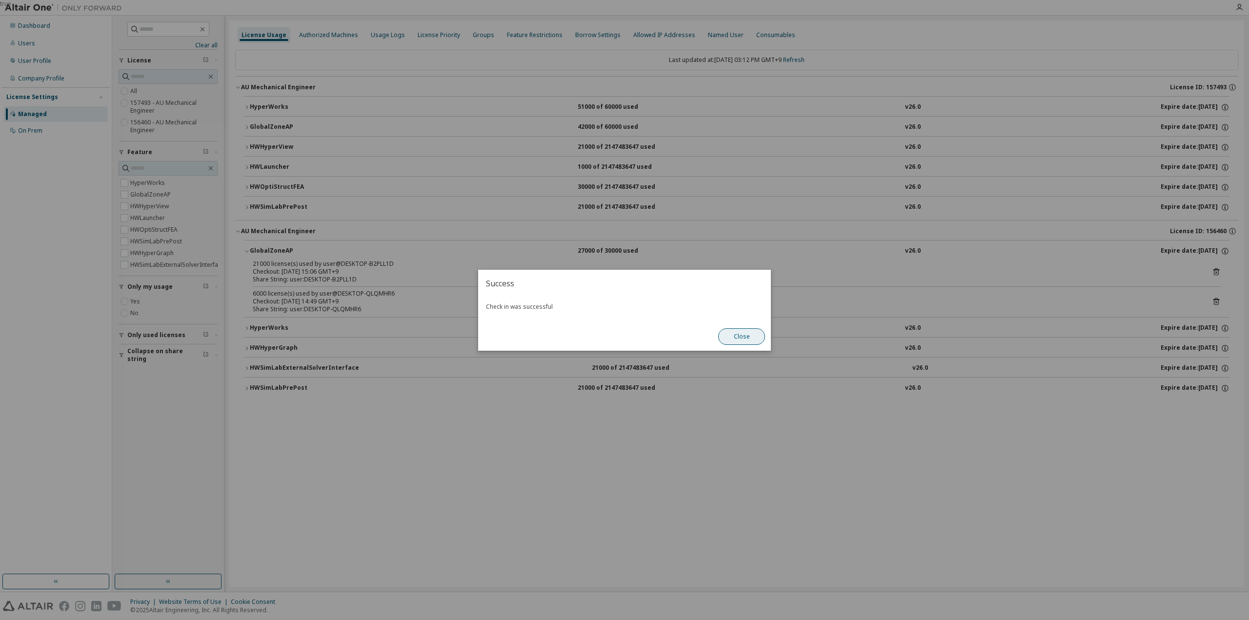
drag, startPoint x: 747, startPoint y: 335, endPoint x: 741, endPoint y: 335, distance: 5.9
click at [746, 335] on button "Close" at bounding box center [741, 336] width 47 height 17
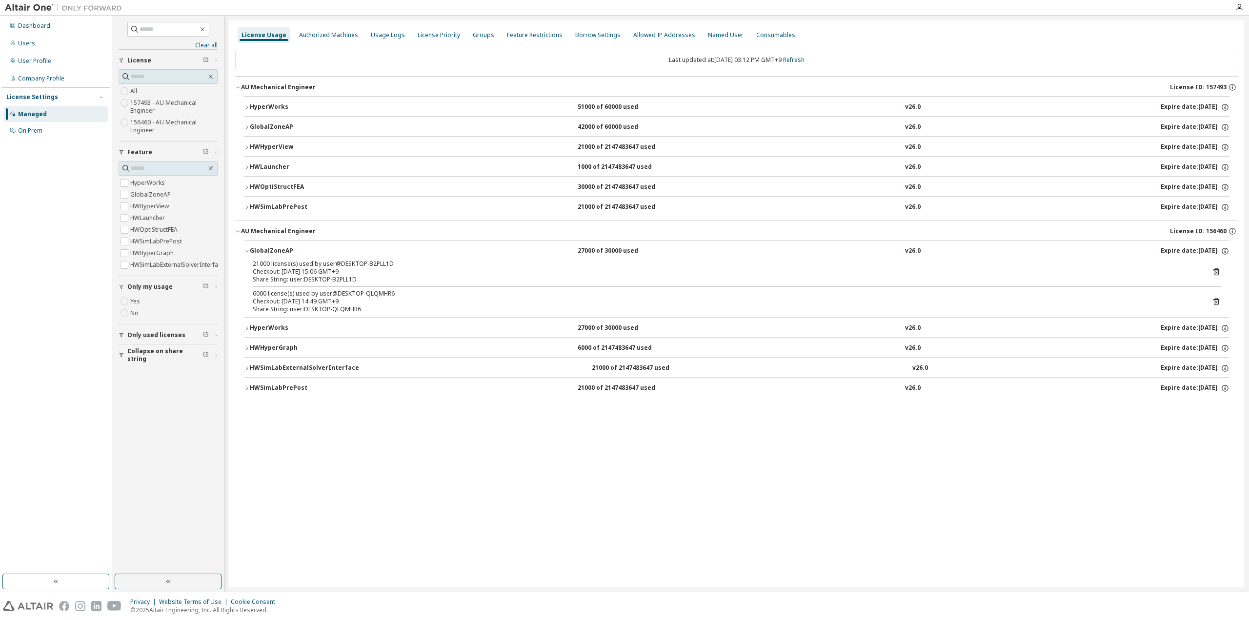
click at [267, 248] on div "GlobalZoneAP" at bounding box center [294, 251] width 88 height 9
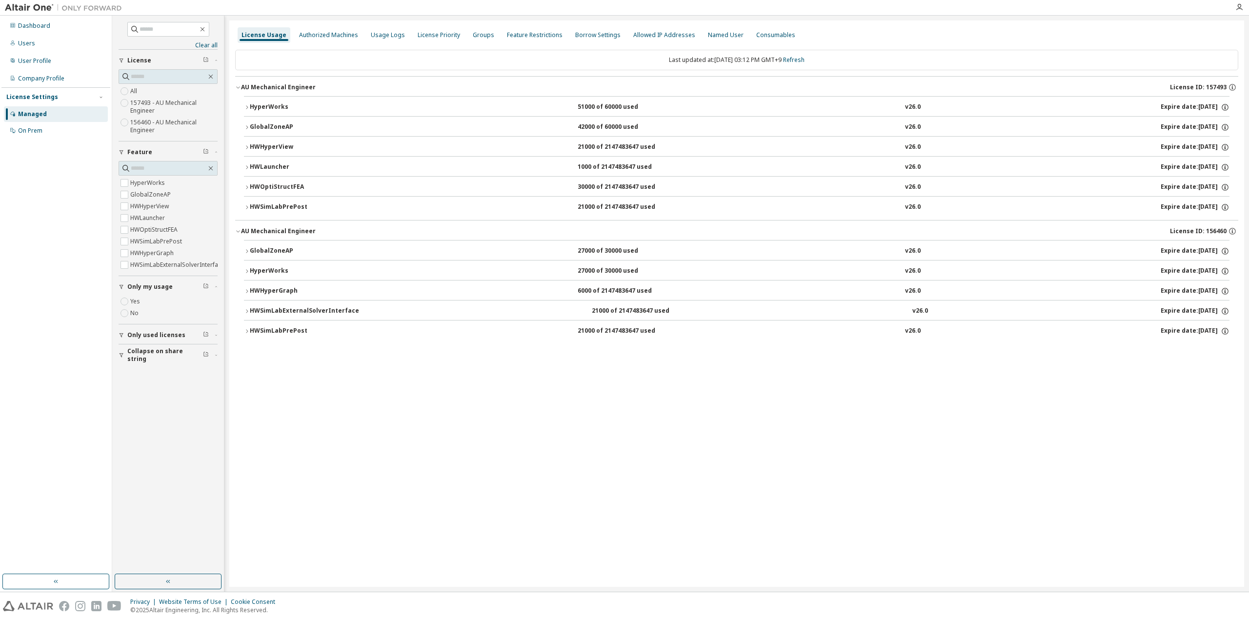
click at [268, 267] on div "HyperWorks" at bounding box center [294, 271] width 88 height 9
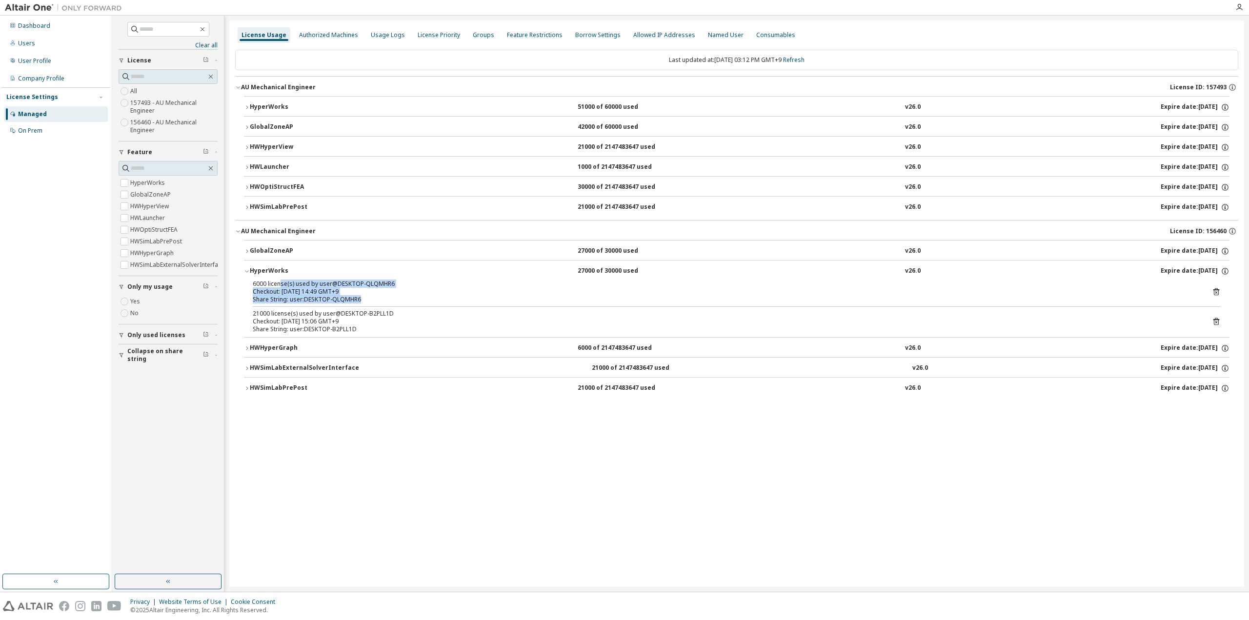
drag, startPoint x: 376, startPoint y: 296, endPoint x: 397, endPoint y: 297, distance: 21.0
click at [397, 297] on div "6000 license(s) used by user@DESKTOP-QLQMHR6 Checkout: [DATE] 14:49 GMT+9 Share…" at bounding box center [725, 291] width 945 height 23
click at [1217, 287] on icon at bounding box center [1216, 291] width 9 height 9
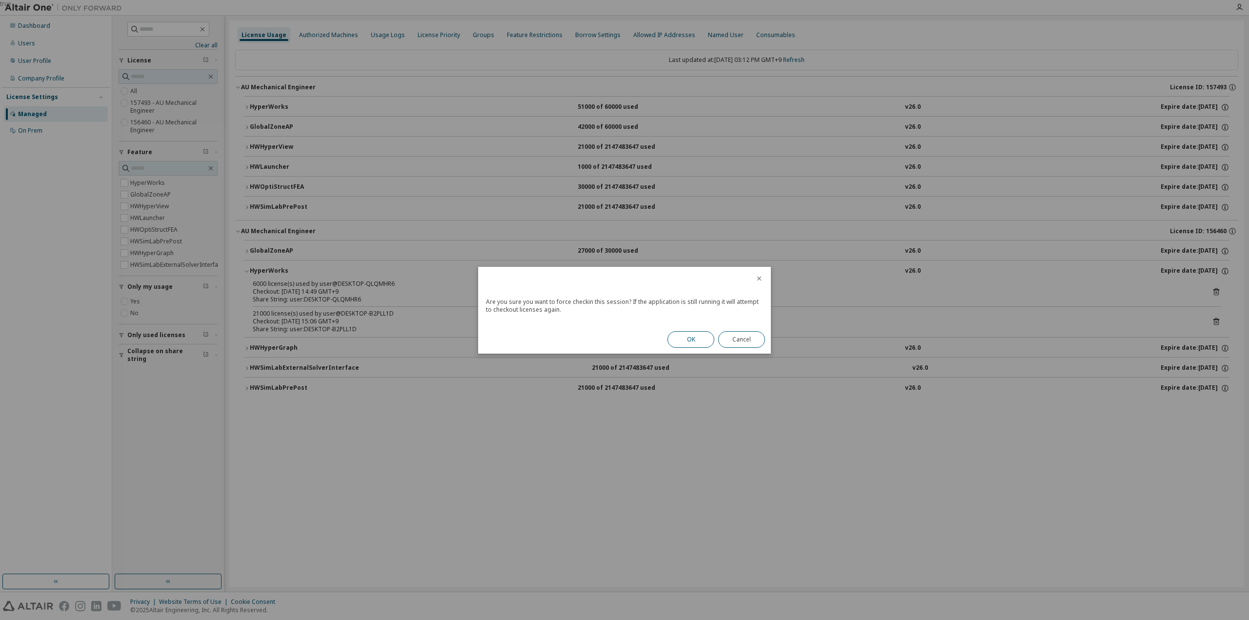
click at [689, 335] on button "OK" at bounding box center [691, 339] width 47 height 17
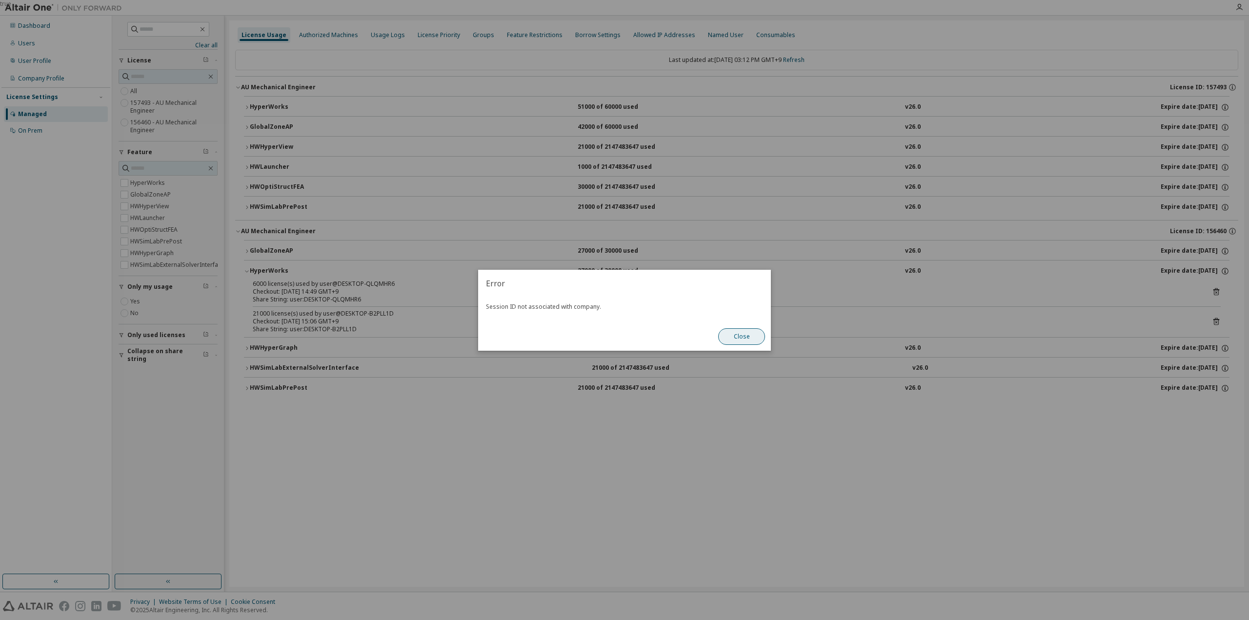
click at [733, 343] on button "Close" at bounding box center [741, 336] width 47 height 17
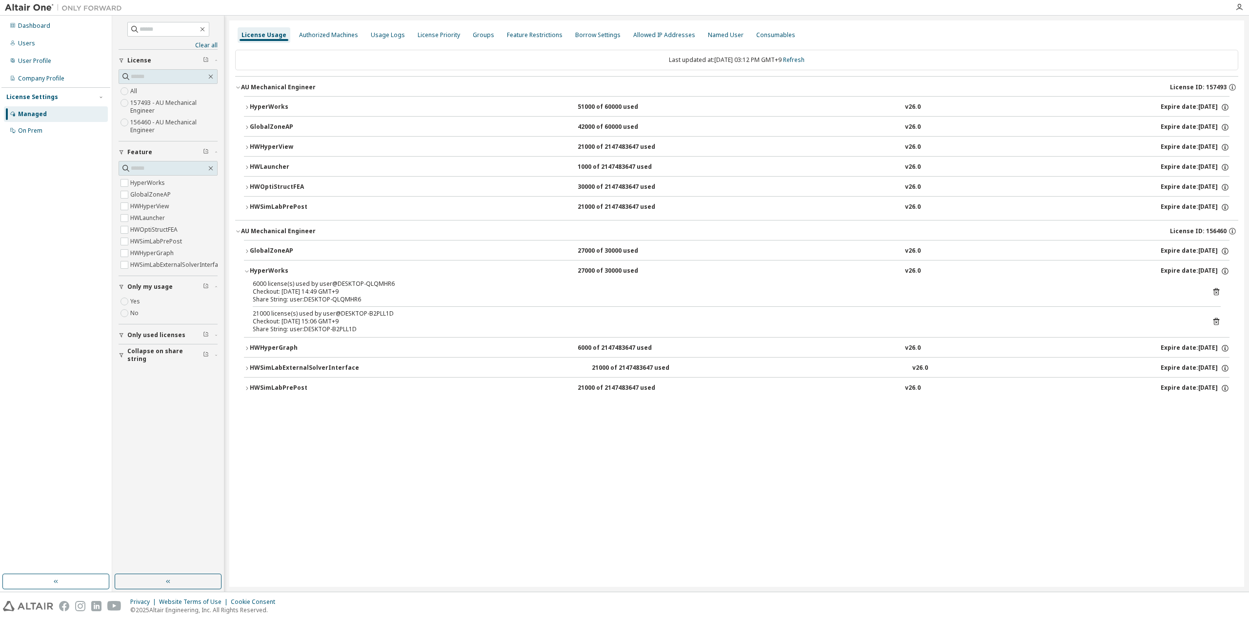
click at [799, 54] on div "Last updated at: [DATE] 03:12 PM GMT+9 Refresh" at bounding box center [737, 60] width 1004 height 20
click at [800, 62] on link "Refresh" at bounding box center [793, 60] width 21 height 8
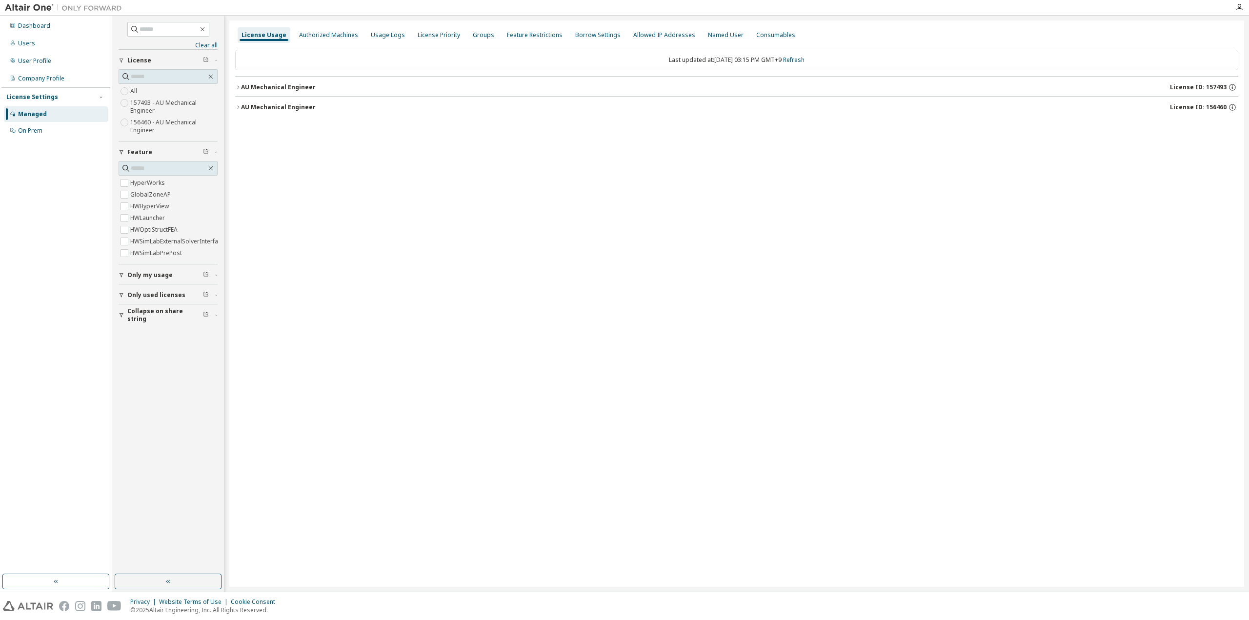
click at [298, 110] on div "AU Mechanical Engineer" at bounding box center [278, 107] width 75 height 8
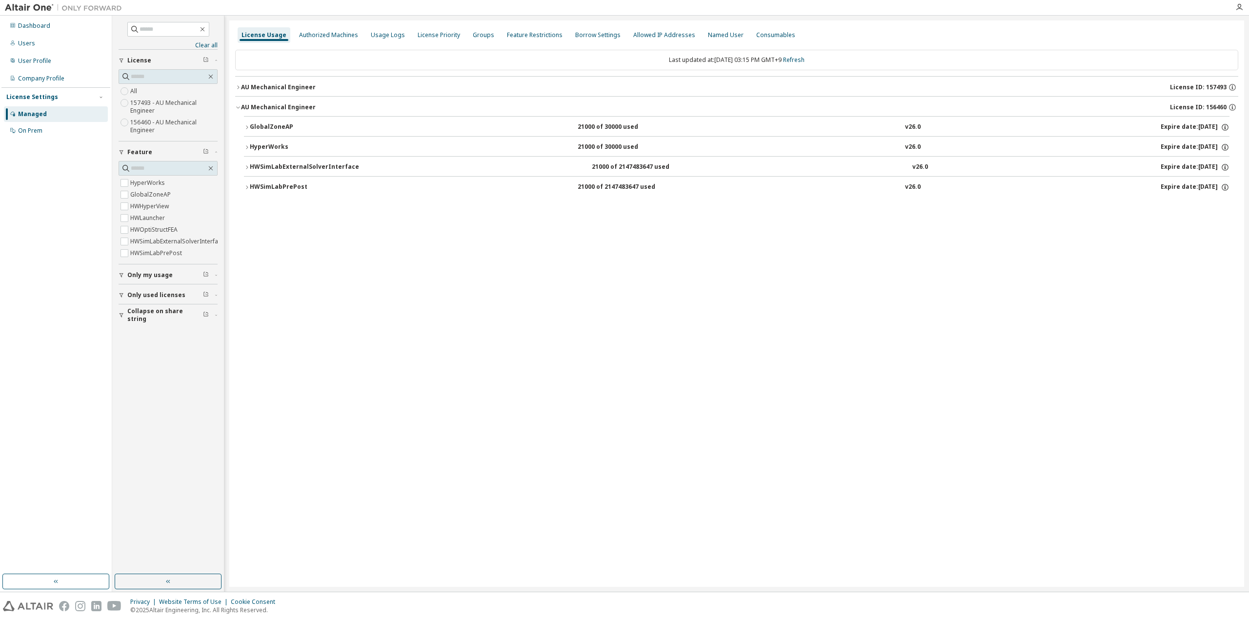
click at [284, 88] on div "AU Mechanical Engineer" at bounding box center [278, 87] width 75 height 8
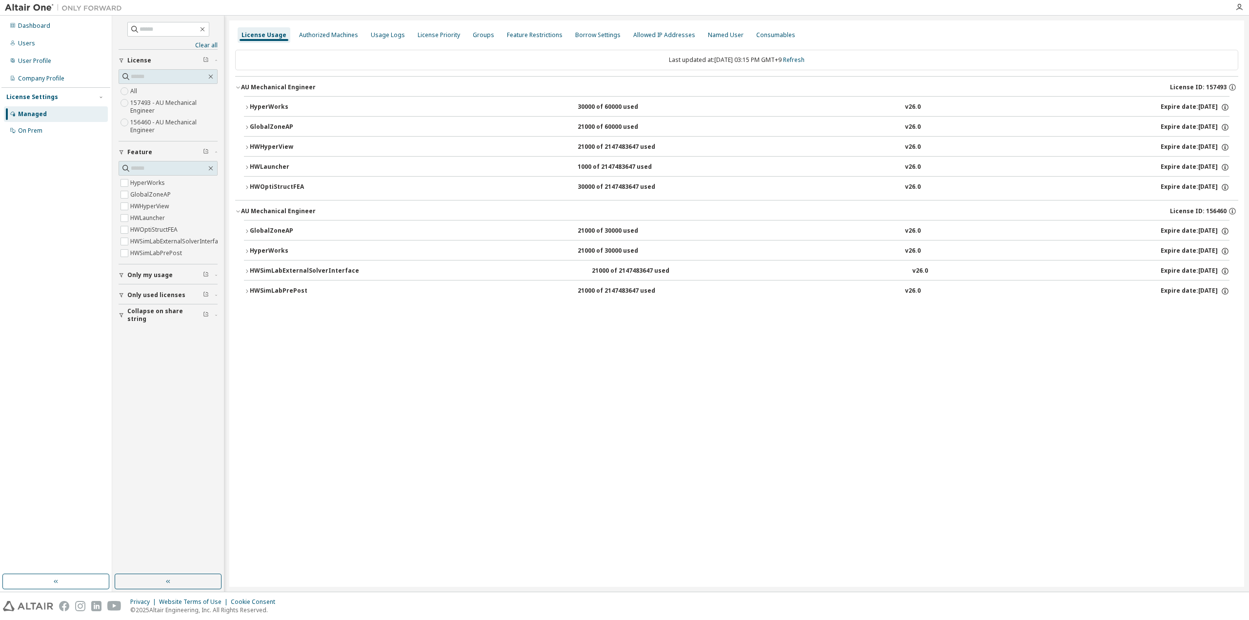
click at [280, 205] on button "AU Mechanical Engineer License ID: 156460" at bounding box center [737, 211] width 1004 height 21
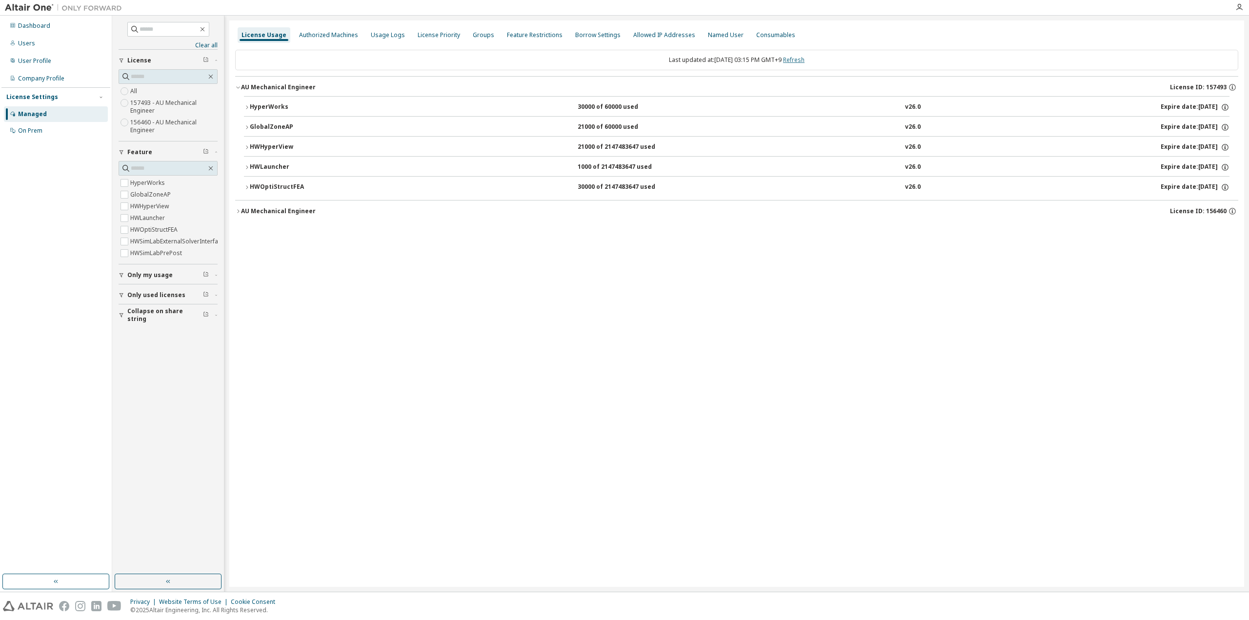
click at [805, 58] on link "Refresh" at bounding box center [793, 60] width 21 height 8
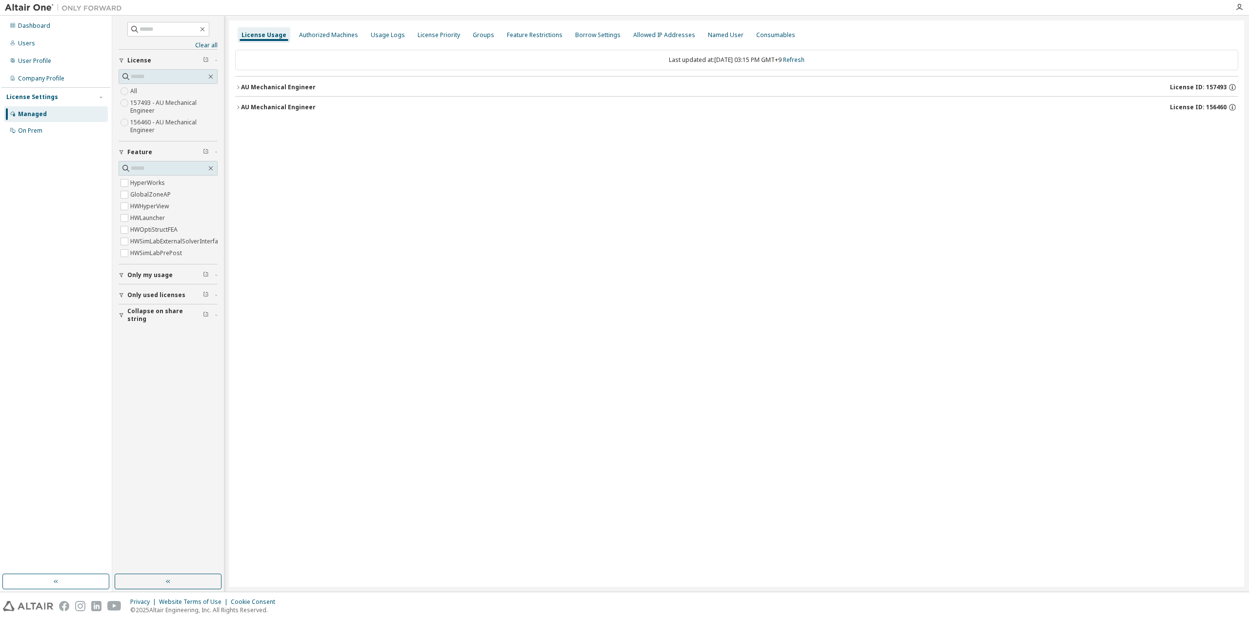
click at [263, 105] on div "AU Mechanical Engineer" at bounding box center [278, 107] width 75 height 8
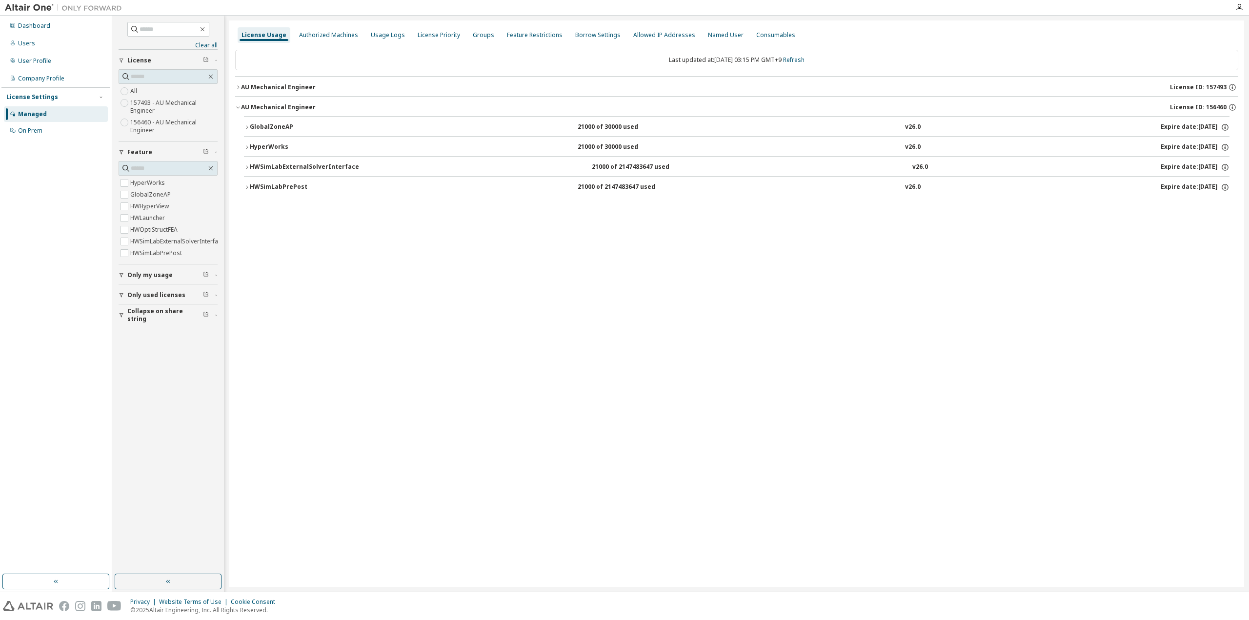
click at [271, 86] on div "AU Mechanical Engineer" at bounding box center [278, 87] width 75 height 8
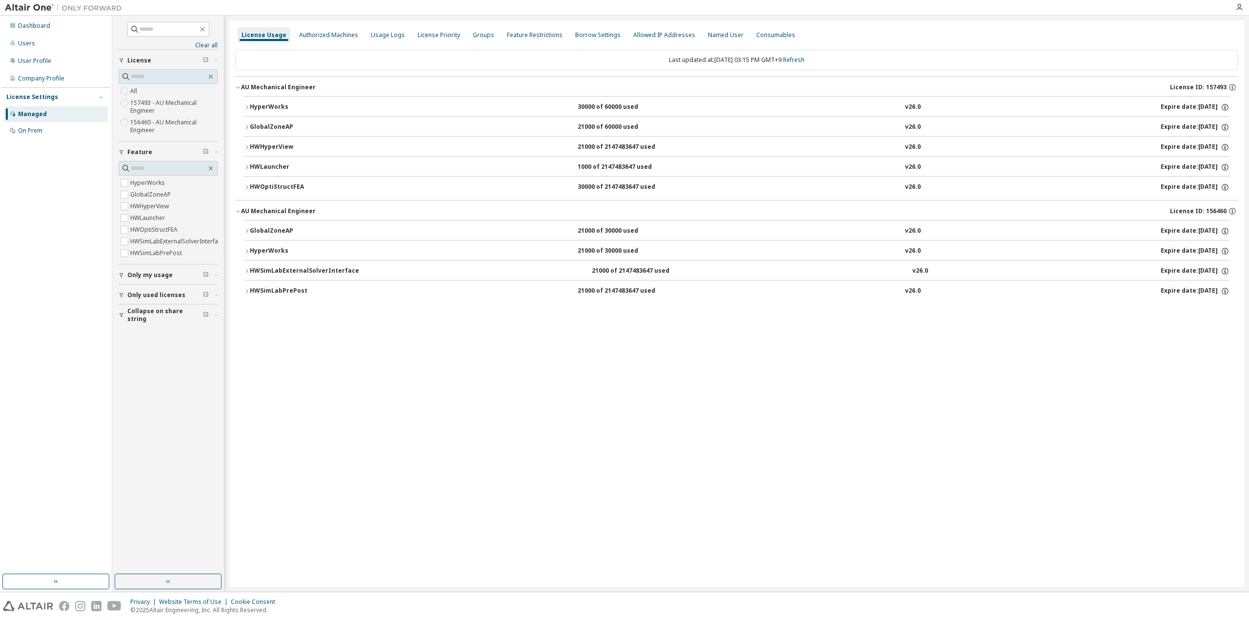
click at [837, 441] on div "License Usage Authorized Machines Usage Logs License Priority Groups Feature Re…" at bounding box center [736, 303] width 1015 height 567
click at [805, 56] on link "Refresh" at bounding box center [793, 60] width 21 height 8
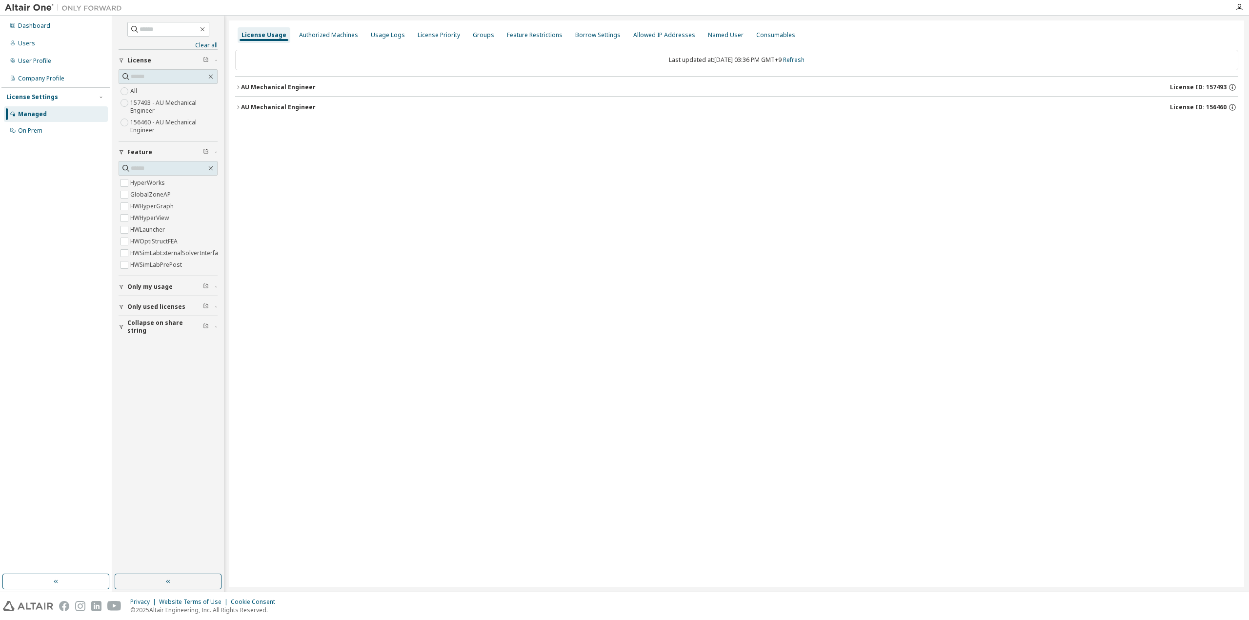
click at [844, 277] on div "License Usage Authorized Machines Usage Logs License Priority Groups Feature Re…" at bounding box center [736, 303] width 1015 height 567
click at [973, 211] on div "License Usage Authorized Machines Usage Logs License Priority Groups Feature Re…" at bounding box center [736, 303] width 1015 height 567
